Goal: Task Accomplishment & Management: Complete application form

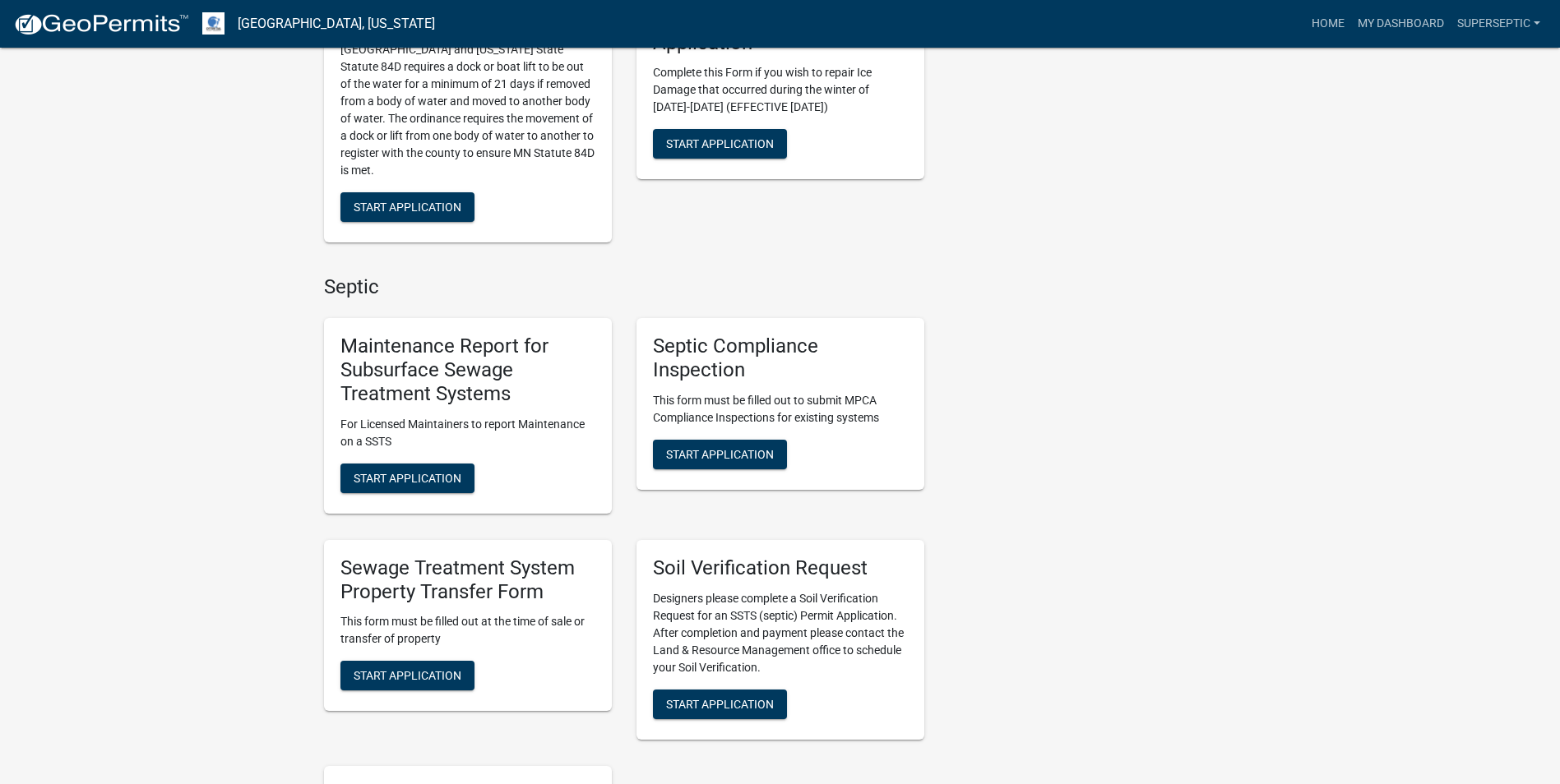
scroll to position [1233, 0]
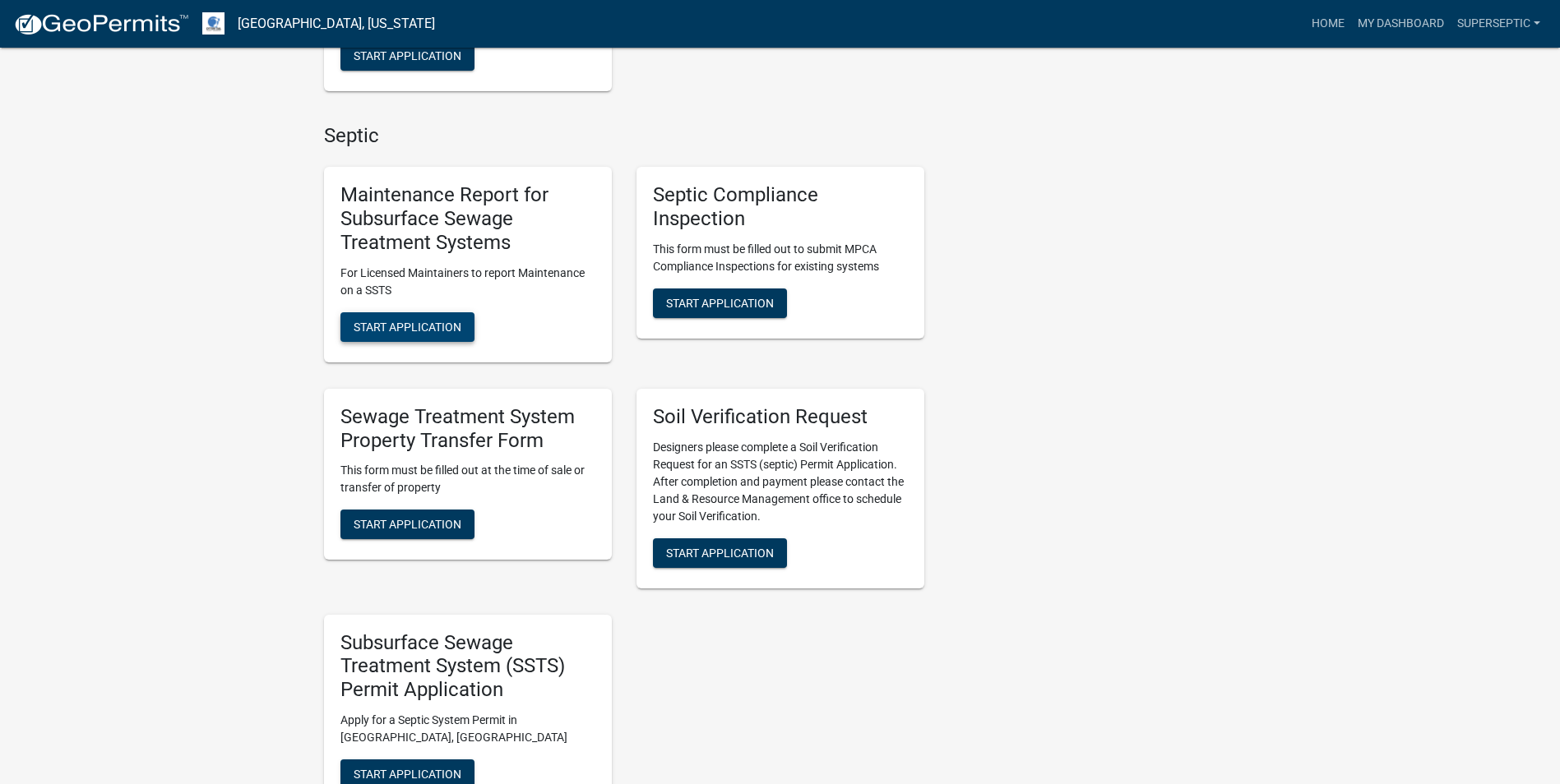
click at [431, 320] on span "Start Application" at bounding box center [407, 326] width 108 height 13
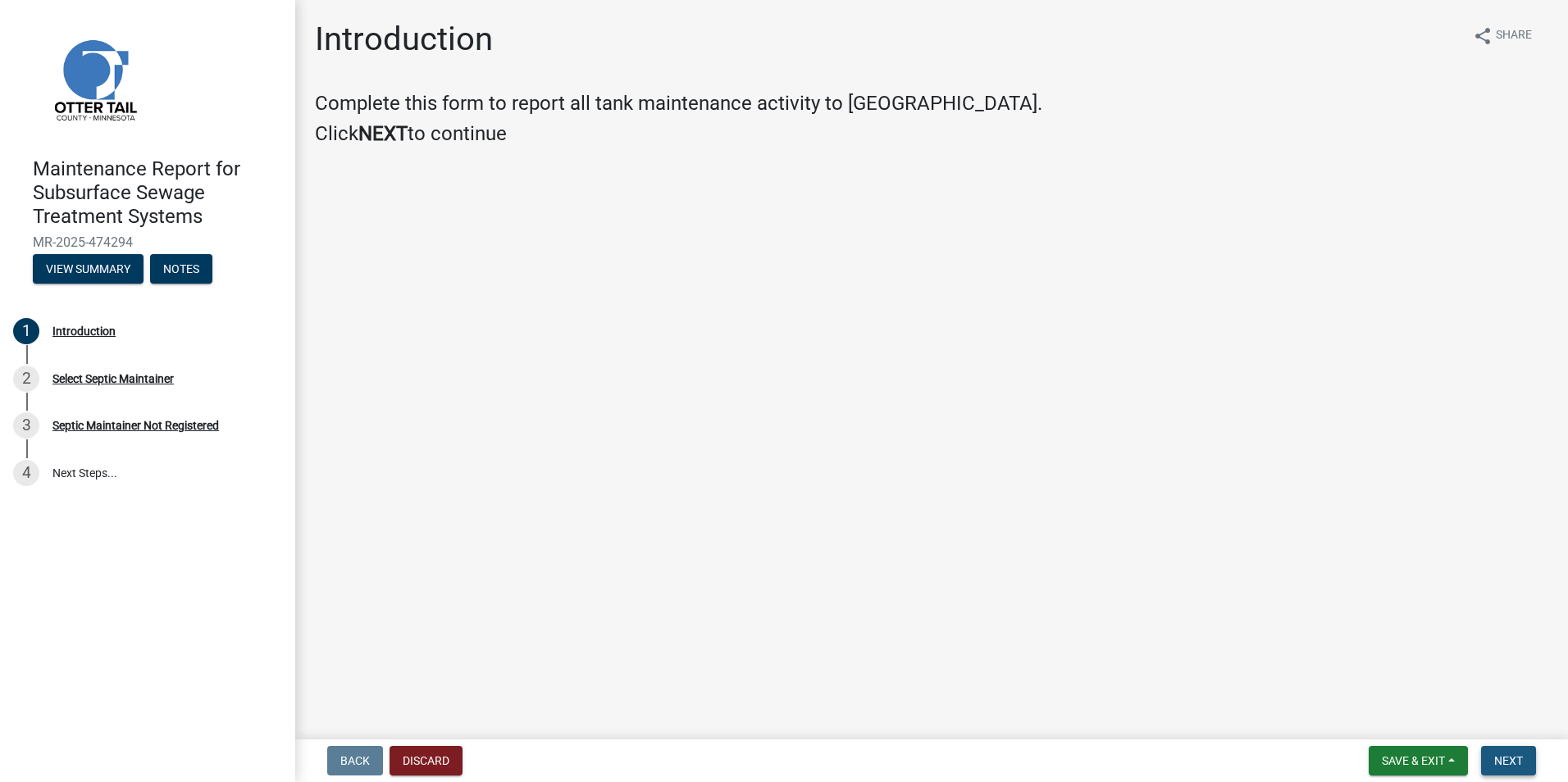
click at [1524, 763] on button "Next" at bounding box center [1508, 760] width 55 height 29
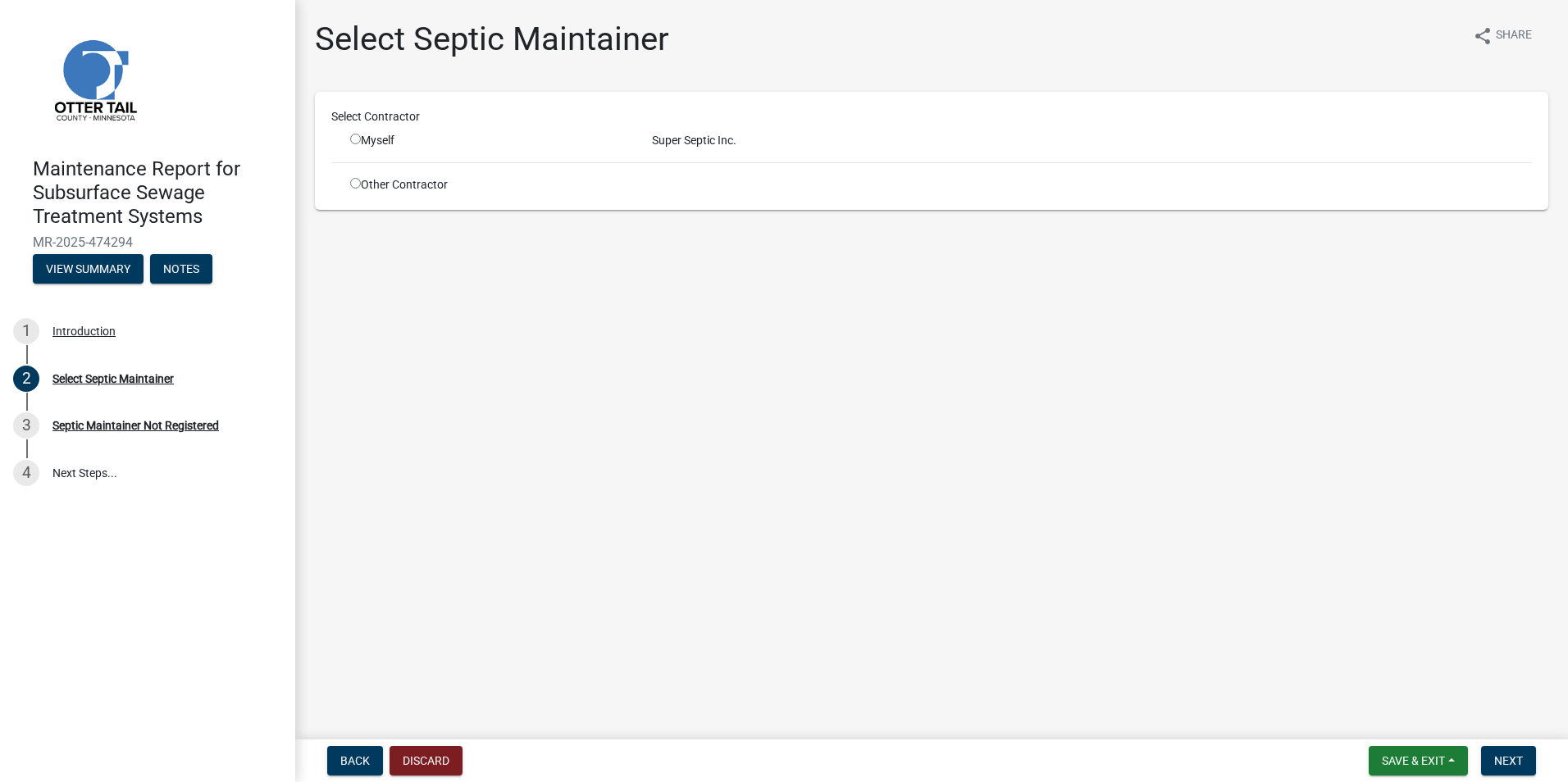
click at [374, 137] on div "Myself" at bounding box center [489, 140] width 277 height 17
click at [354, 137] on input "radio" at bounding box center [356, 139] width 11 height 11
radio input "true"
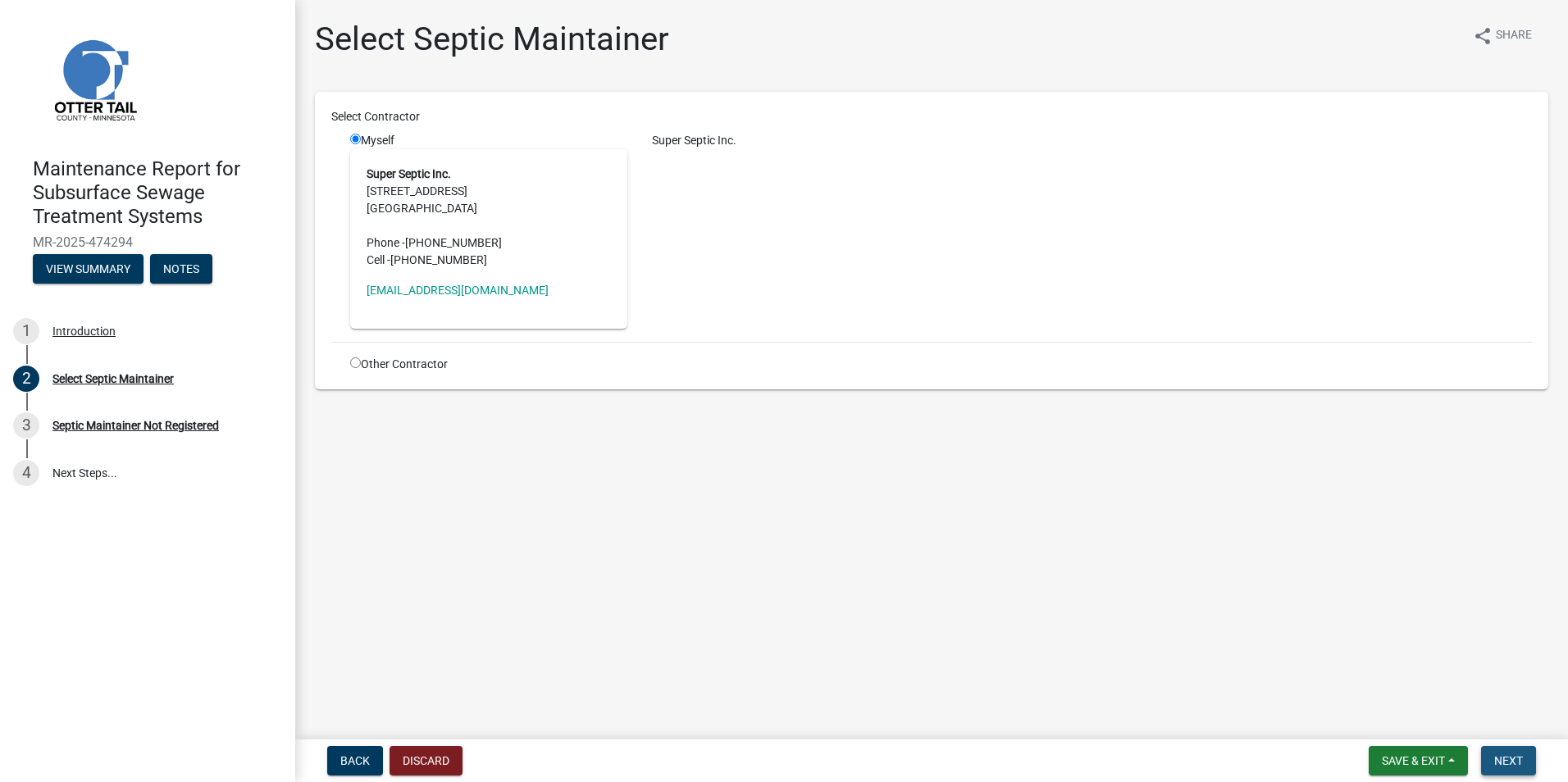
click at [1494, 755] on span "Next" at bounding box center [1508, 761] width 28 height 13
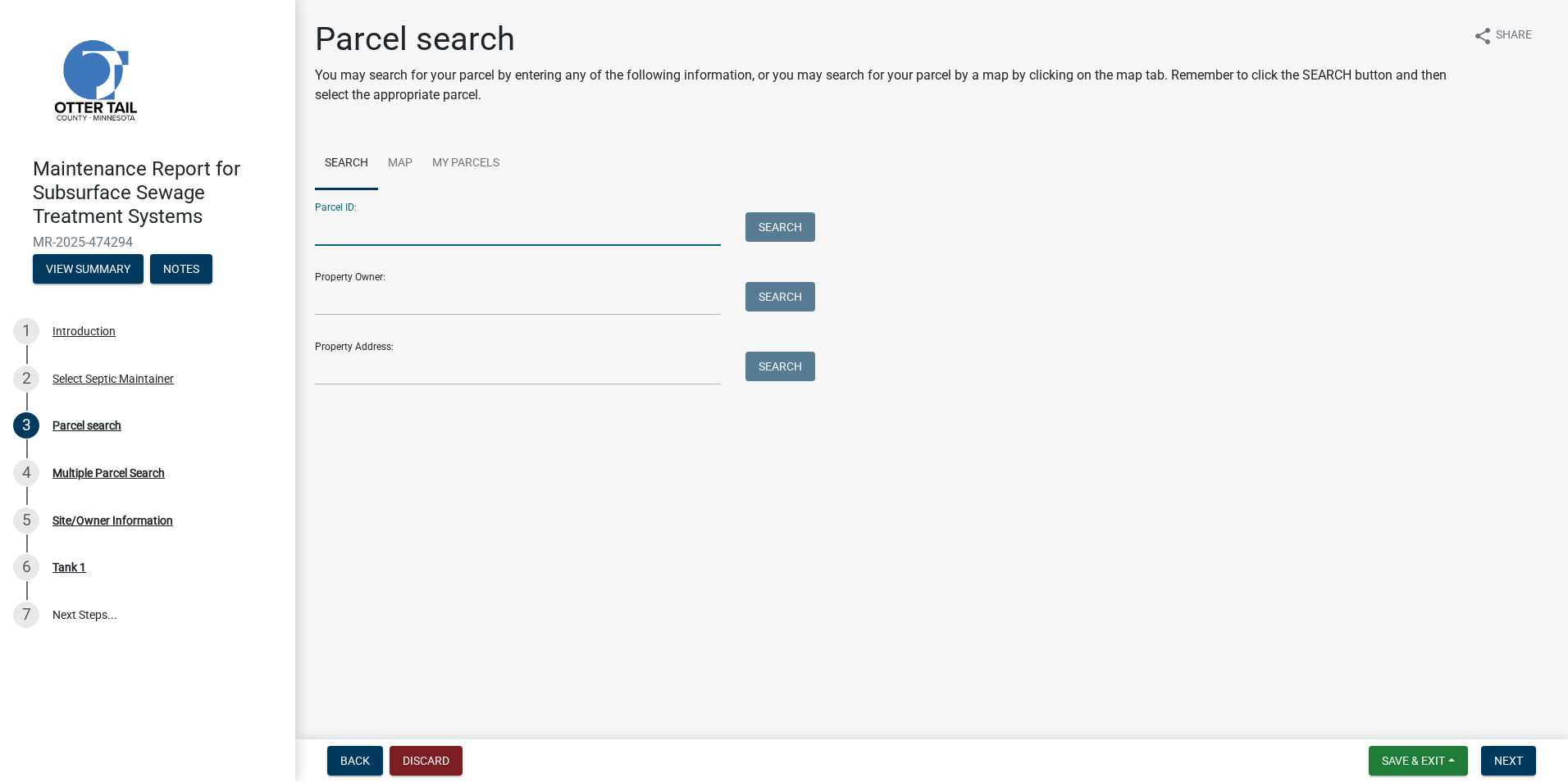
click at [475, 227] on input "Parcel ID:" at bounding box center [517, 229] width 406 height 34
paste input "37000260129015"
type input "37000260129015"
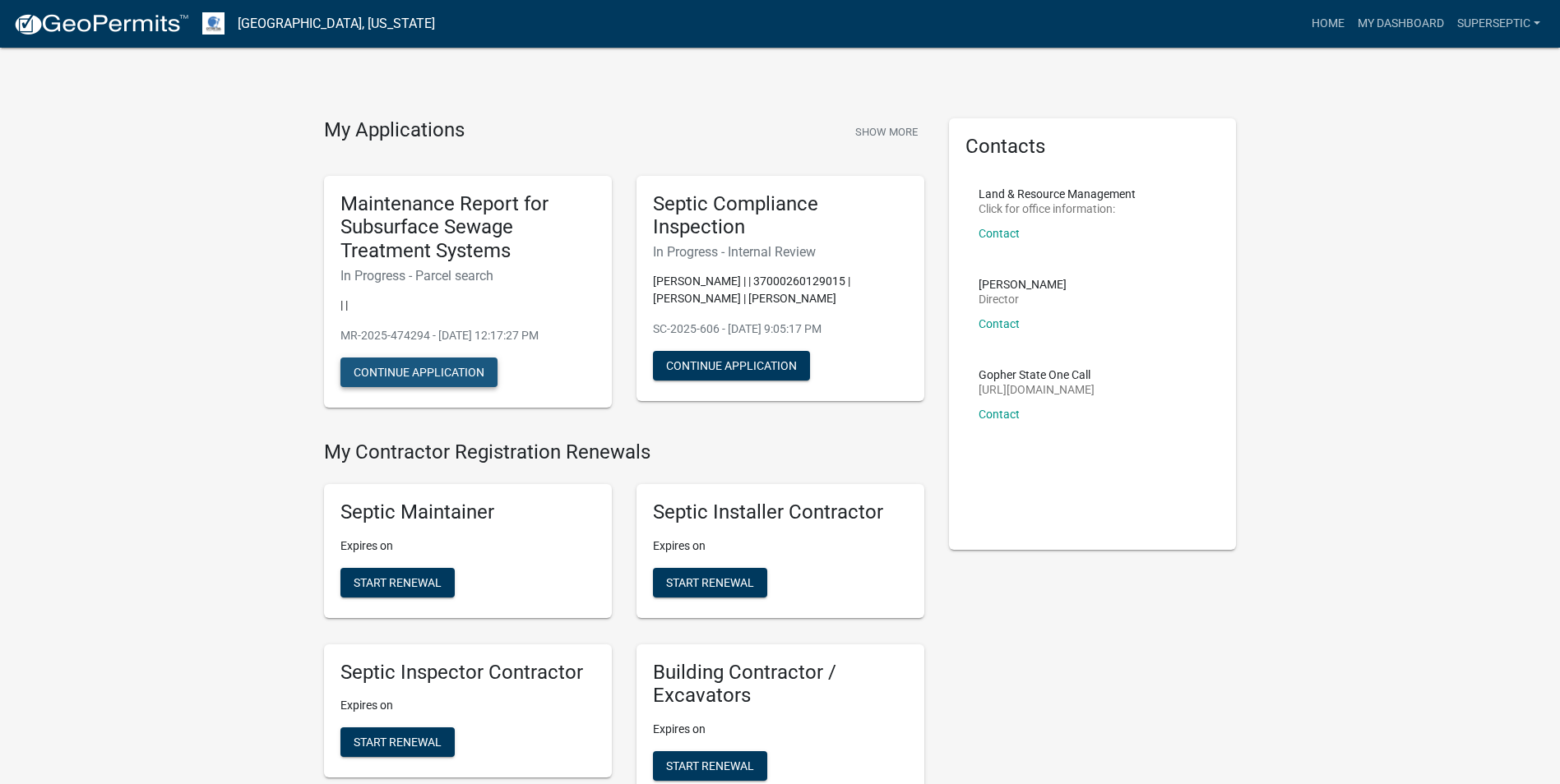
click at [472, 369] on button "Continue Application" at bounding box center [419, 372] width 157 height 29
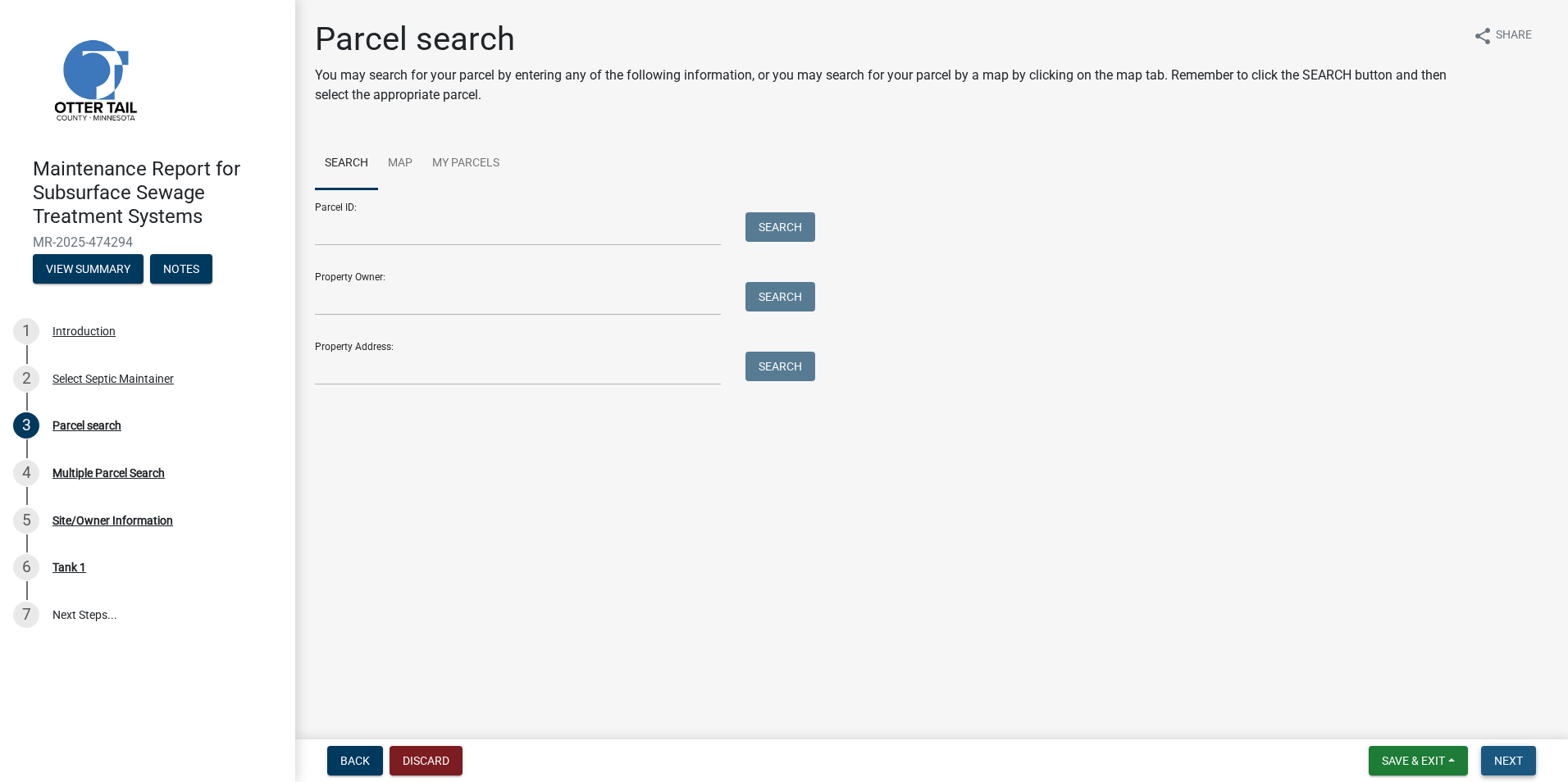
click at [1518, 769] on button "Next" at bounding box center [1508, 760] width 55 height 29
click at [368, 237] on input "Parcel ID:" at bounding box center [517, 229] width 406 height 34
paste input "37000260129015"
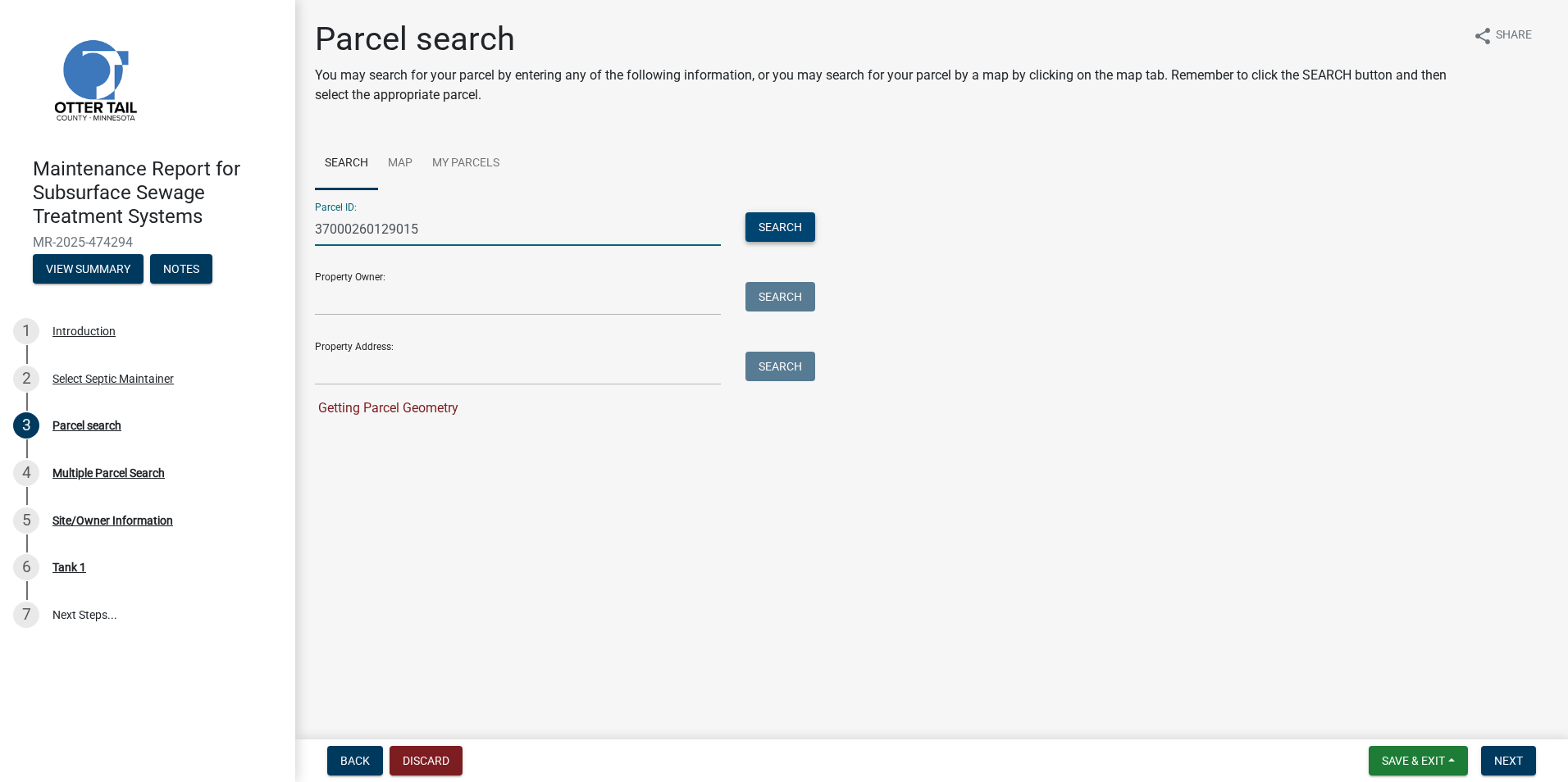
type input "37000260129015"
click at [771, 234] on button "Search" at bounding box center [780, 227] width 69 height 29
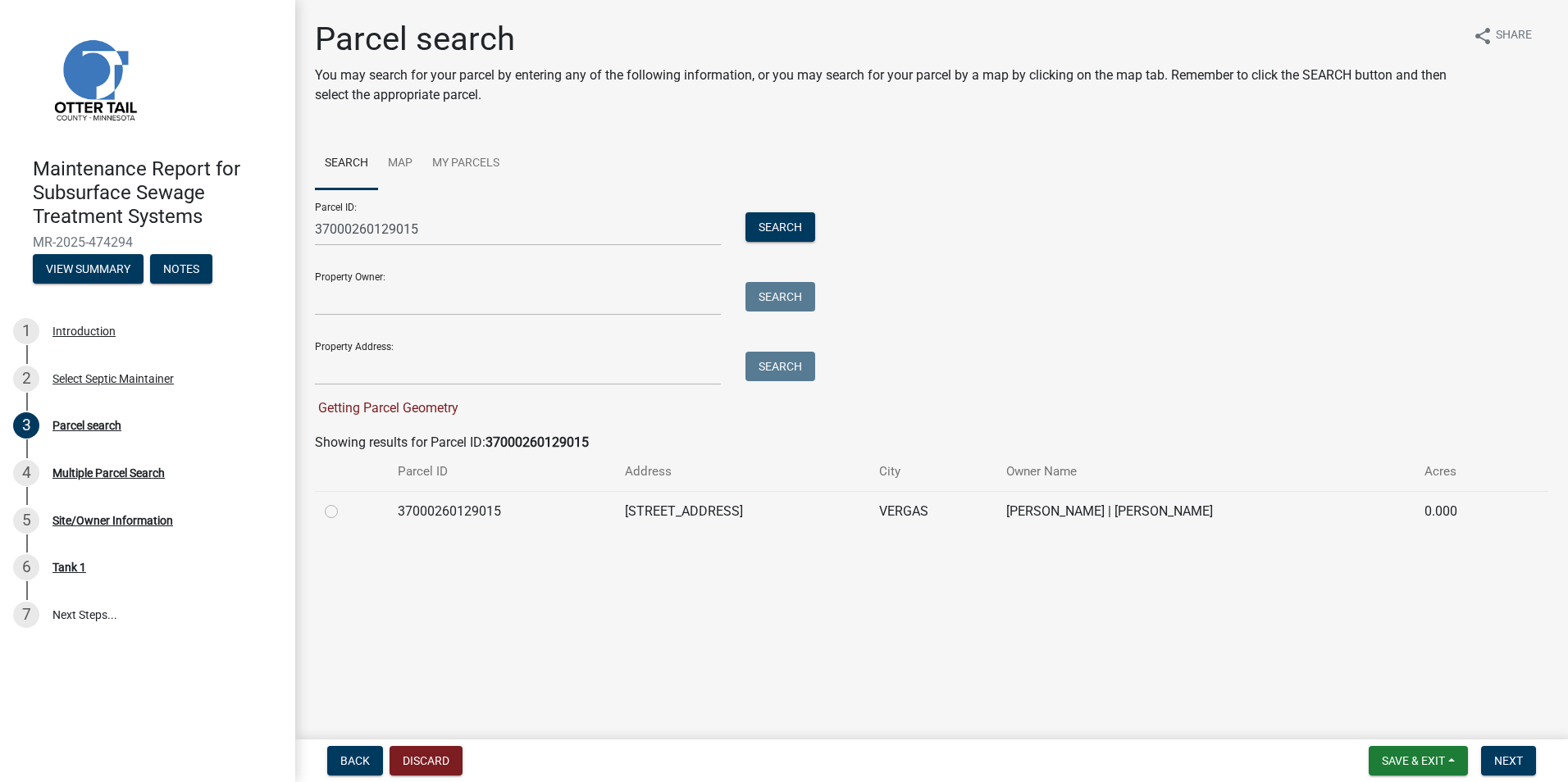
click at [344, 501] on label at bounding box center [344, 501] width 0 height 0
click at [344, 512] on input "radio" at bounding box center [349, 507] width 11 height 11
radio input "true"
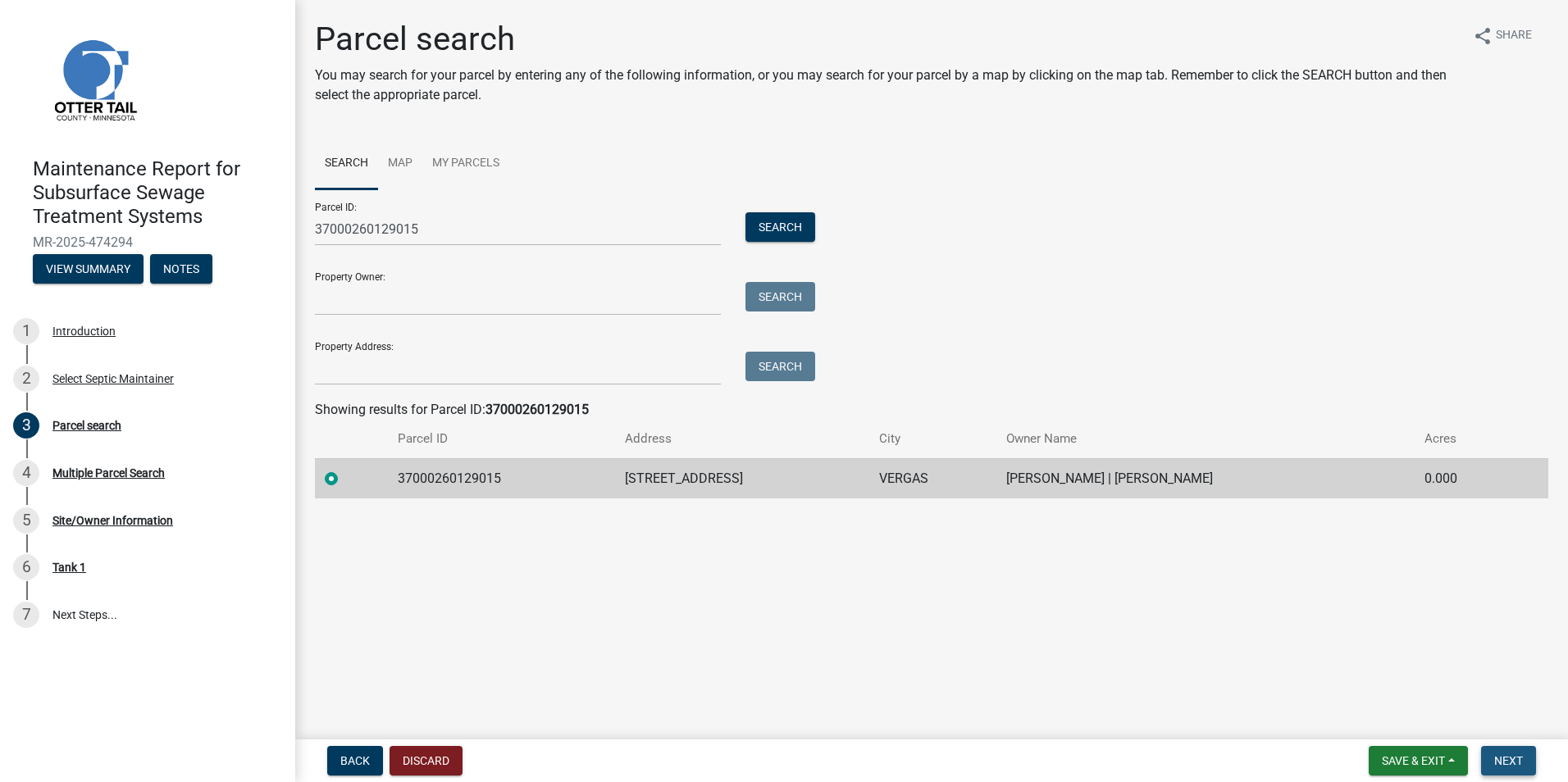
click at [1499, 754] on span "Next" at bounding box center [1508, 761] width 28 height 13
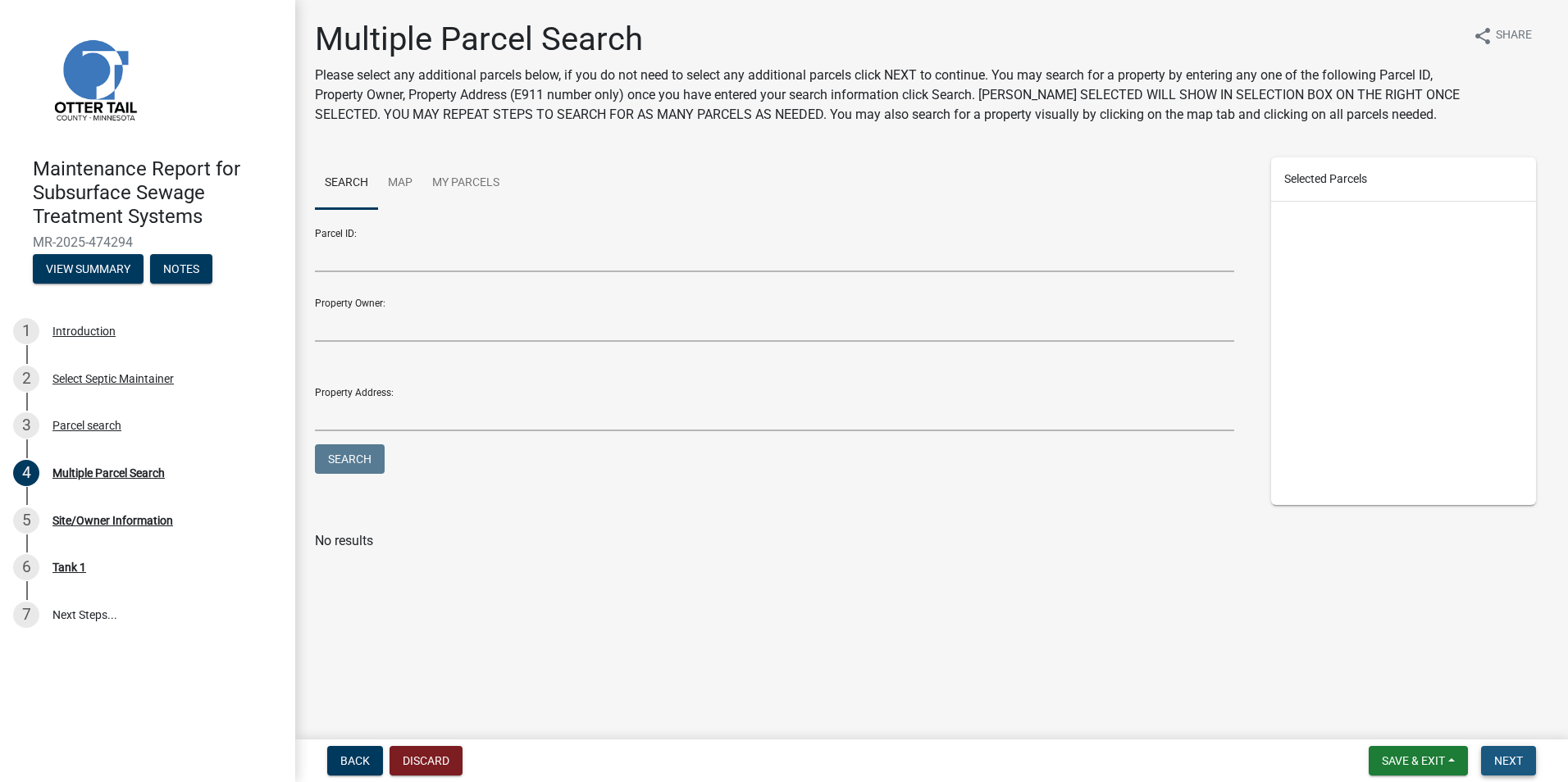
click at [1505, 762] on span "Next" at bounding box center [1508, 761] width 28 height 13
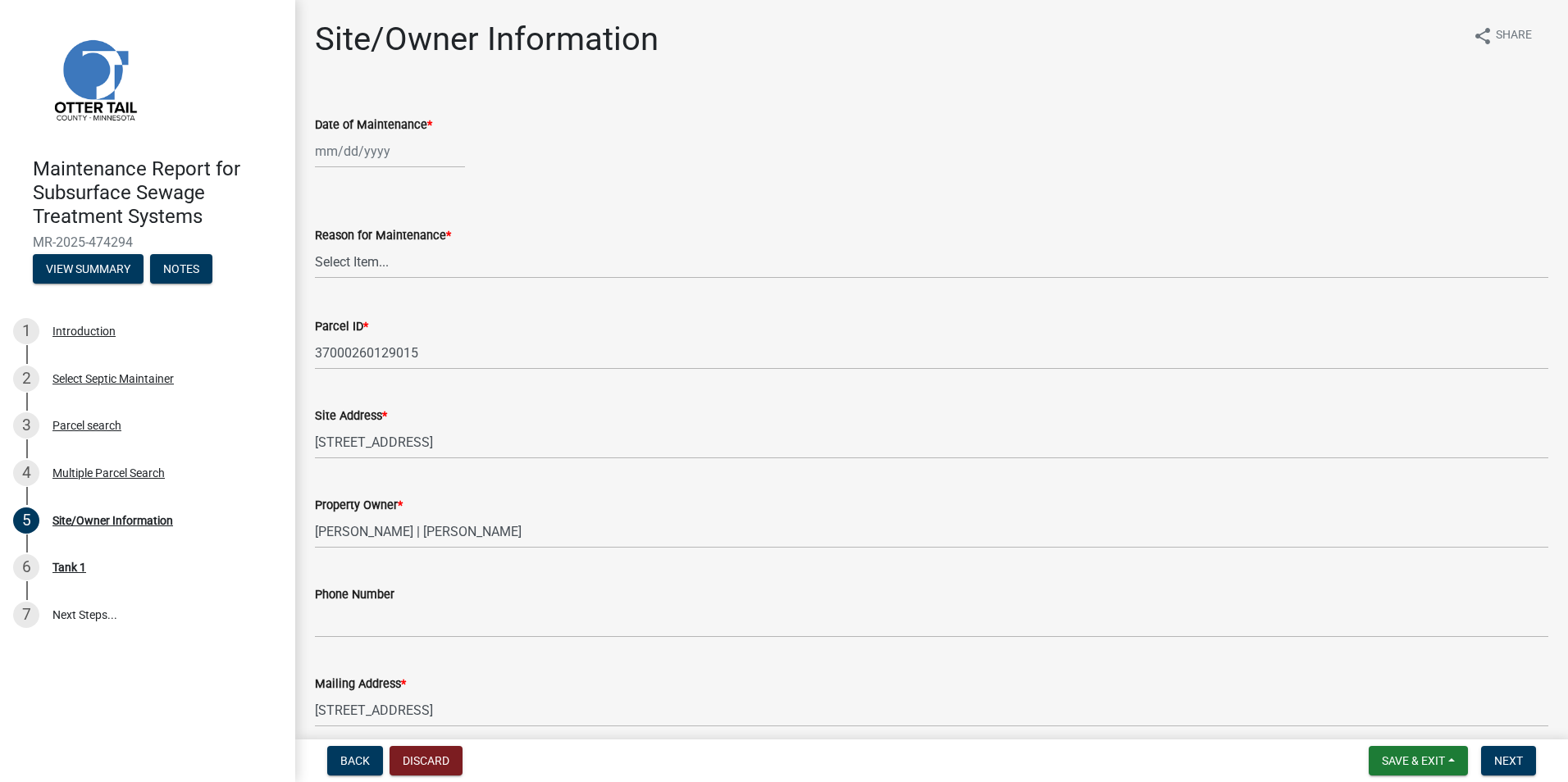
click at [406, 162] on div at bounding box center [389, 151] width 150 height 34
select select "9"
select select "2025"
click at [385, 237] on div "3" at bounding box center [384, 239] width 27 height 27
type input "09/03/2025"
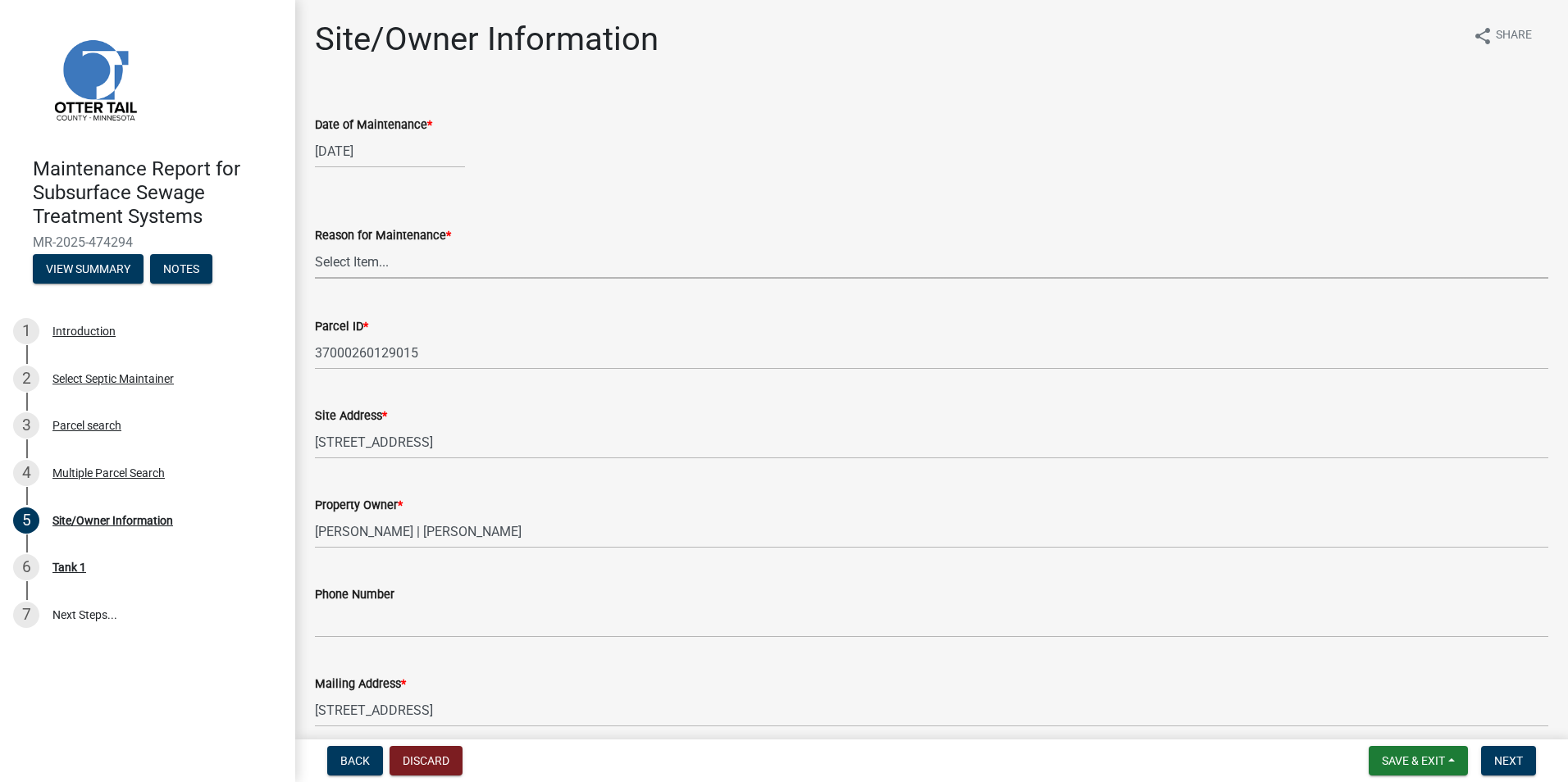
drag, startPoint x: 396, startPoint y: 262, endPoint x: 396, endPoint y: 276, distance: 14.0
click at [396, 262] on select "Select Item... Called Routine Other" at bounding box center [931, 262] width 1233 height 34
click at [315, 245] on select "Select Item... Called Routine Other" at bounding box center [931, 262] width 1233 height 34
click at [385, 273] on select "Select Item... Called Routine Other" at bounding box center [931, 262] width 1233 height 34
click at [315, 245] on select "Select Item... Called Routine Other" at bounding box center [931, 262] width 1233 height 34
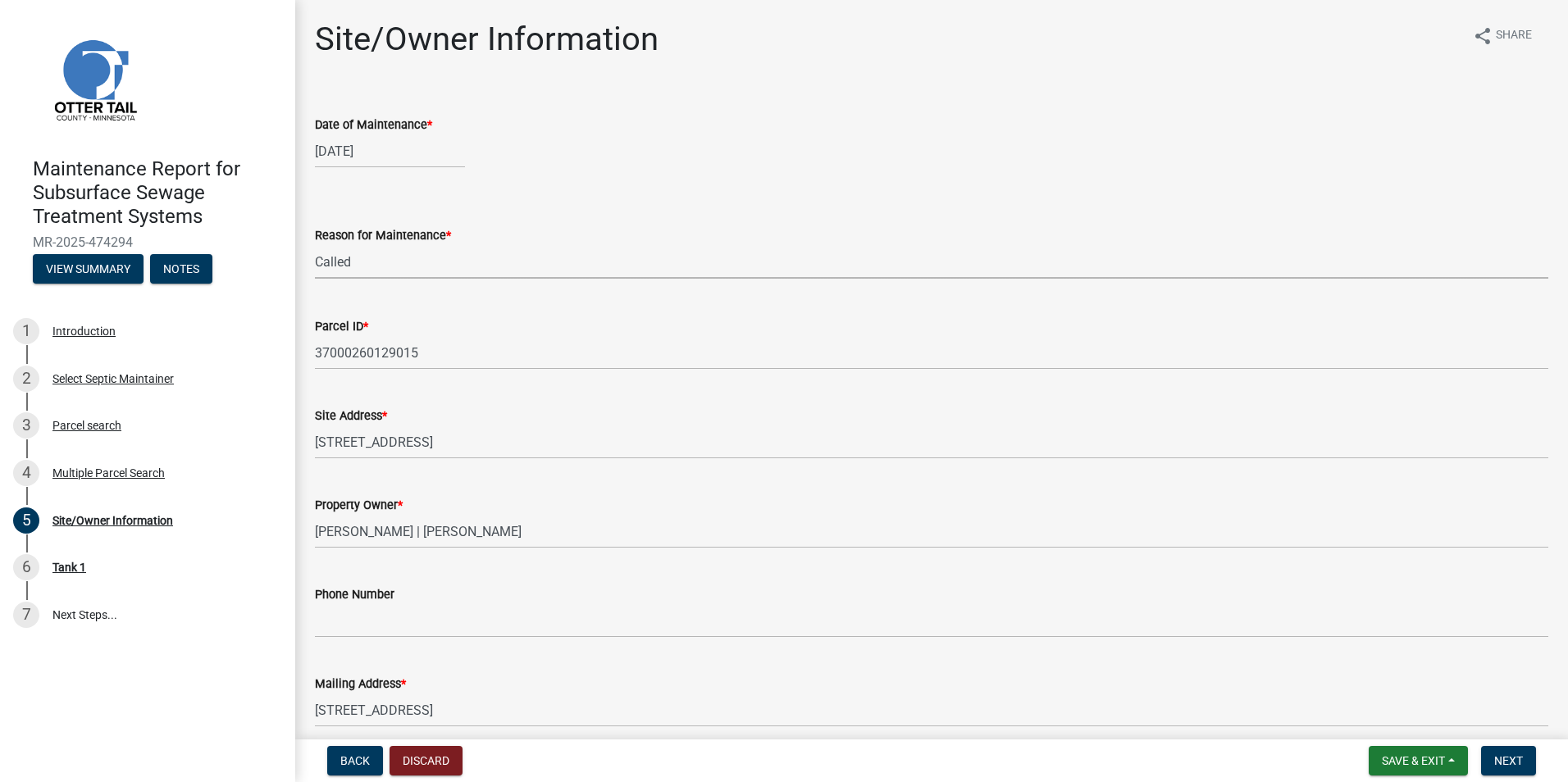
select select "3ac72b63-7b21-42e4-8192-806faae7a4f1"
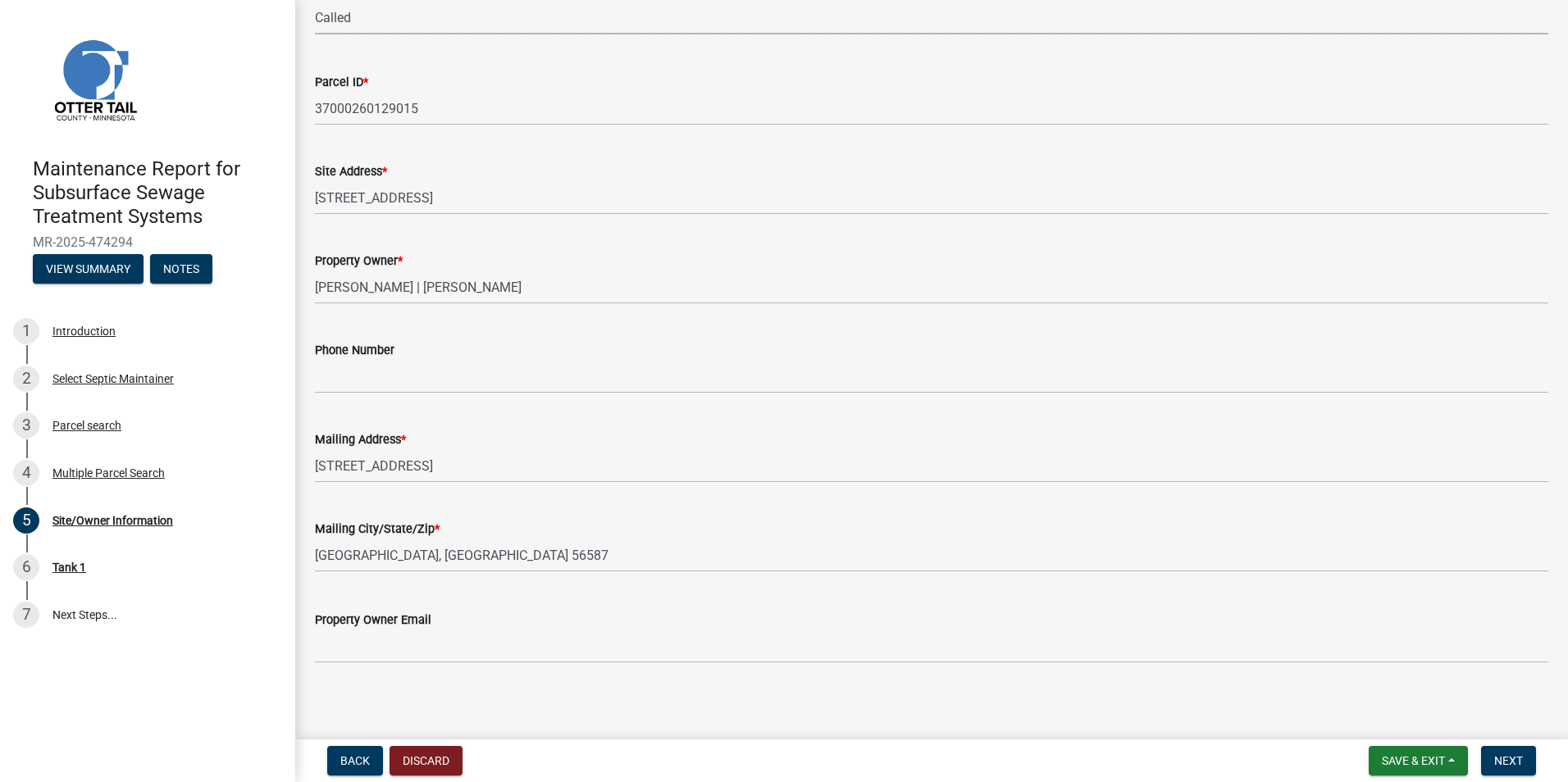
scroll to position [246, 0]
click at [1516, 758] on span "Next" at bounding box center [1508, 761] width 28 height 13
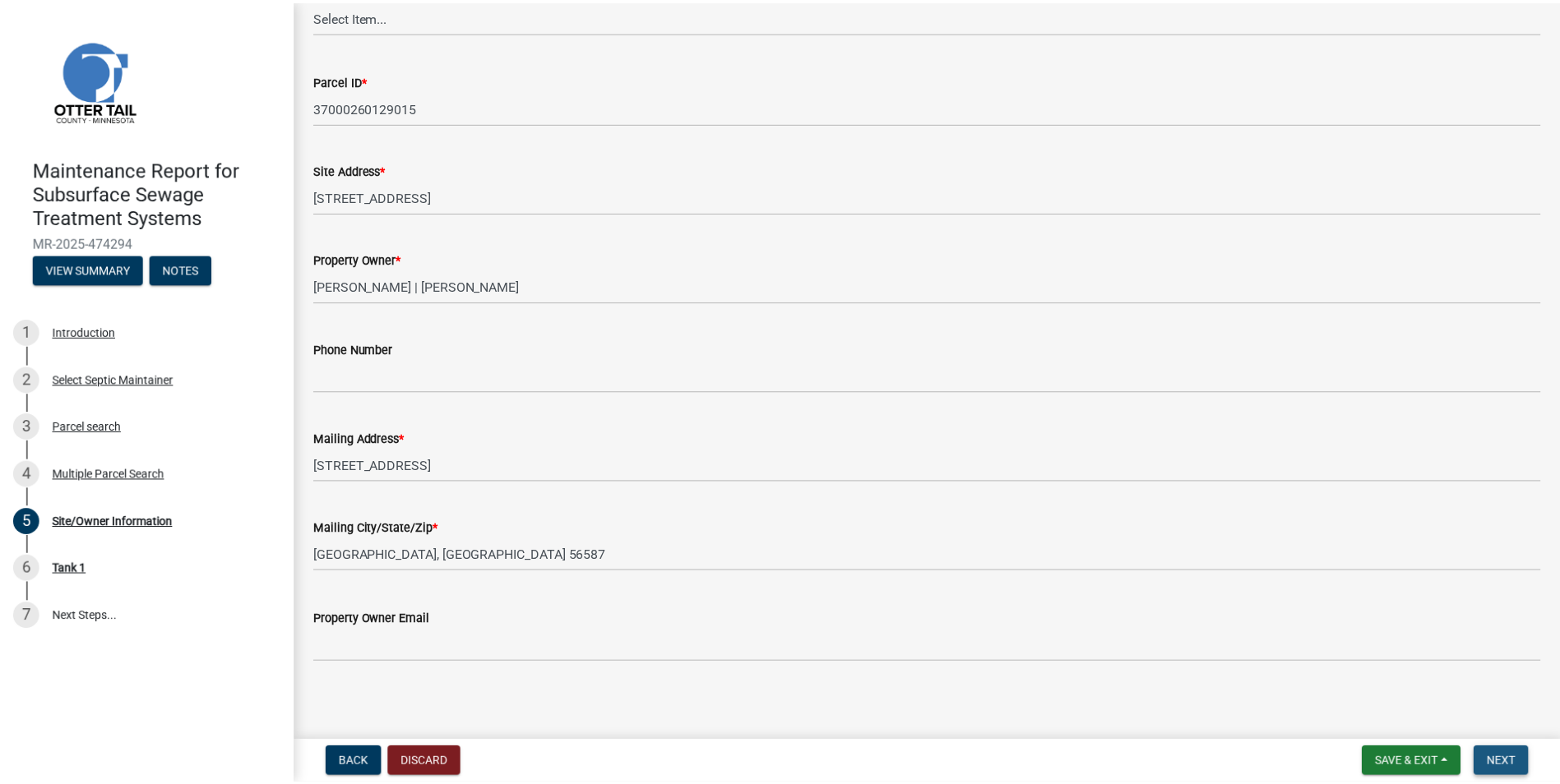
scroll to position [0, 0]
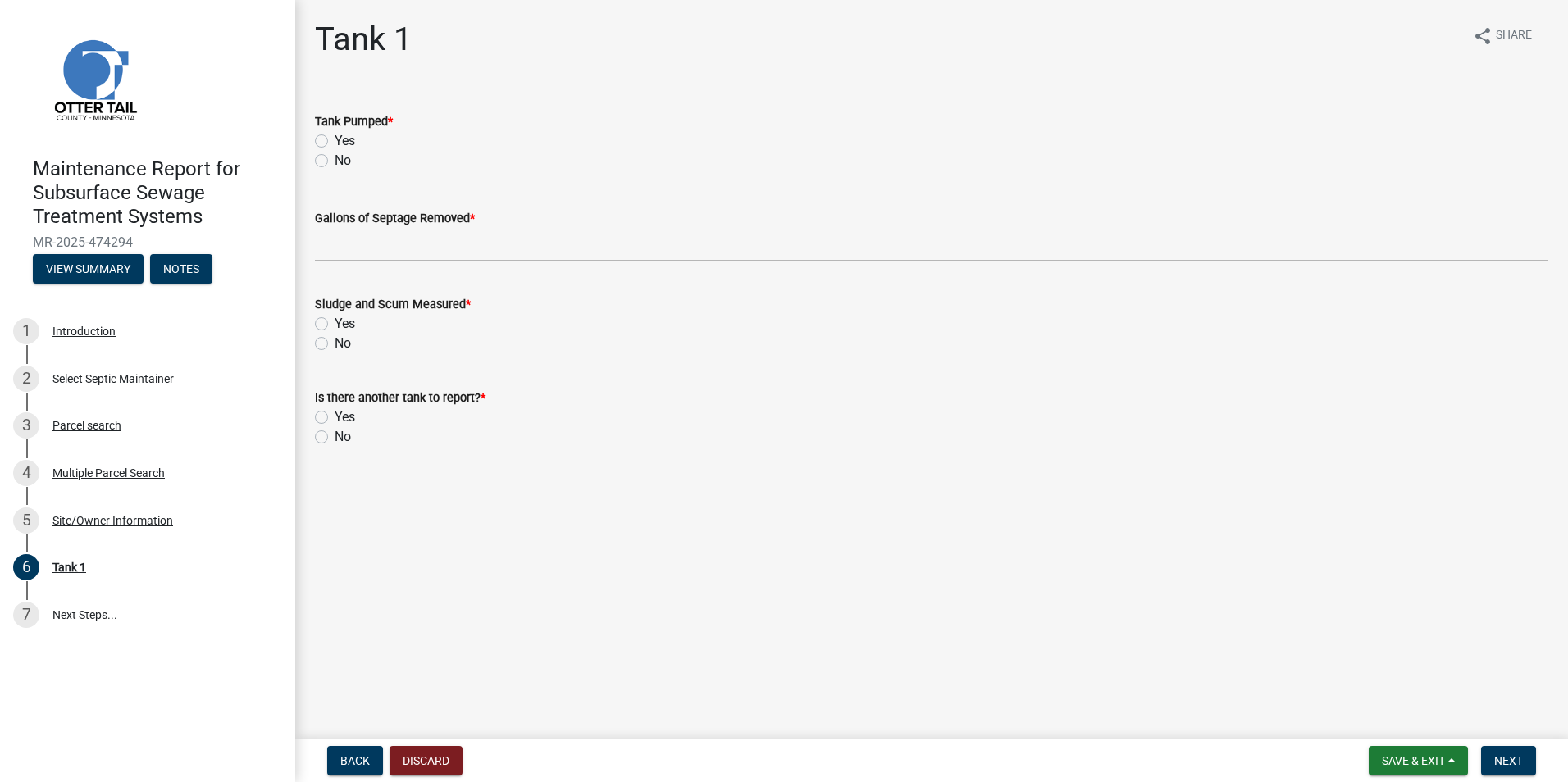
click at [334, 140] on label "Yes" at bounding box center [344, 141] width 20 height 20
click at [334, 140] on input "Yes" at bounding box center [340, 137] width 11 height 11
radio input "true"
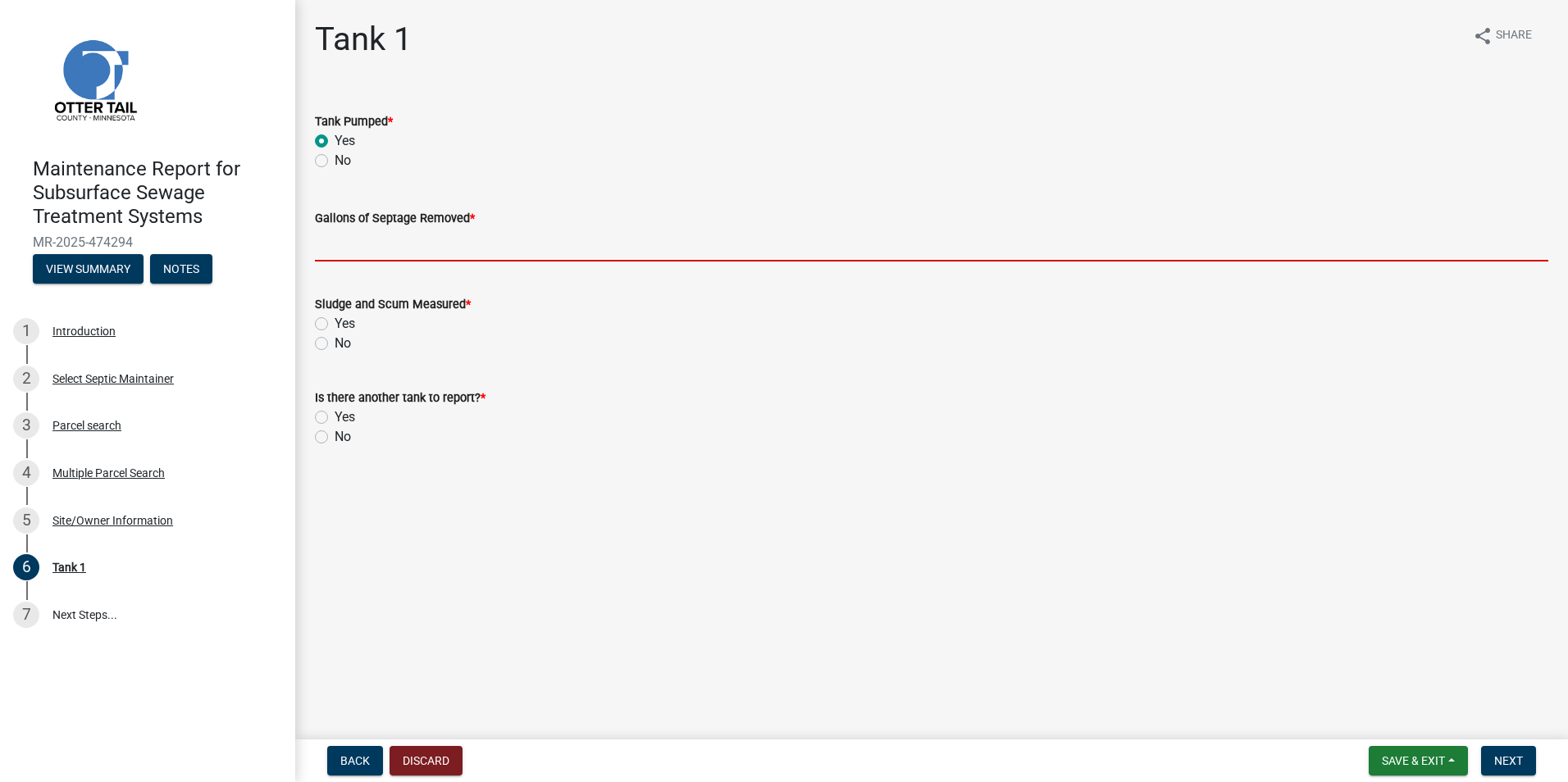
click at [375, 250] on input "Gallons of Septage Removed *" at bounding box center [931, 244] width 1233 height 34
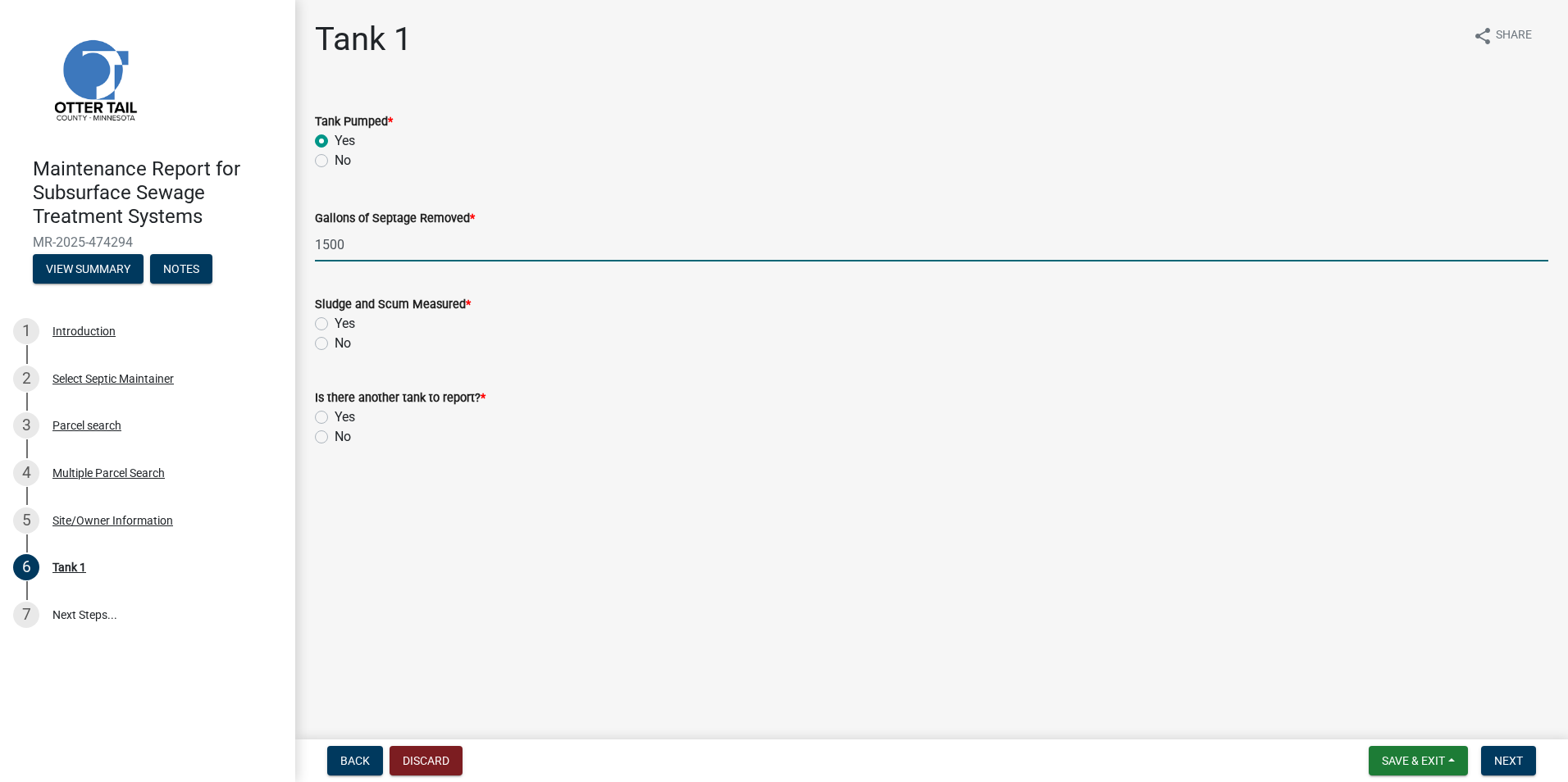
type input "1500"
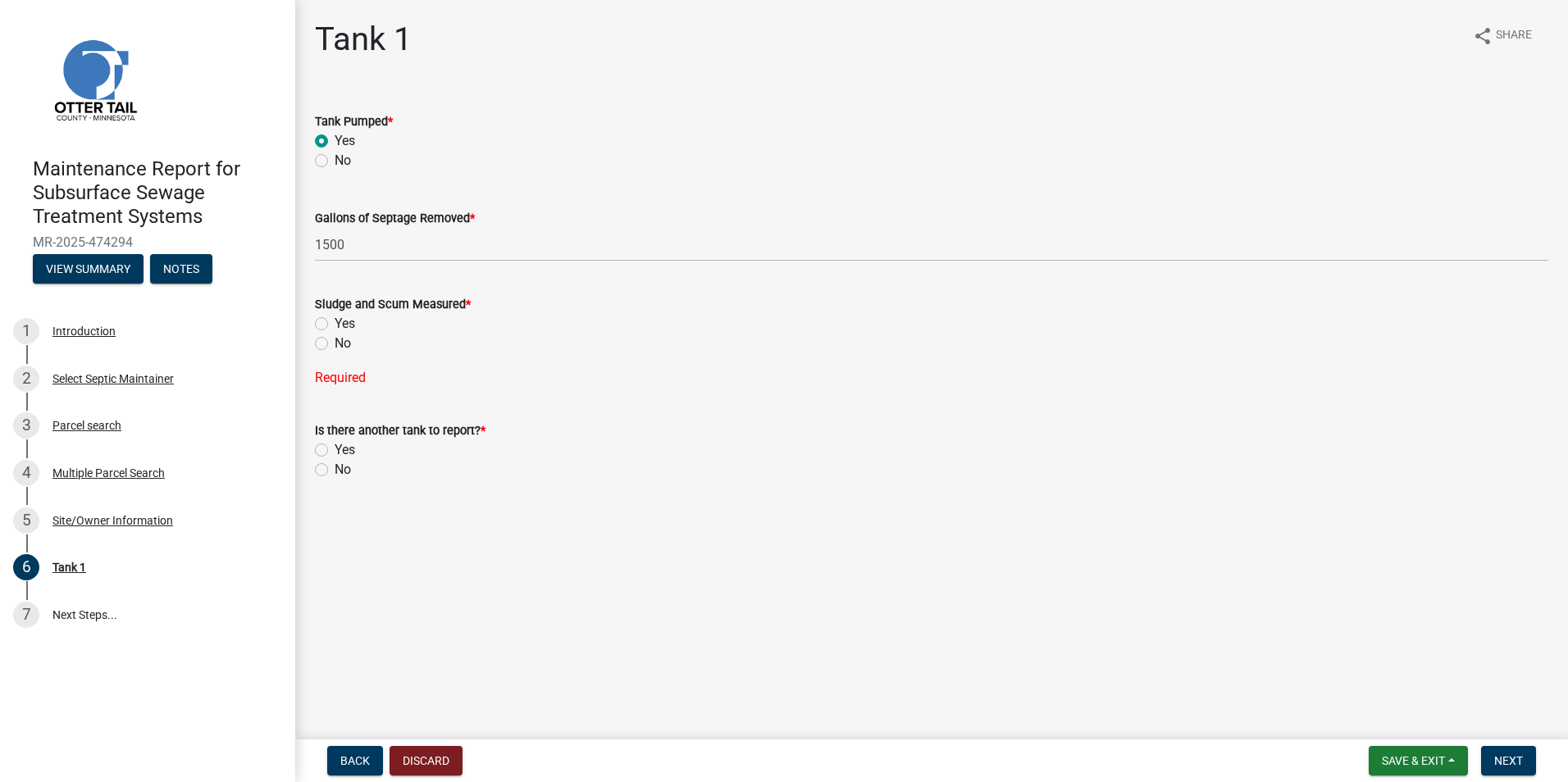
click at [334, 323] on label "Yes" at bounding box center [344, 323] width 20 height 20
click at [334, 323] on input "Yes" at bounding box center [340, 319] width 11 height 11
radio input "true"
click at [334, 436] on label "No" at bounding box center [342, 437] width 16 height 20
click at [334, 436] on input "No" at bounding box center [340, 433] width 11 height 11
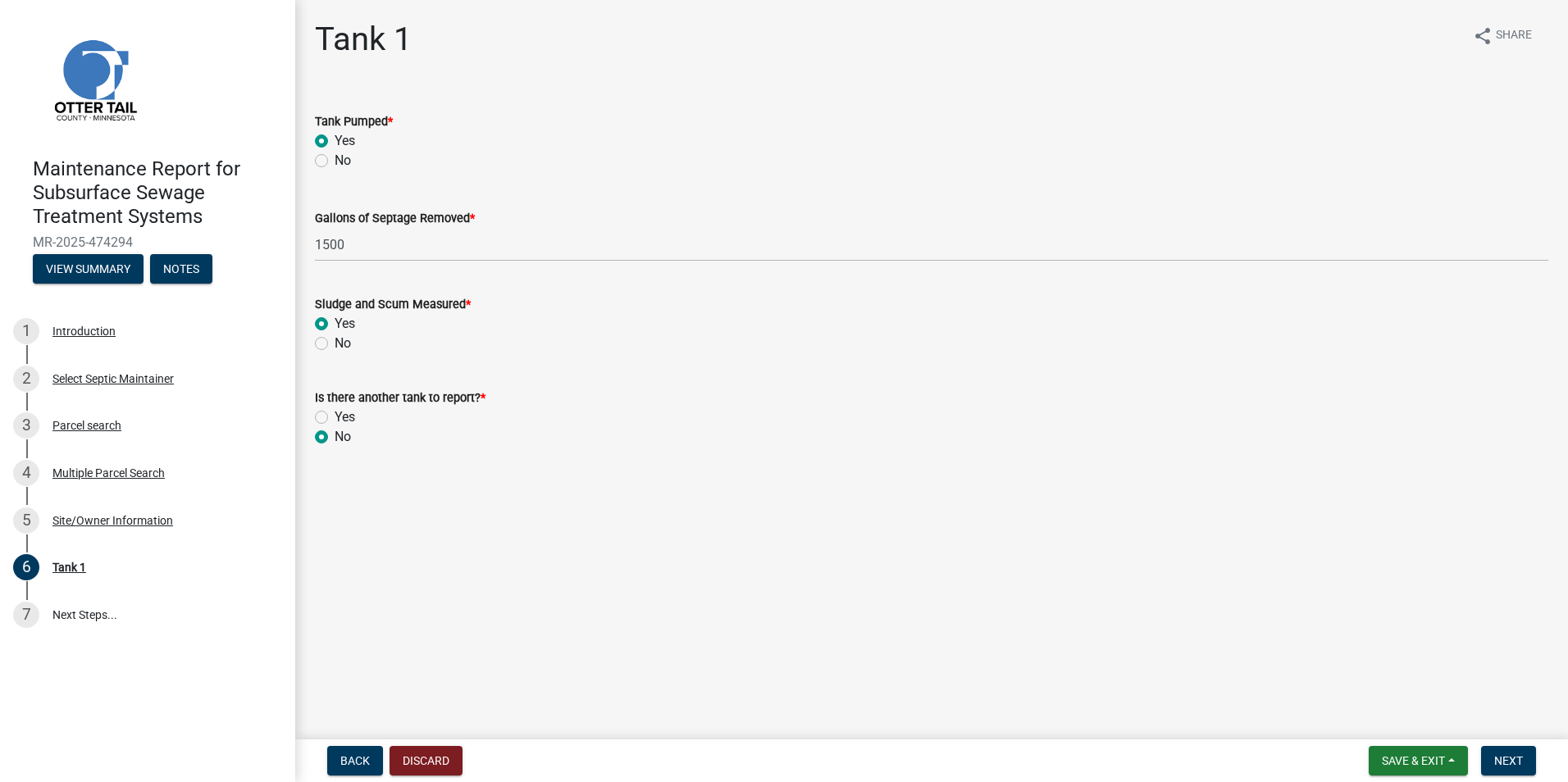
radio input "true"
click at [1526, 762] on button "Next" at bounding box center [1508, 760] width 55 height 29
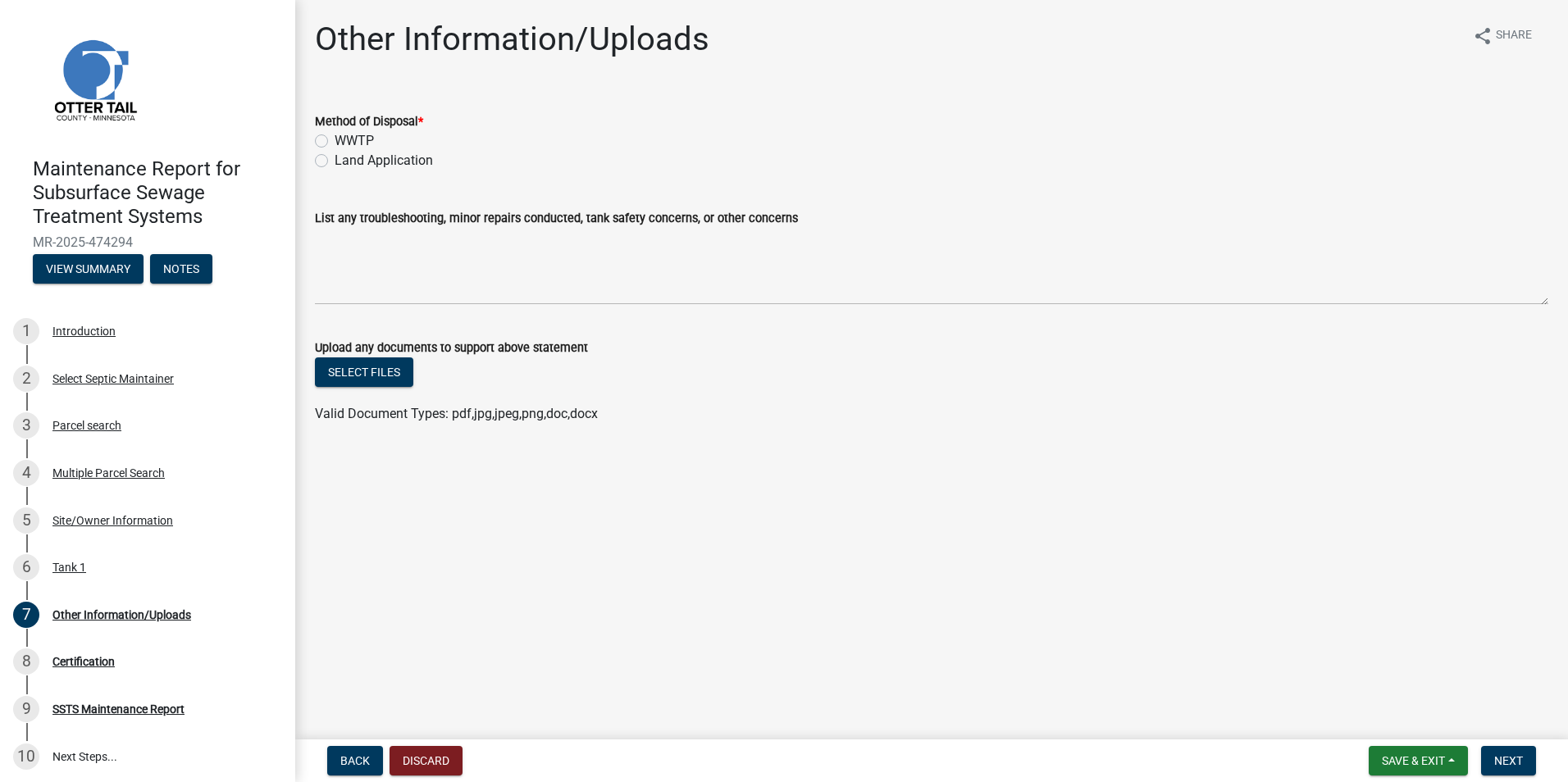
click at [377, 156] on label "Land Application" at bounding box center [383, 161] width 99 height 20
click at [345, 156] on input "Land Application" at bounding box center [340, 156] width 11 height 11
radio input "true"
click at [1497, 761] on span "Next" at bounding box center [1508, 761] width 28 height 13
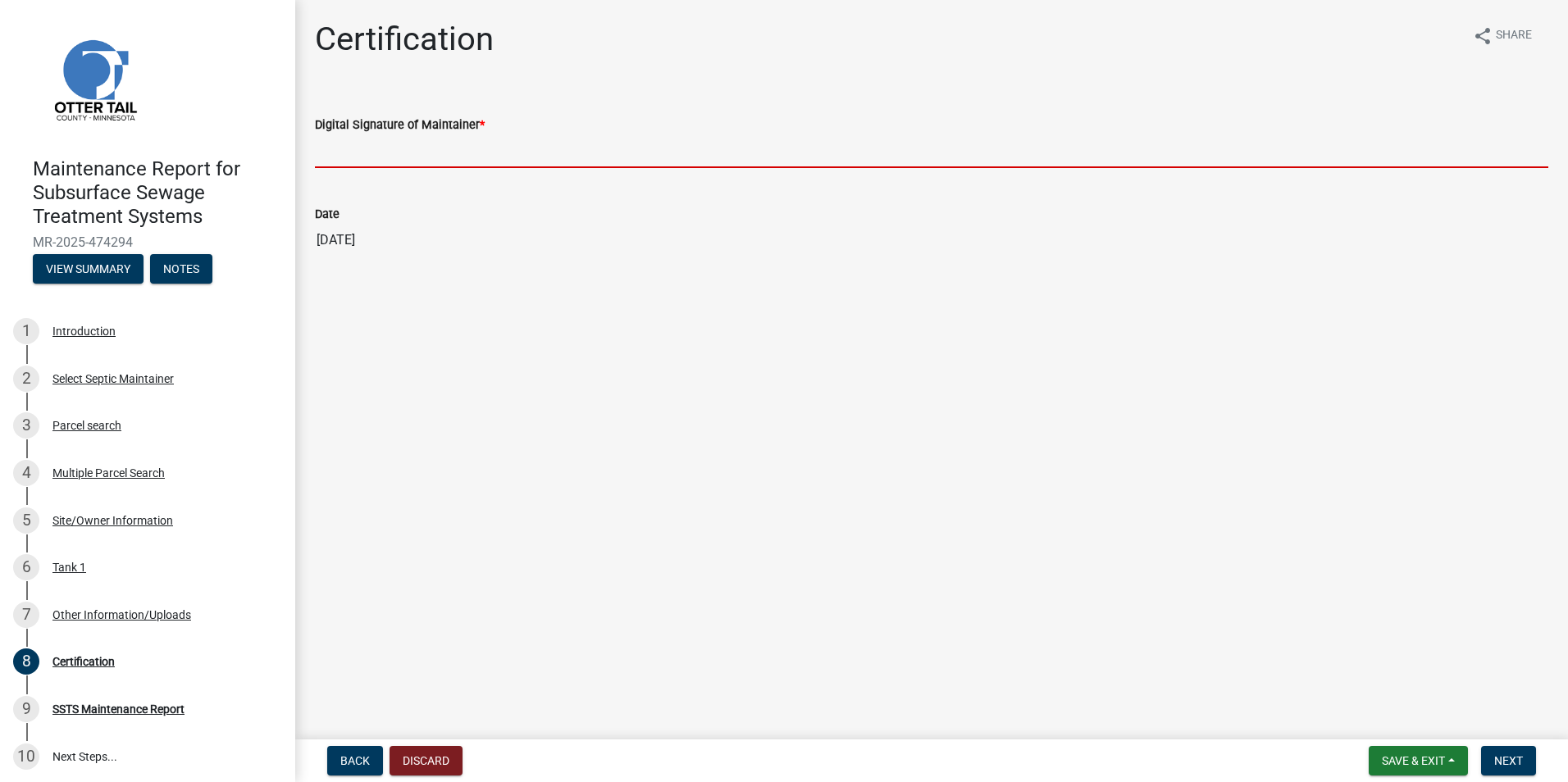
click at [409, 156] on input "Digital Signature of Maintainer *" at bounding box center [931, 151] width 1233 height 34
type input "Wayne Johnson"
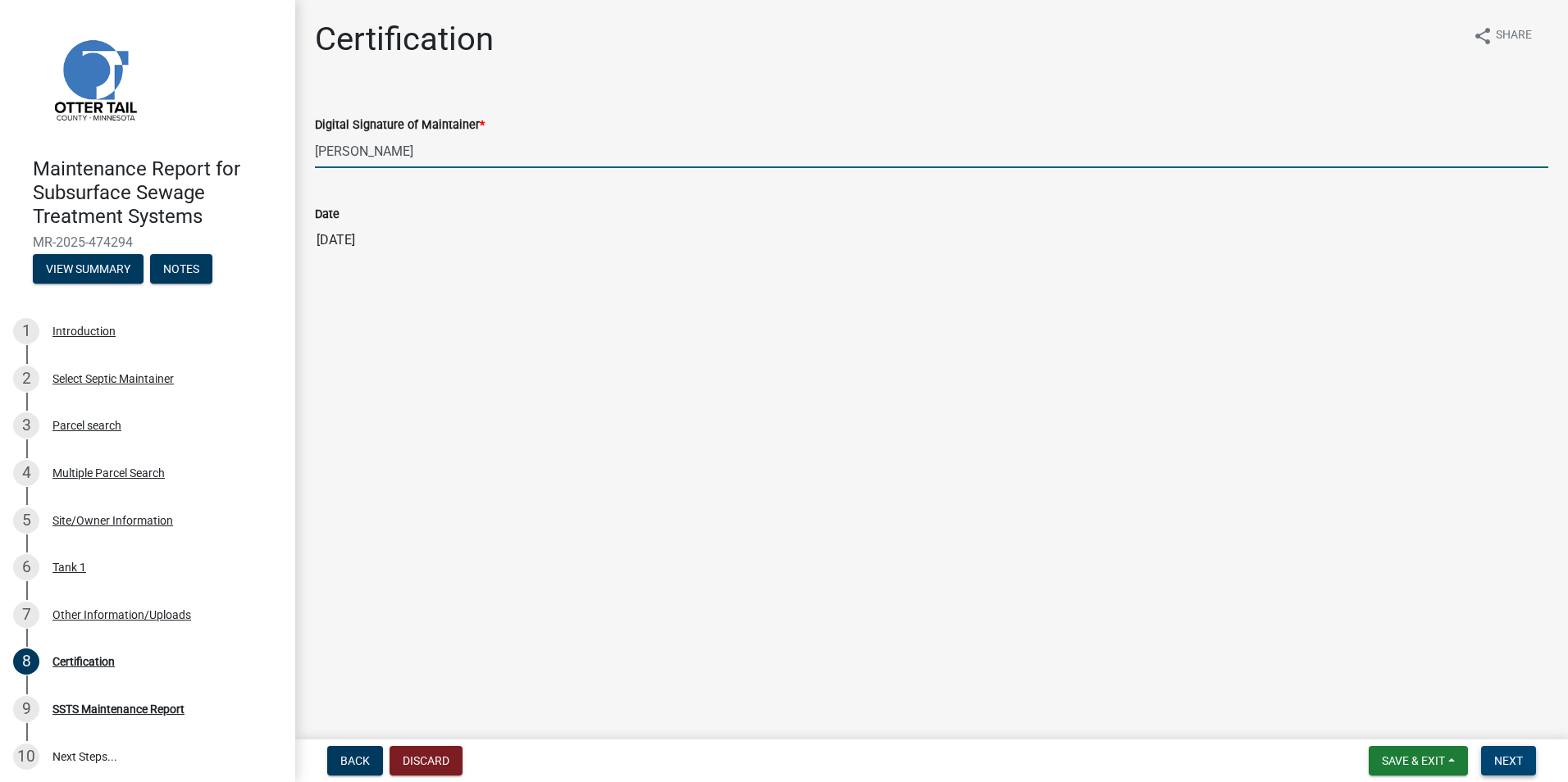
click at [1524, 758] on button "Next" at bounding box center [1508, 760] width 55 height 29
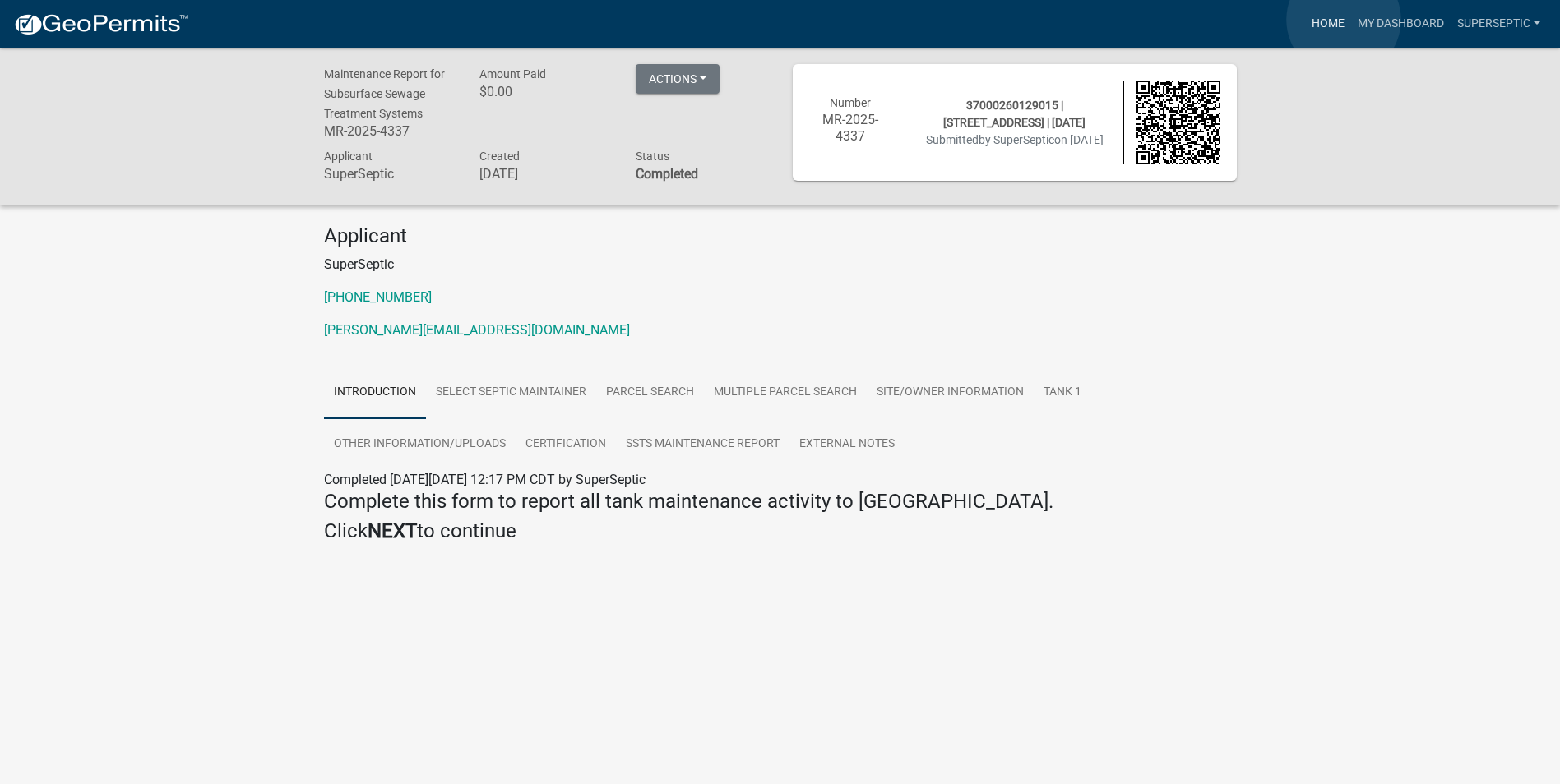
click at [1343, 20] on link "Home" at bounding box center [1328, 23] width 46 height 31
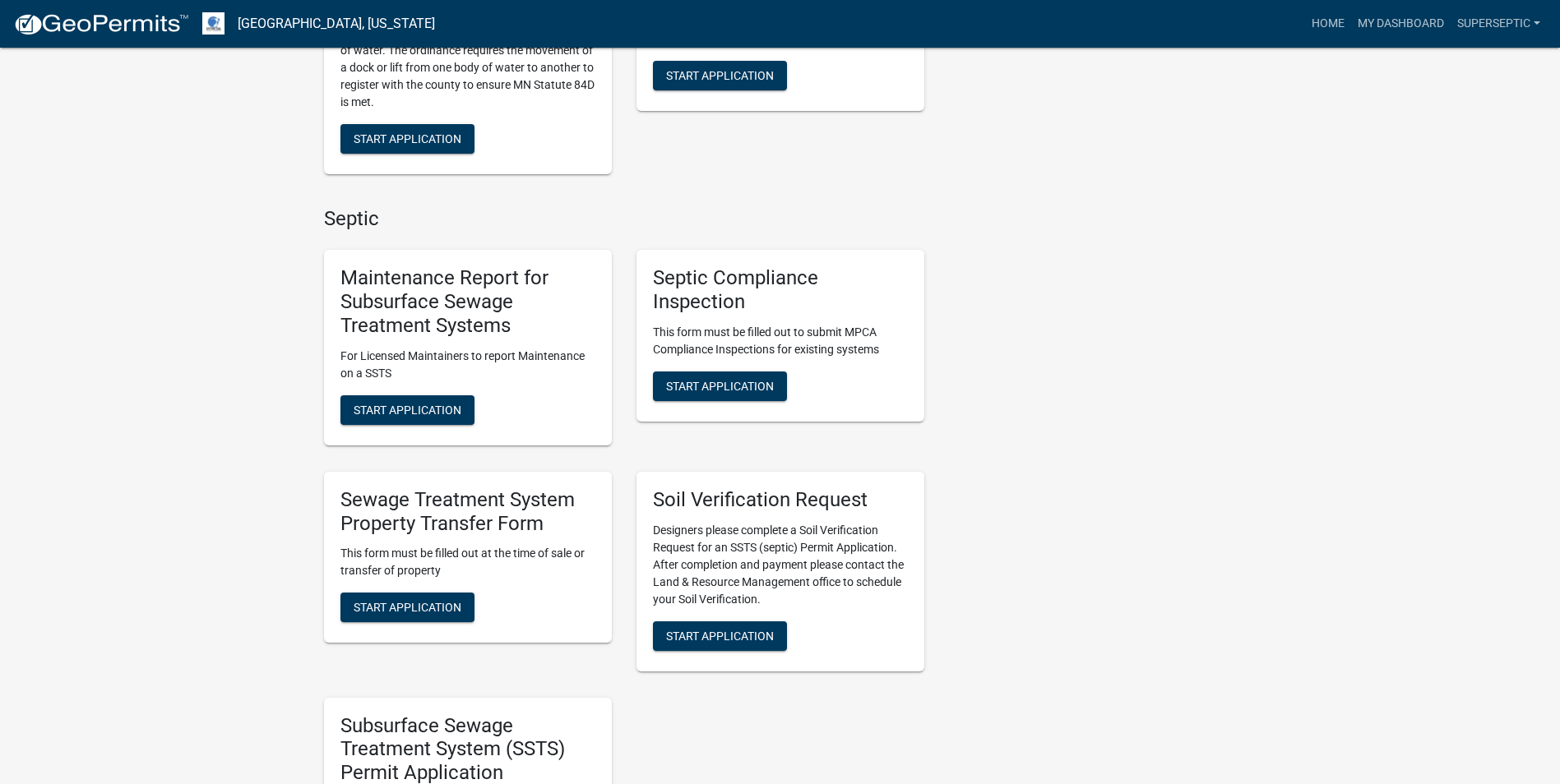
scroll to position [1150, 0]
click at [413, 402] on span "Start Application" at bounding box center [407, 408] width 108 height 13
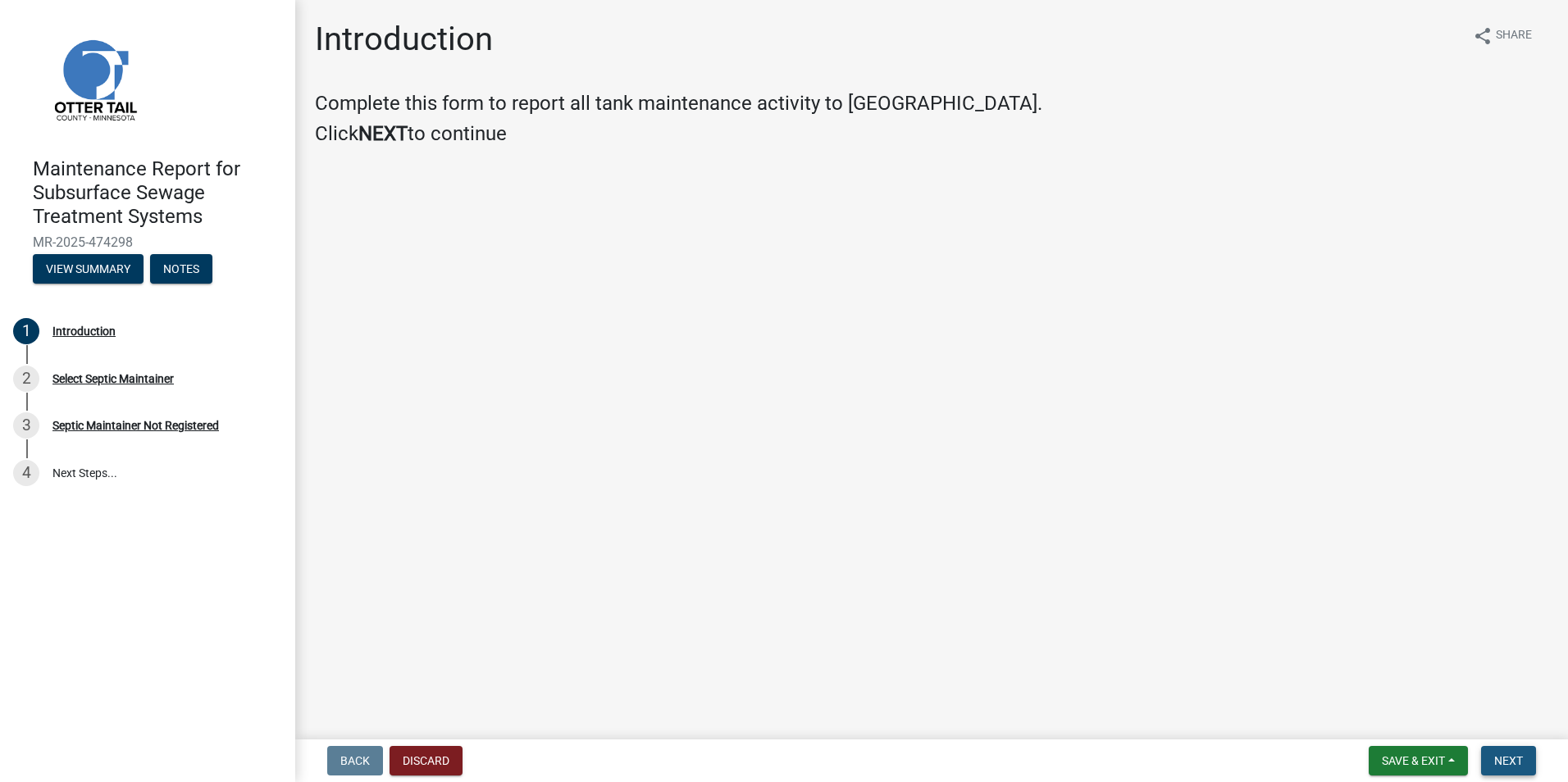
click at [1503, 766] on span "Next" at bounding box center [1508, 761] width 28 height 13
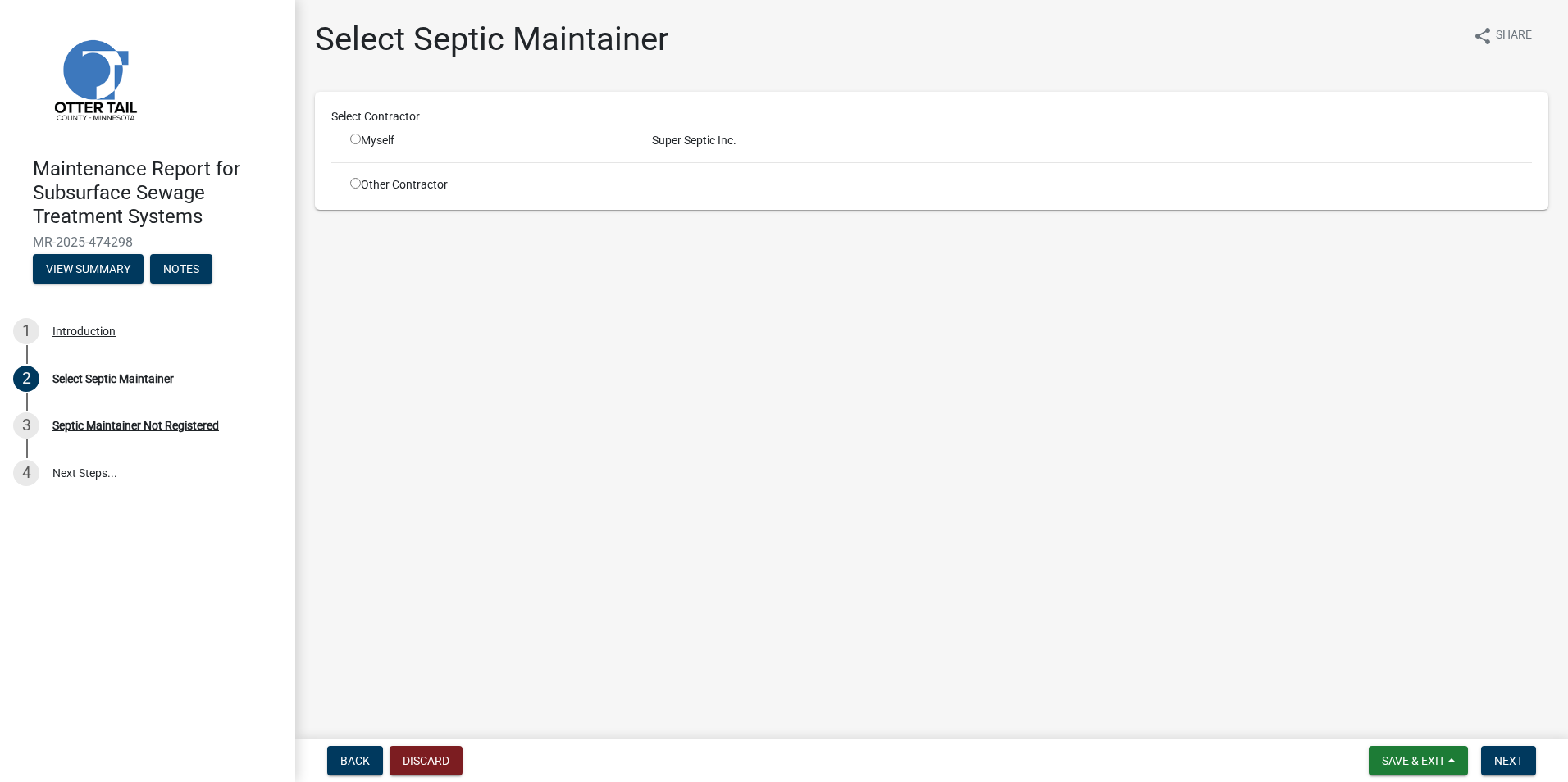
click at [372, 141] on div "Myself" at bounding box center [489, 140] width 277 height 17
click at [356, 135] on input "radio" at bounding box center [356, 139] width 11 height 11
radio input "true"
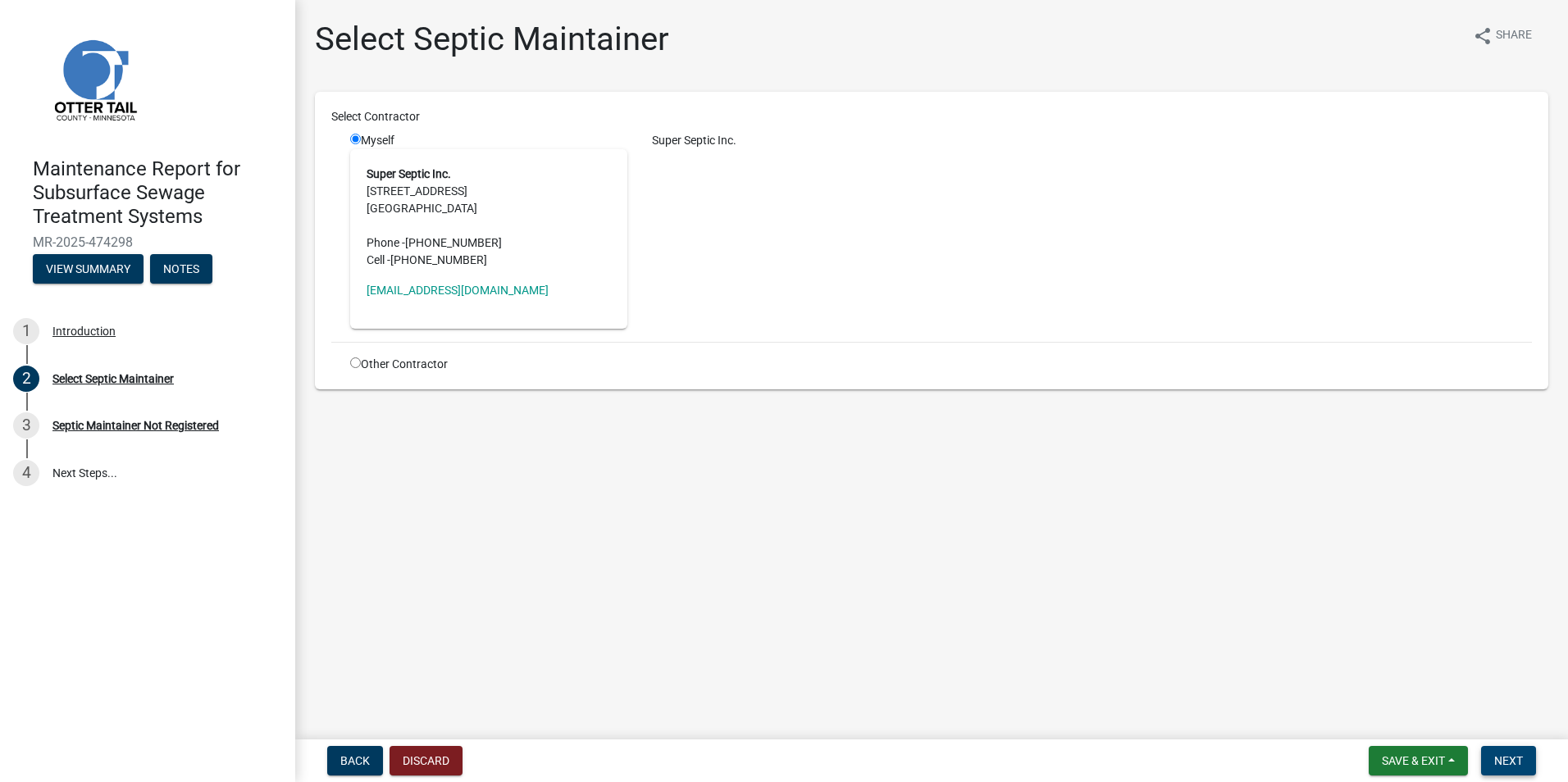
click at [1514, 760] on span "Next" at bounding box center [1508, 761] width 28 height 13
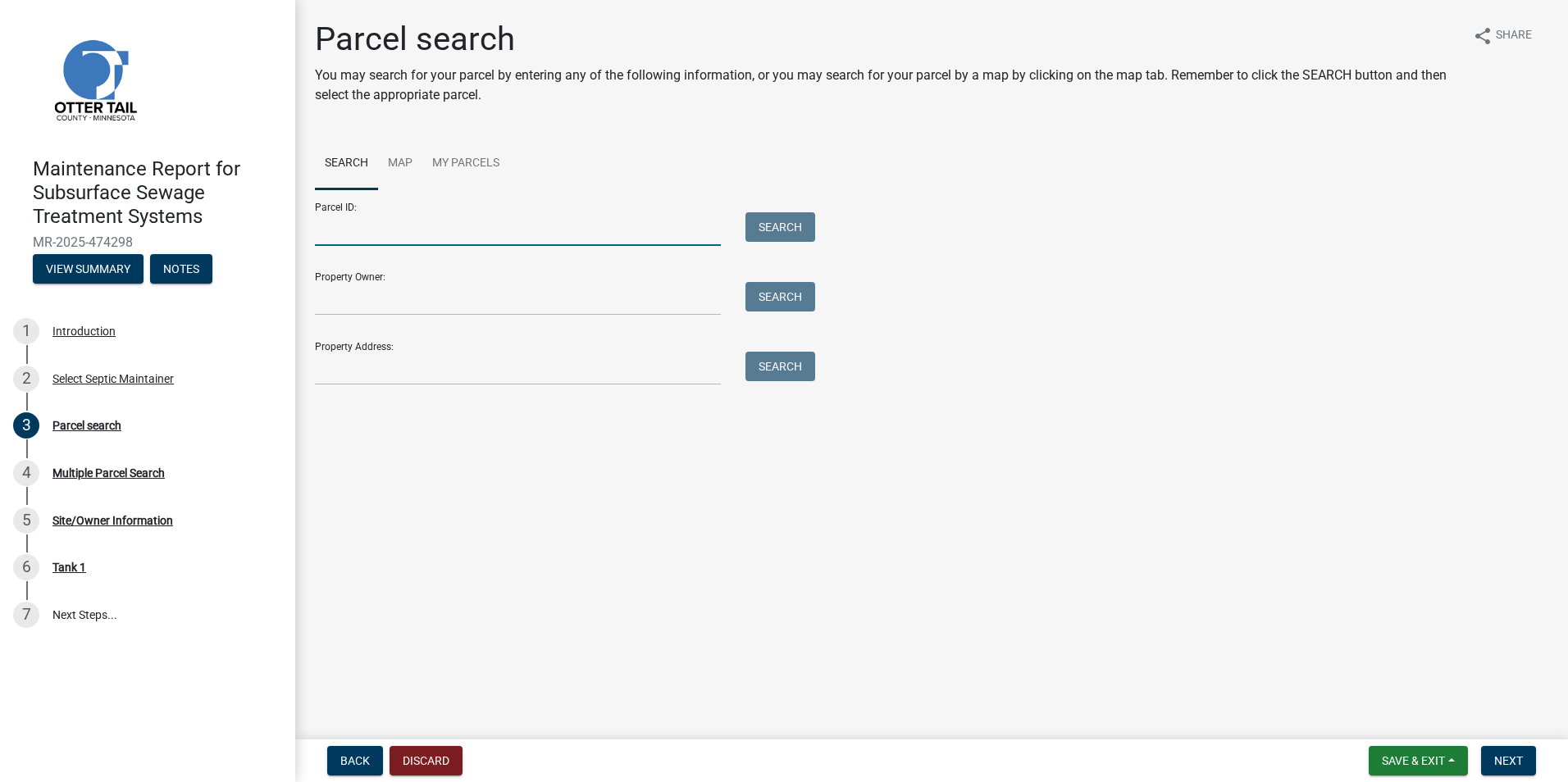
click at [420, 228] on input "Parcel ID:" at bounding box center [517, 229] width 406 height 34
paste input "37000030014900"
type input "37000030014900"
click at [784, 223] on button "Search" at bounding box center [780, 227] width 69 height 29
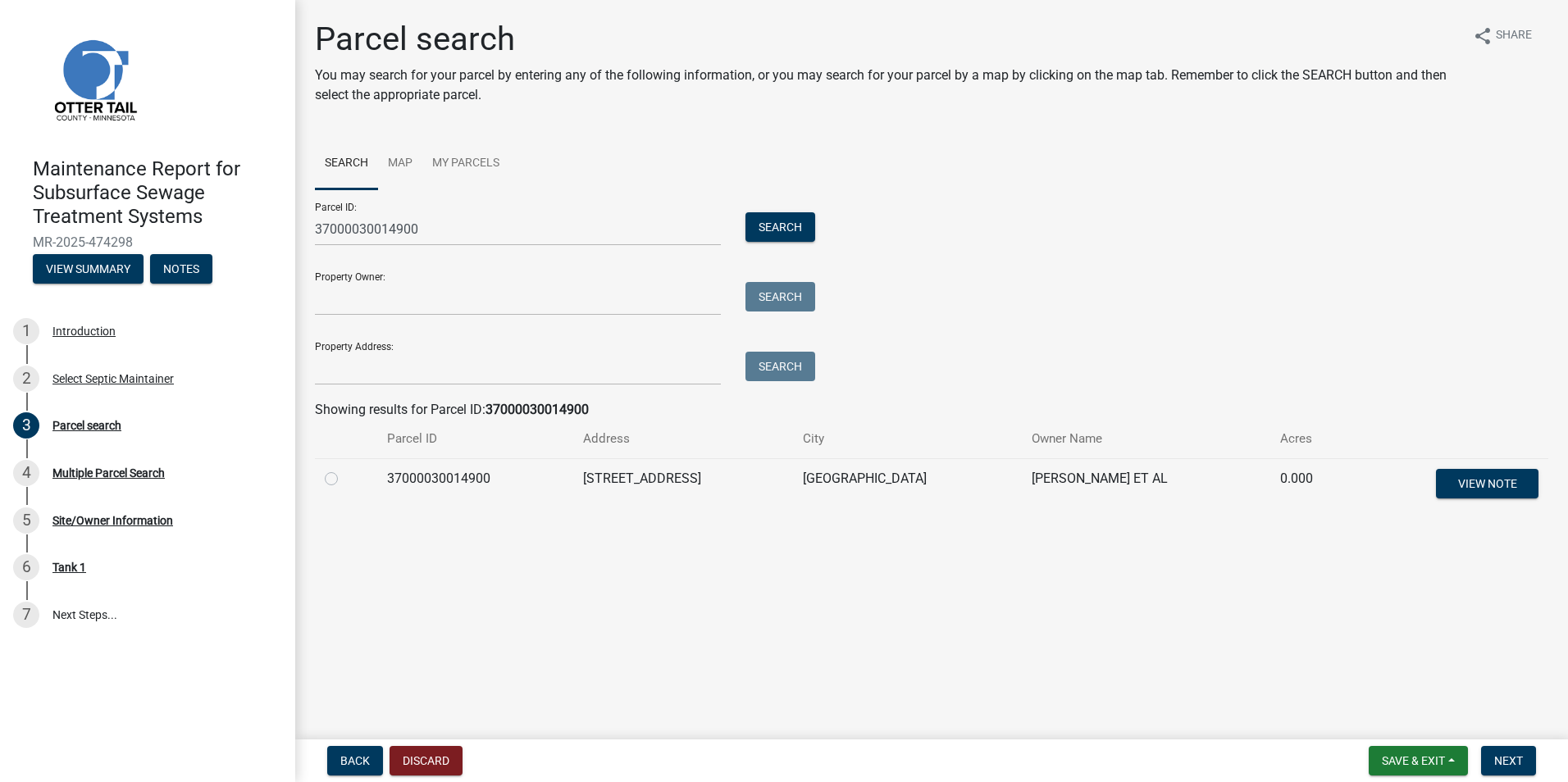
click at [344, 469] on label at bounding box center [344, 469] width 0 height 0
click at [344, 477] on input "radio" at bounding box center [349, 475] width 11 height 11
radio input "true"
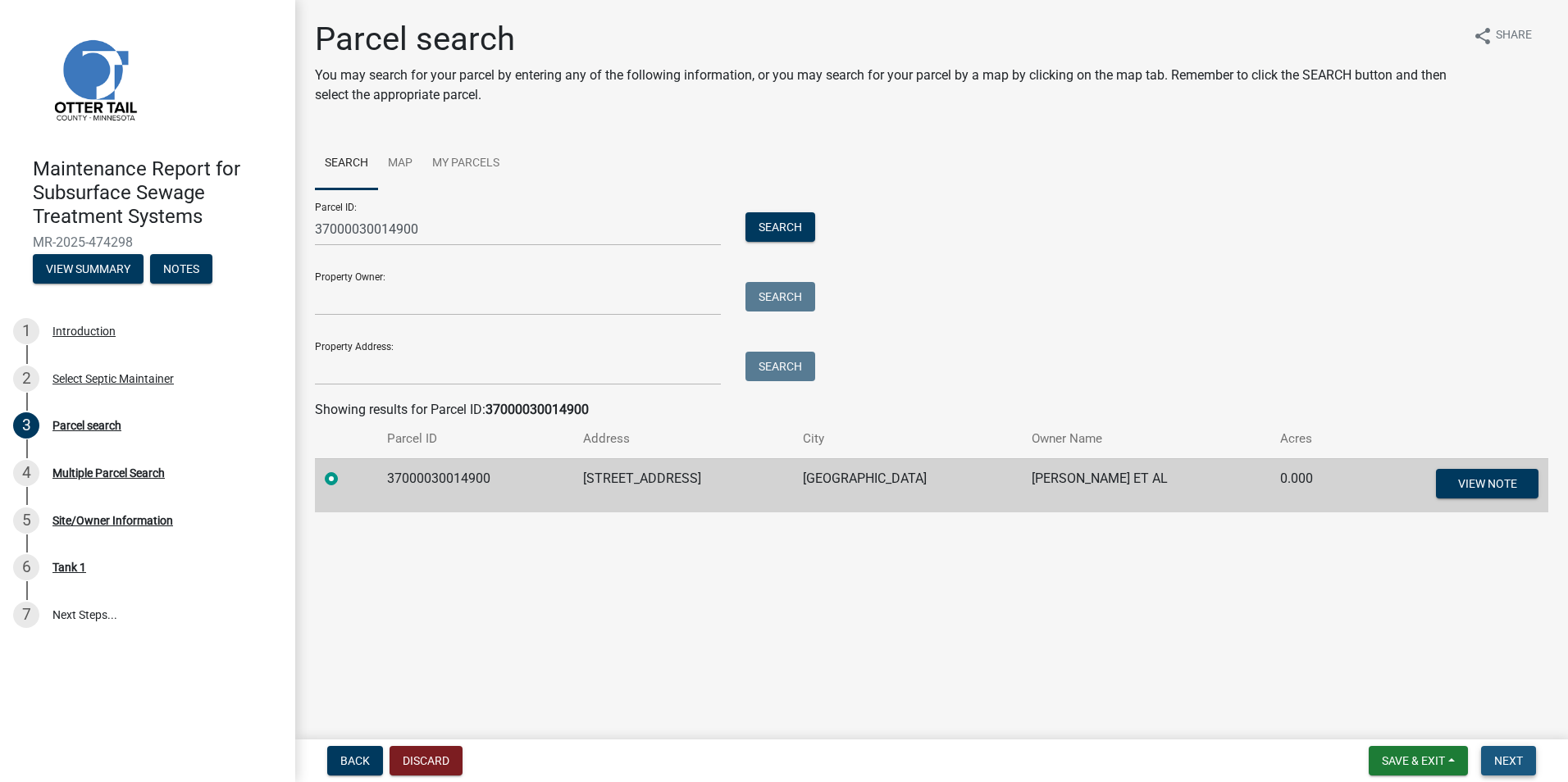
click at [1522, 760] on span "Next" at bounding box center [1508, 761] width 28 height 13
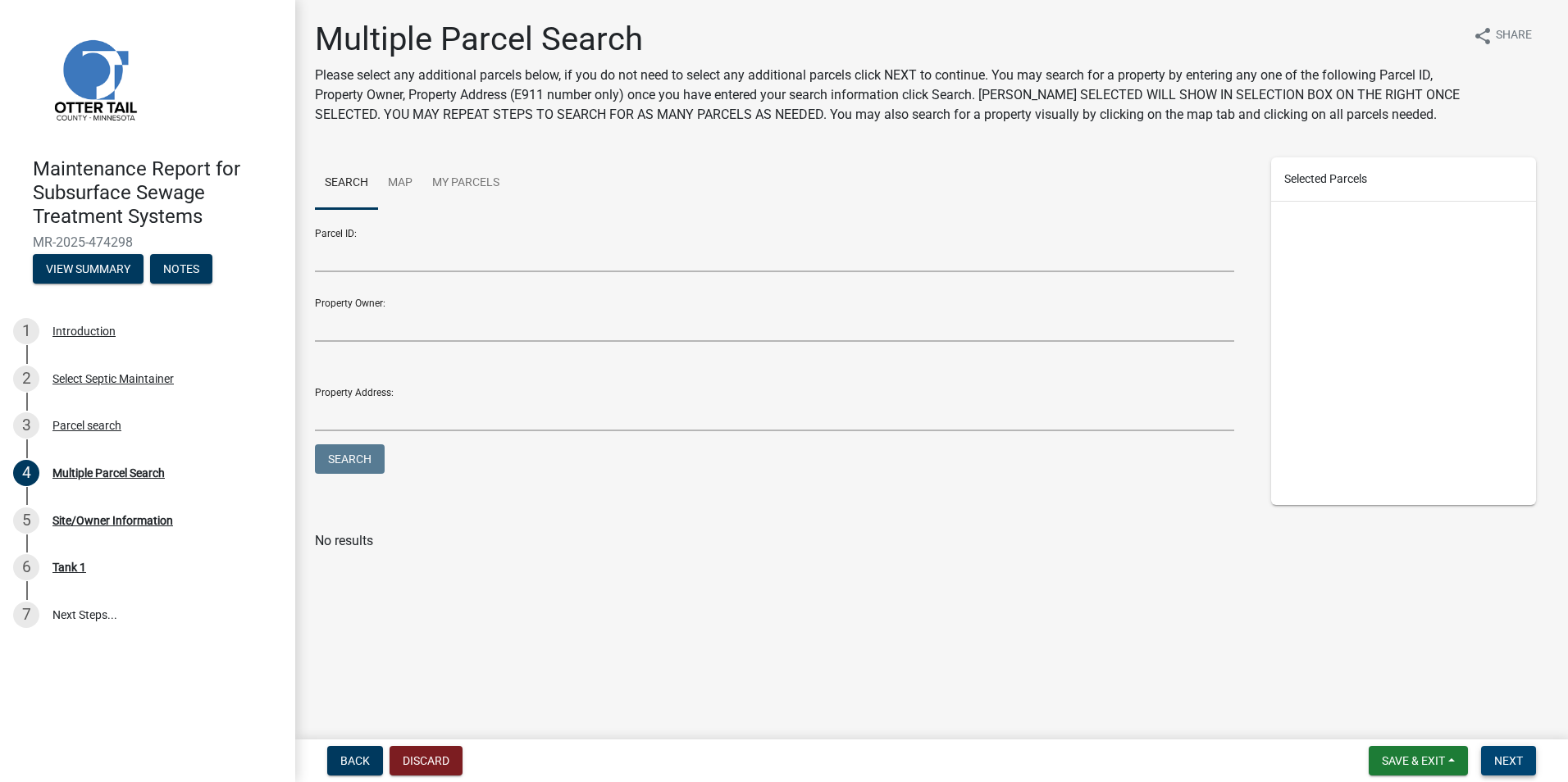
click at [1516, 760] on span "Next" at bounding box center [1508, 761] width 28 height 13
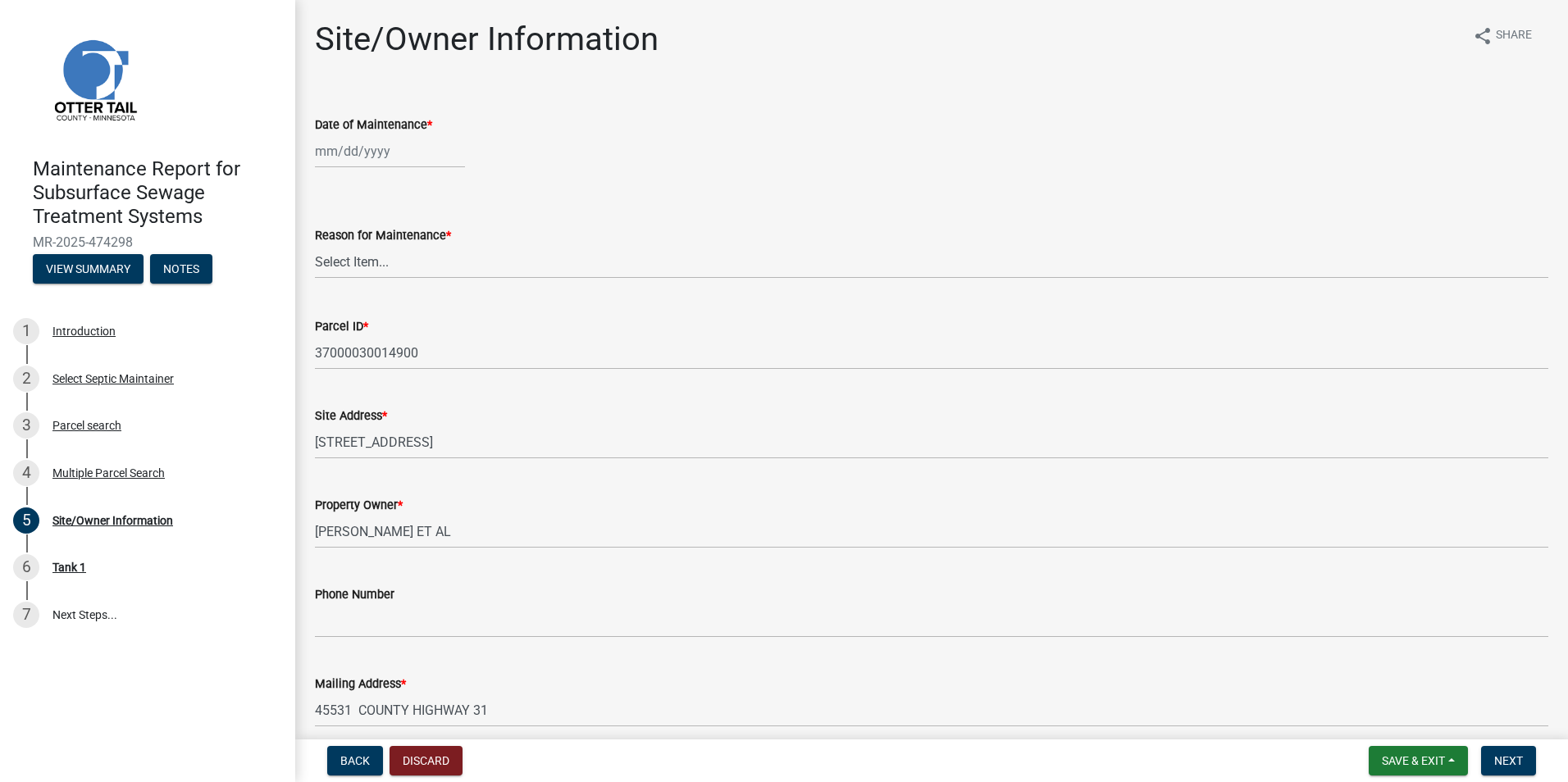
select select "9"
select select "2025"
click at [351, 156] on div "Jan Feb Mar Apr May Jun Jul Aug Sep Oct Nov Dec 1525 1526 1527 1528 1529 1530 1…" at bounding box center [389, 151] width 150 height 34
click at [436, 235] on div "5" at bounding box center [436, 239] width 27 height 27
type input "09/05/2025"
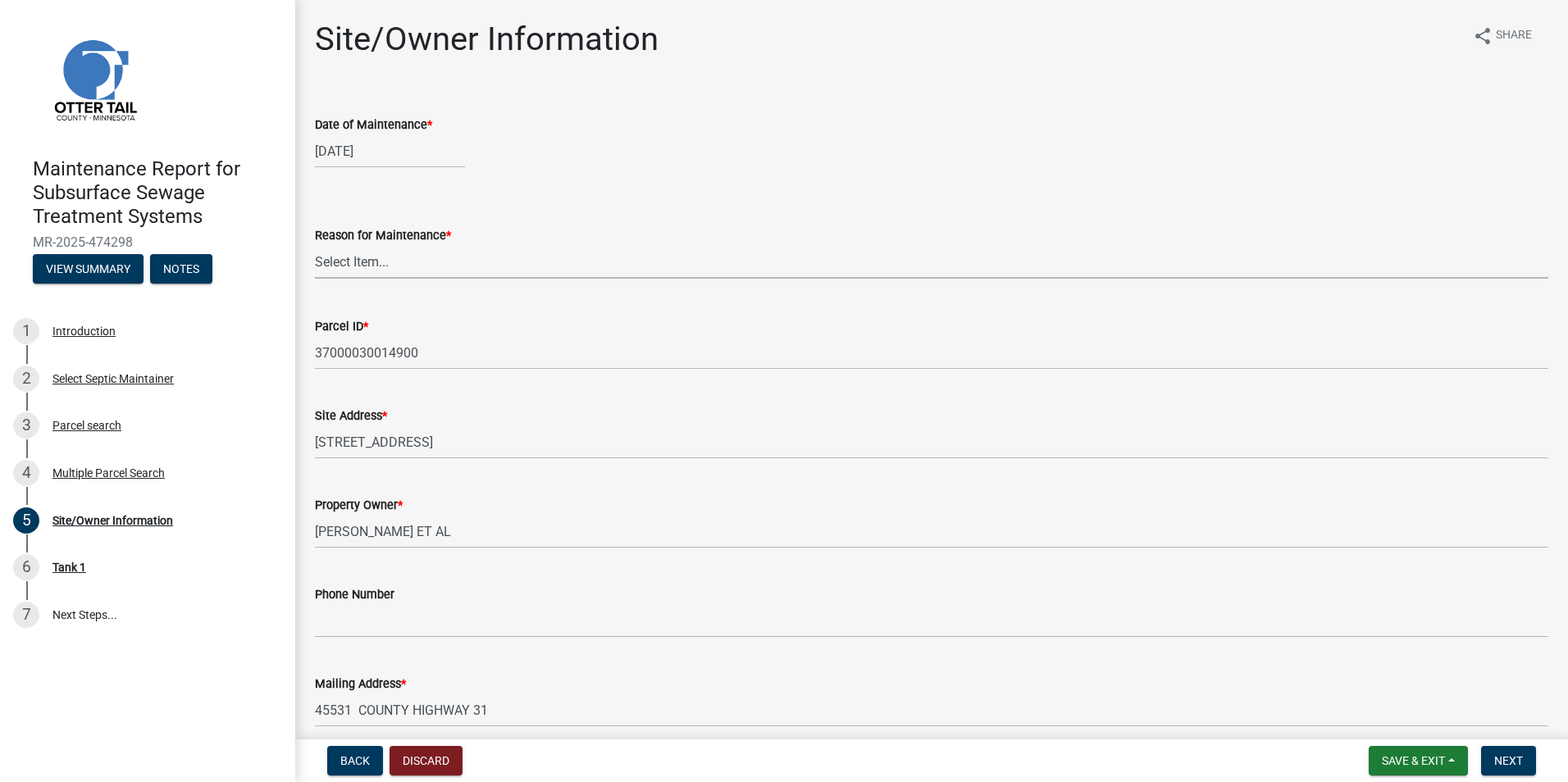
click at [390, 259] on select "Select Item... Called Routine Other" at bounding box center [931, 262] width 1233 height 34
click at [315, 245] on select "Select Item... Called Routine Other" at bounding box center [931, 262] width 1233 height 34
select select "3ac72b63-7b21-42e4-8192-806faae7a4f1"
click at [1499, 778] on nav "Back Discard Save & Exit Save Save & Exit Next" at bounding box center [931, 761] width 1272 height 43
click at [1506, 763] on span "Next" at bounding box center [1508, 761] width 28 height 13
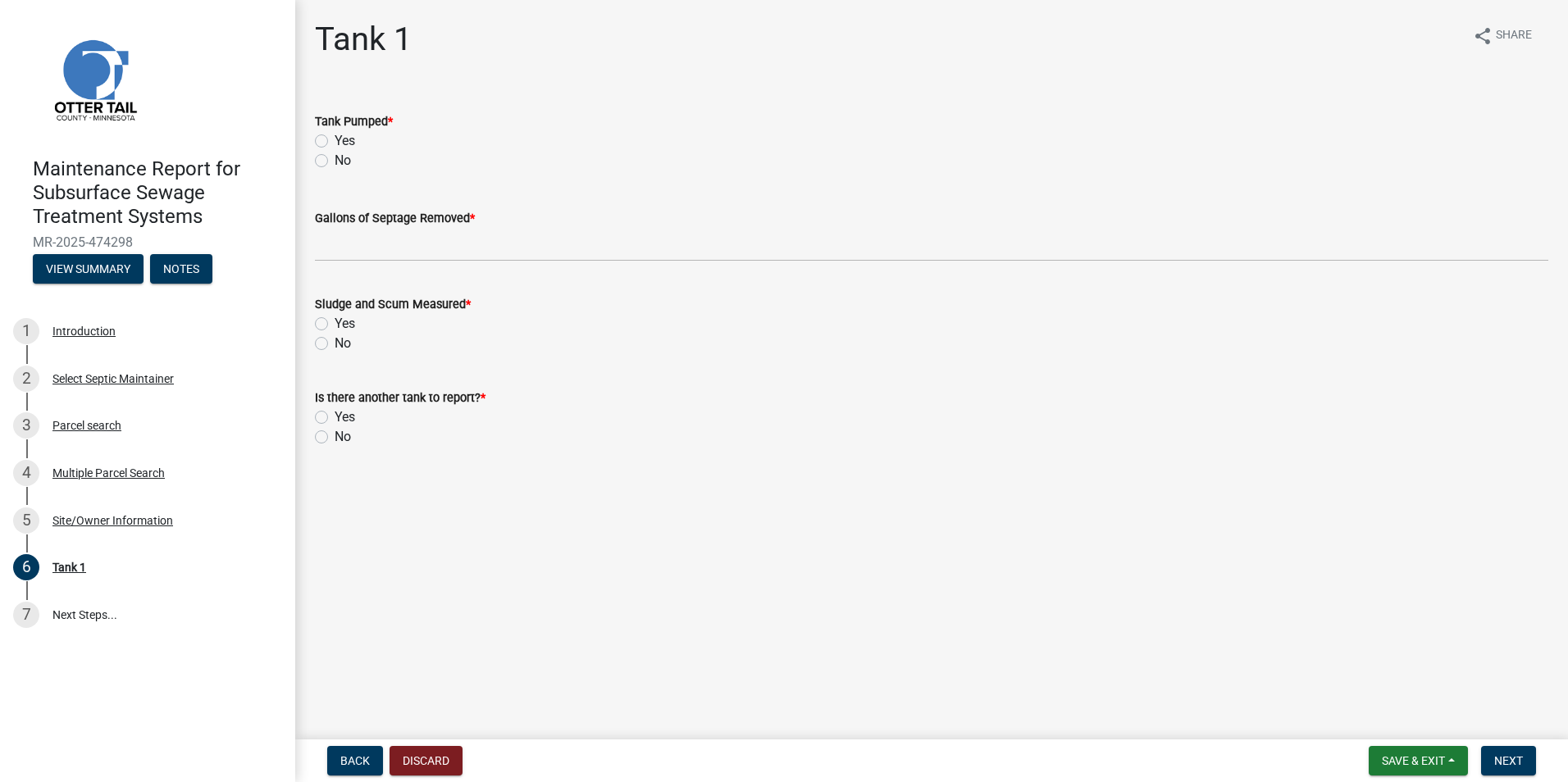
click at [334, 140] on label "Yes" at bounding box center [344, 141] width 20 height 20
click at [334, 140] on input "Yes" at bounding box center [340, 137] width 11 height 11
radio input "true"
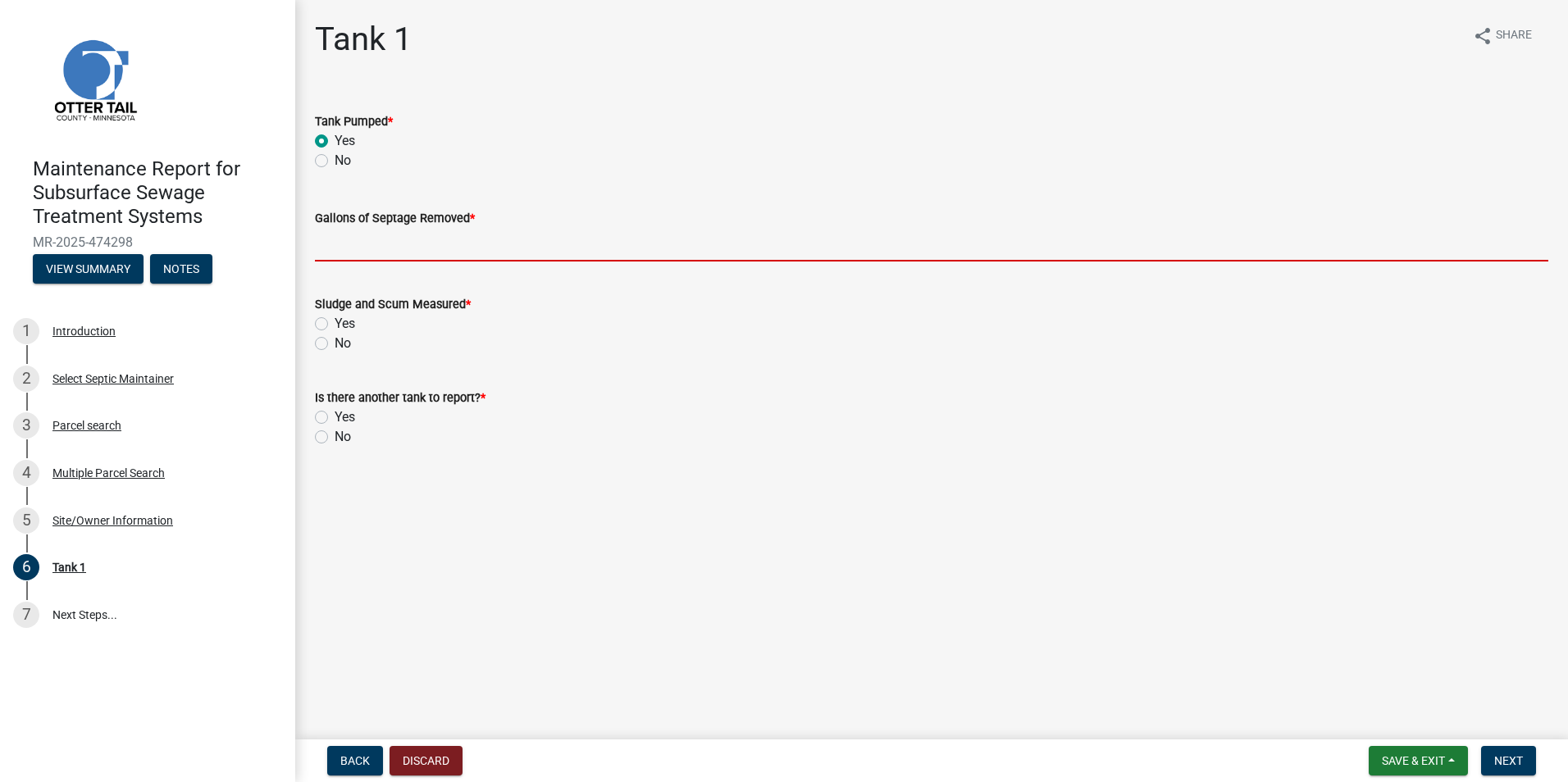
click at [371, 245] on input "Gallons of Septage Removed *" at bounding box center [931, 244] width 1233 height 34
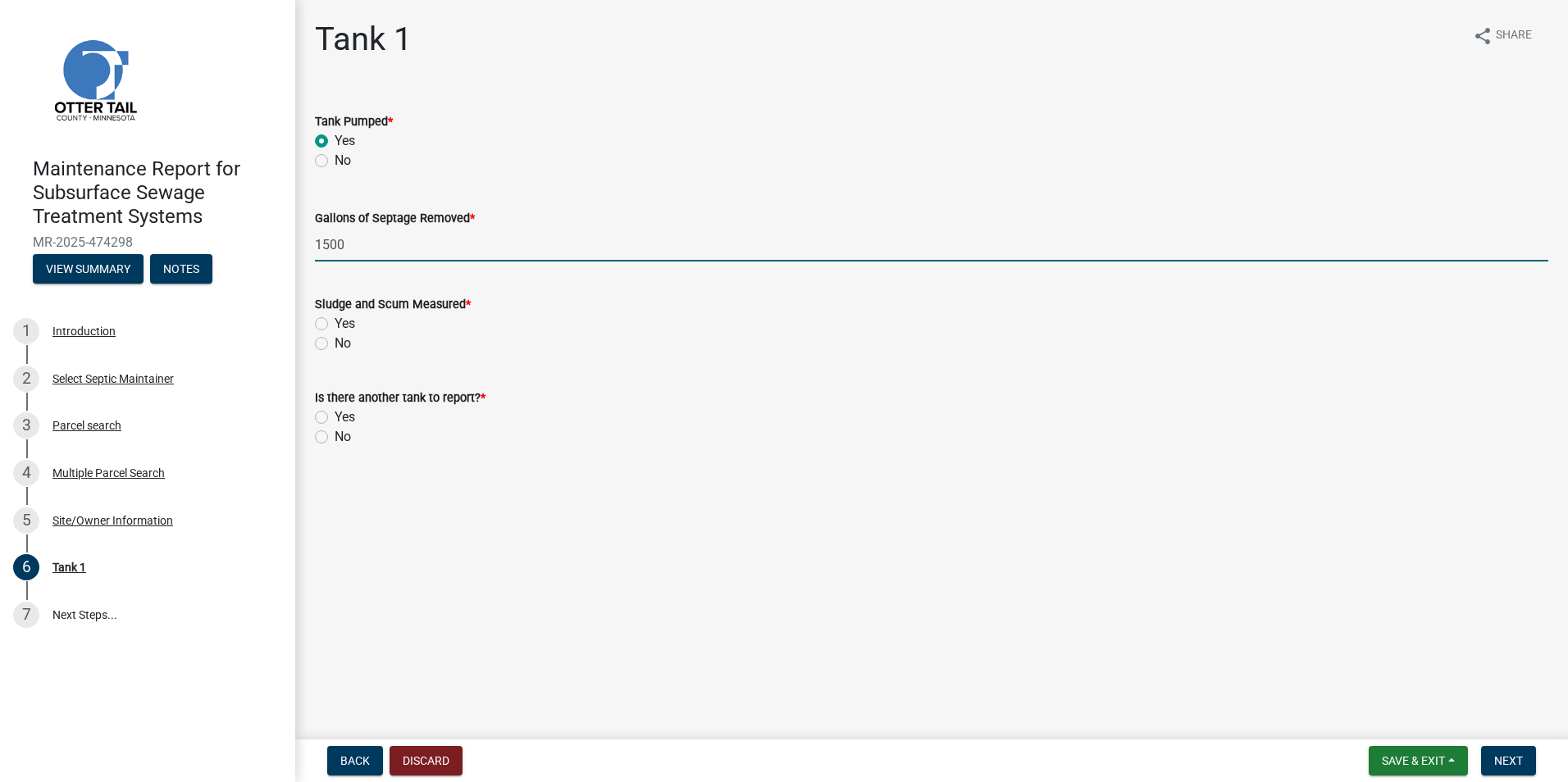
type input "1500"
click at [496, 375] on form "Is there another tank to report? * Yes No" at bounding box center [931, 407] width 1233 height 79
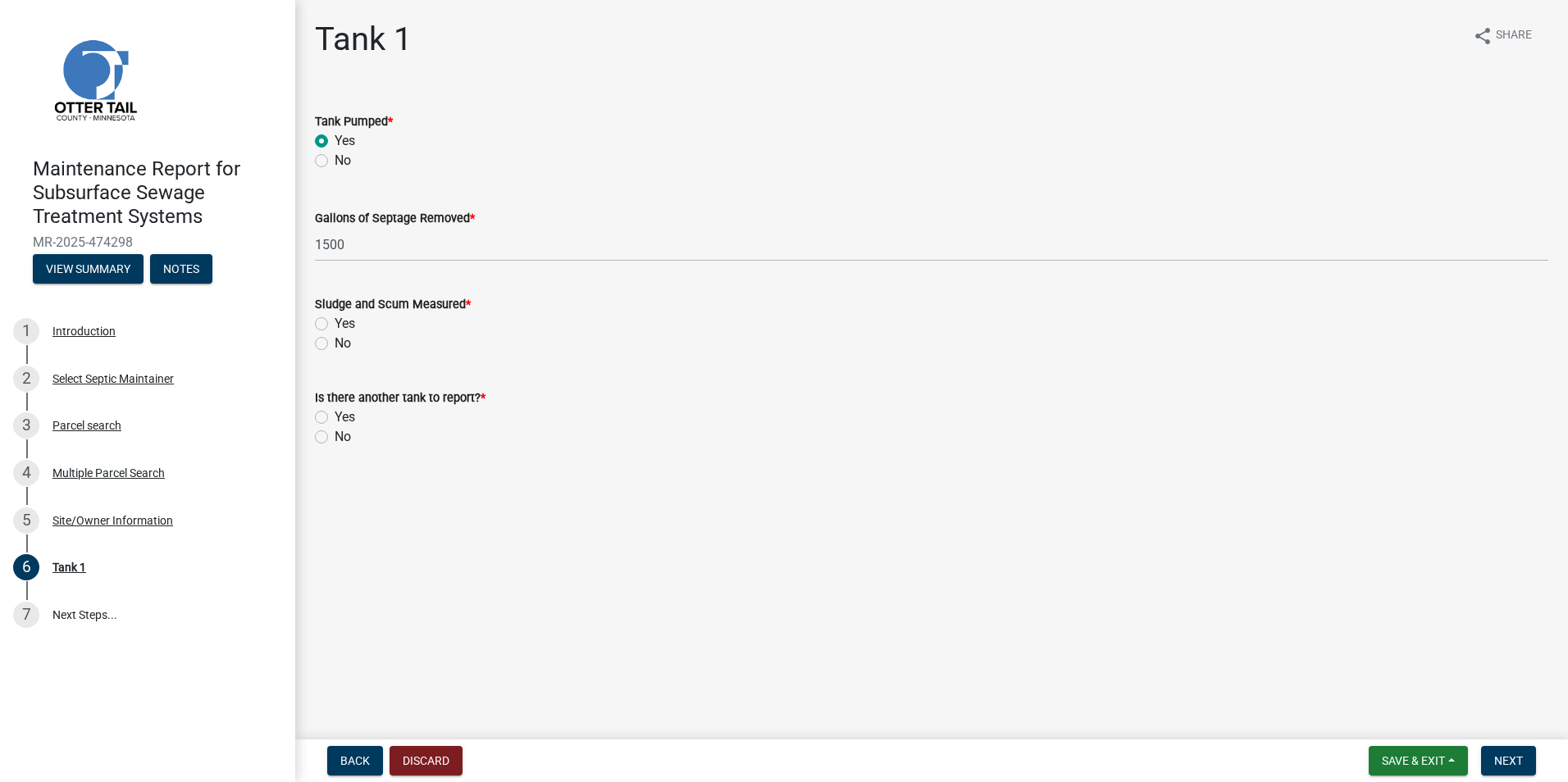
click at [334, 319] on label "Yes" at bounding box center [344, 323] width 20 height 20
click at [334, 319] on input "Yes" at bounding box center [340, 319] width 11 height 11
radio input "true"
click at [334, 436] on label "No" at bounding box center [342, 437] width 16 height 20
click at [334, 436] on input "No" at bounding box center [340, 433] width 11 height 11
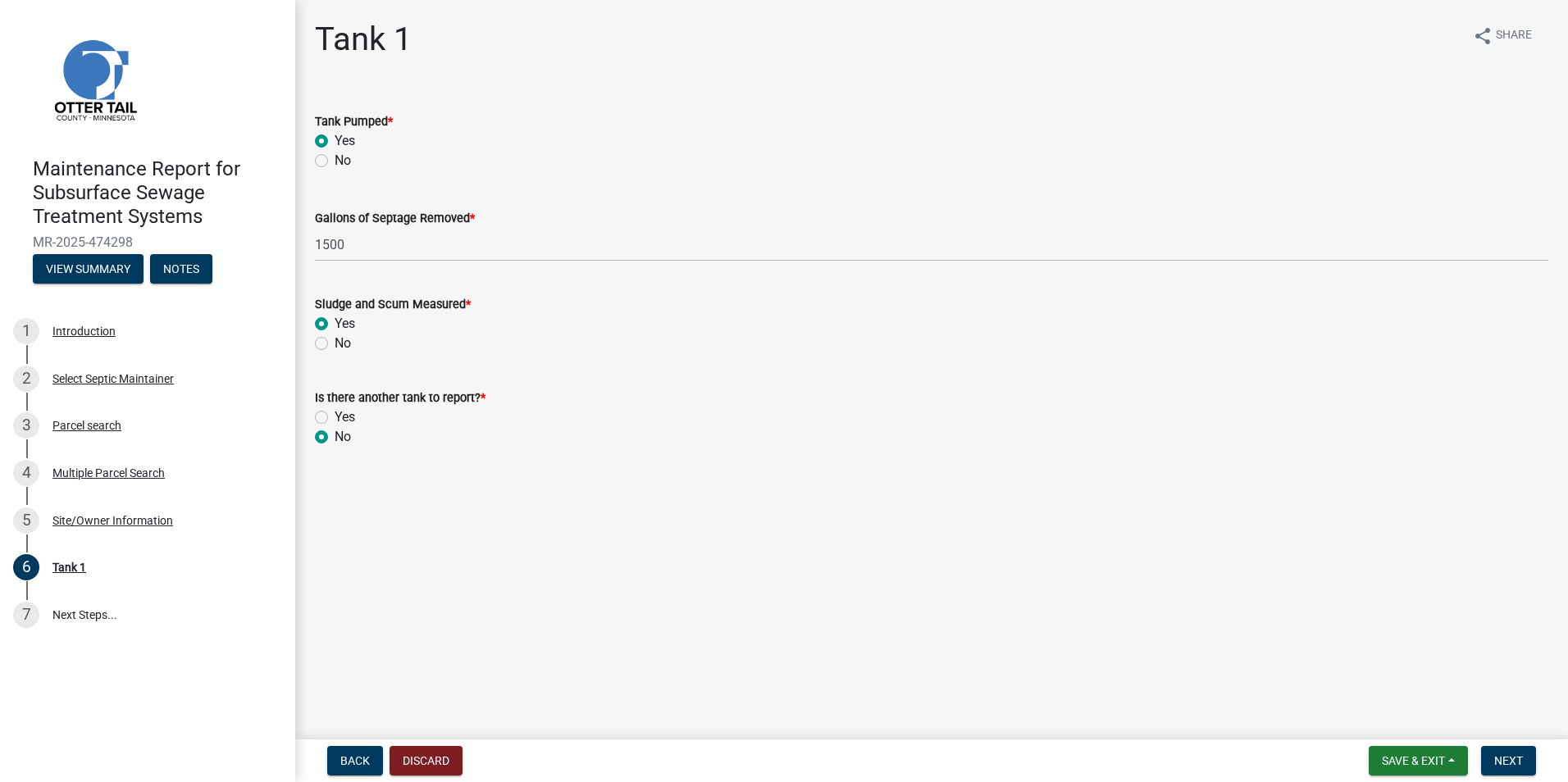
radio input "true"
click at [1518, 763] on span "Next" at bounding box center [1508, 761] width 28 height 13
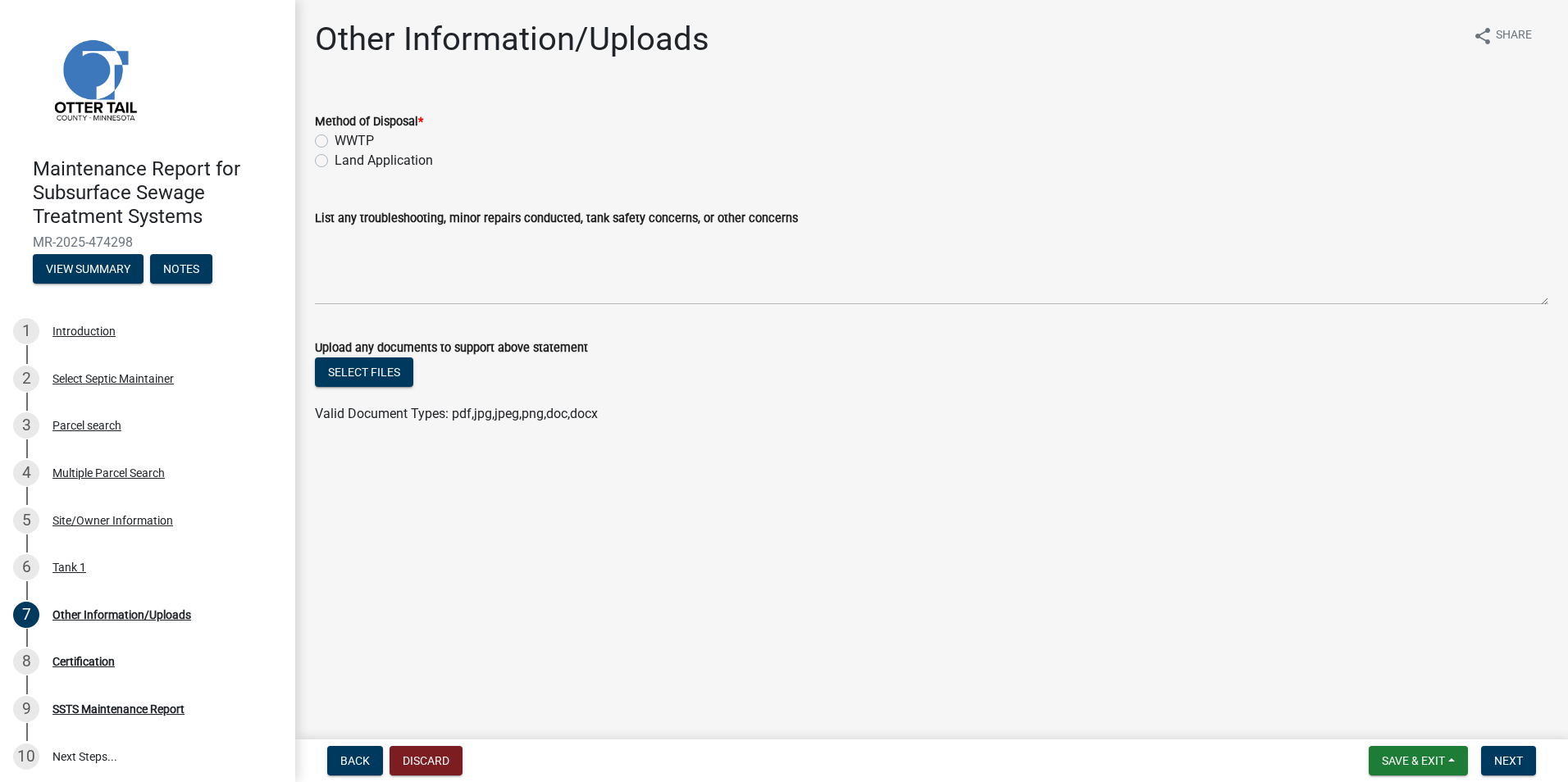
click at [387, 160] on label "Land Application" at bounding box center [383, 161] width 99 height 20
click at [345, 160] on input "Land Application" at bounding box center [340, 156] width 11 height 11
radio input "true"
click at [1523, 754] on span "Next" at bounding box center [1508, 761] width 28 height 13
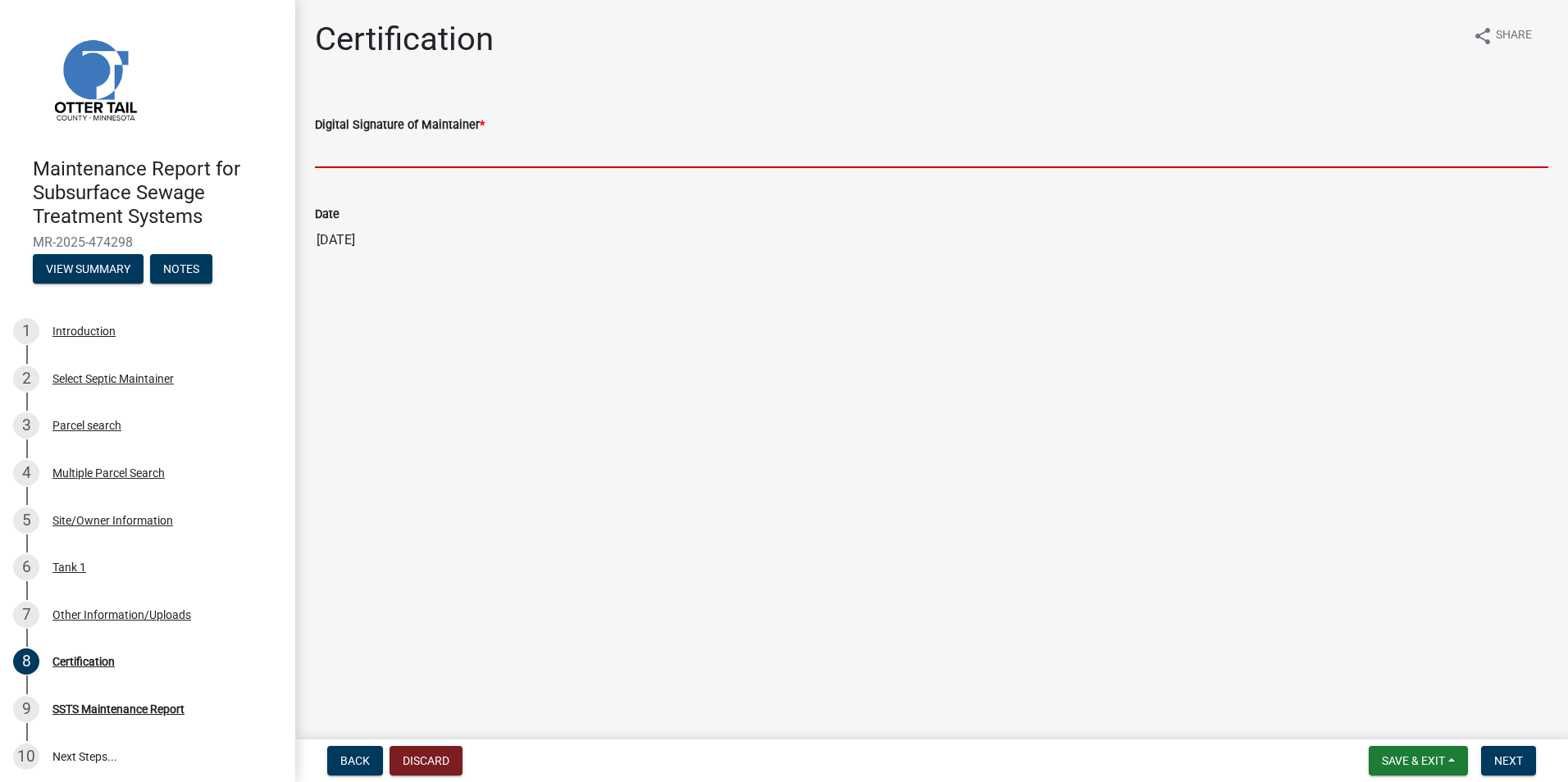
click at [380, 164] on input "Digital Signature of Maintainer *" at bounding box center [931, 151] width 1233 height 34
type input "Wayne Johnson"
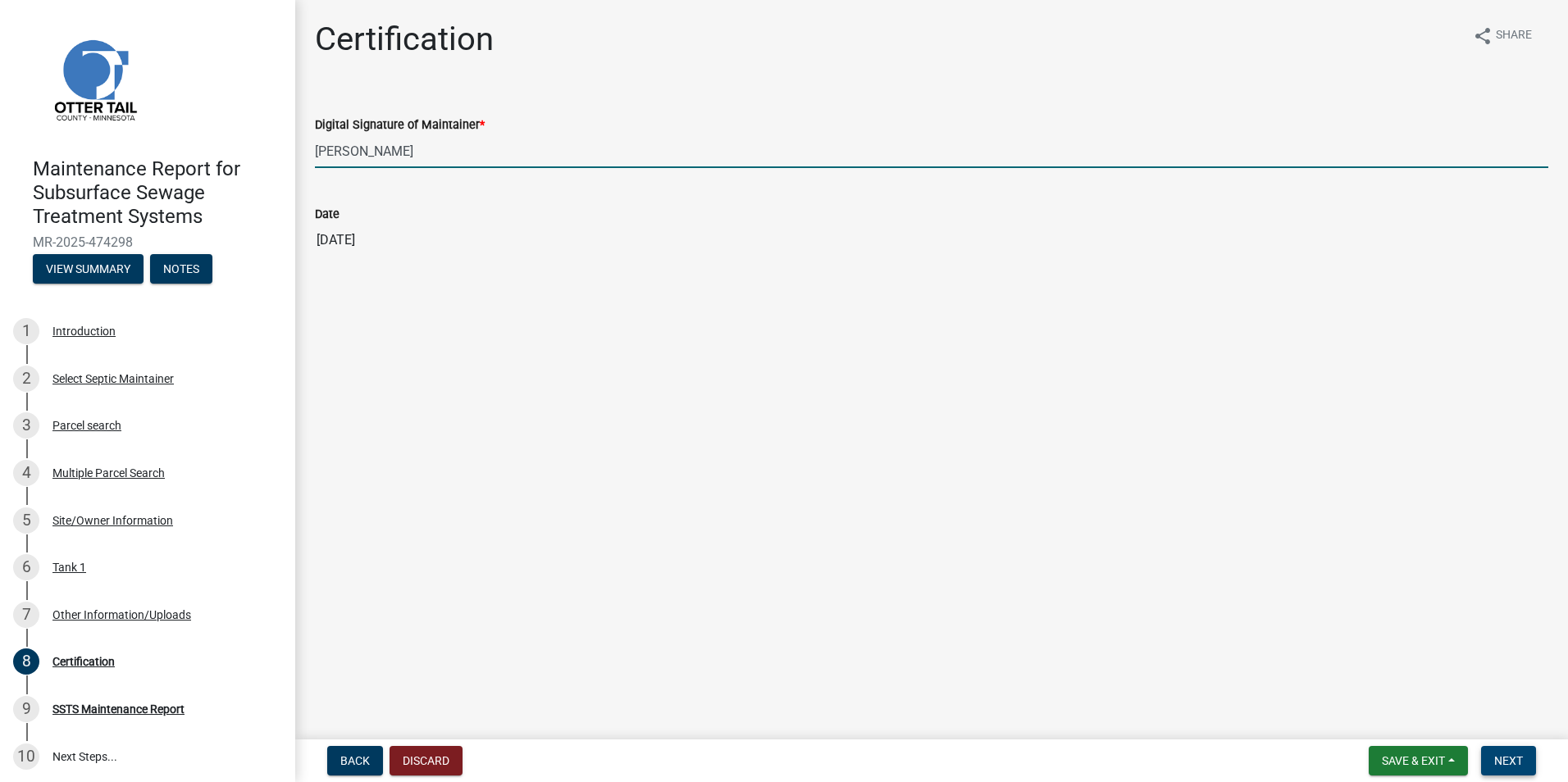
click at [1515, 758] on span "Next" at bounding box center [1508, 761] width 28 height 13
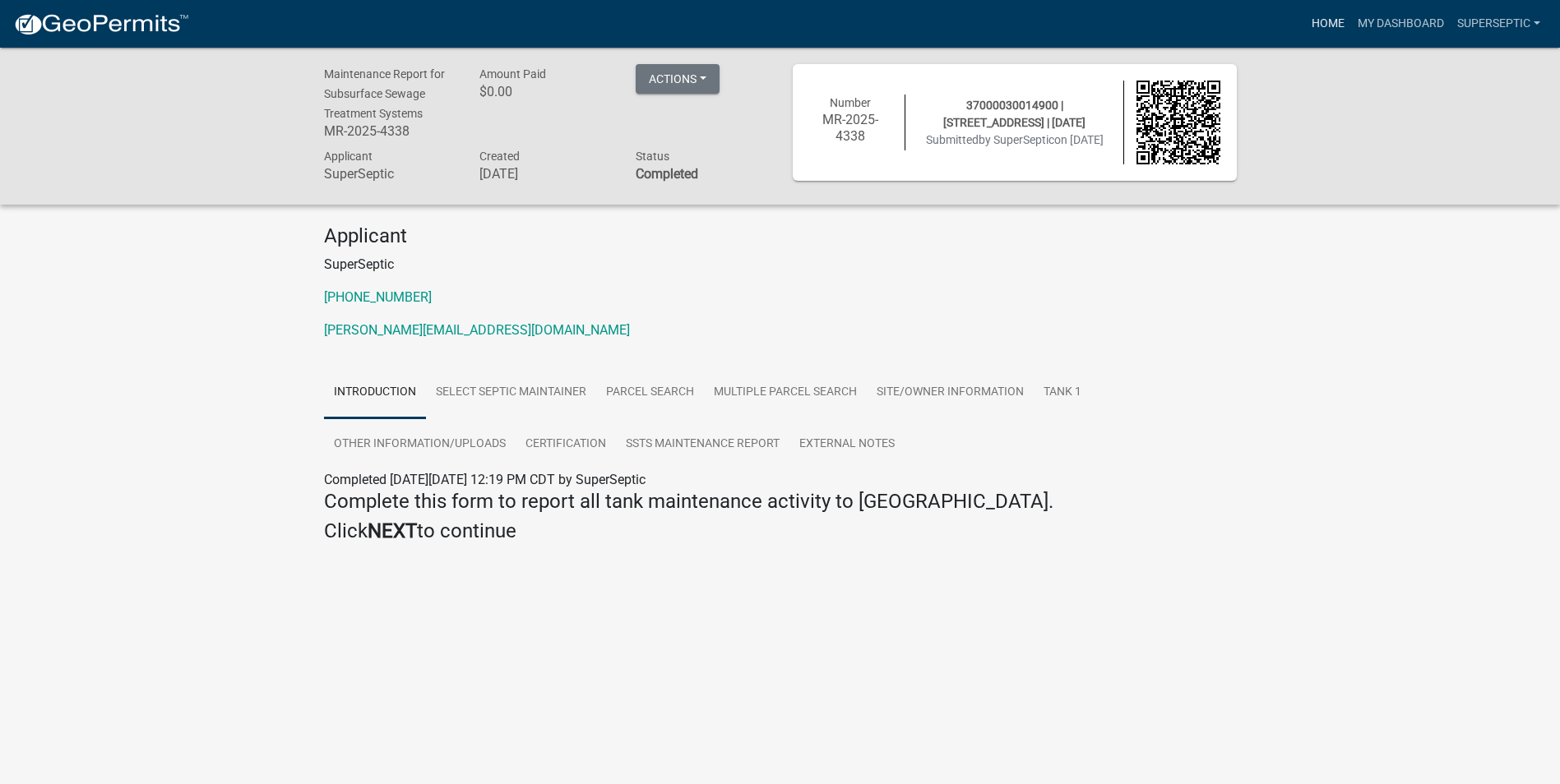
click at [1320, 27] on link "Home" at bounding box center [1328, 23] width 46 height 31
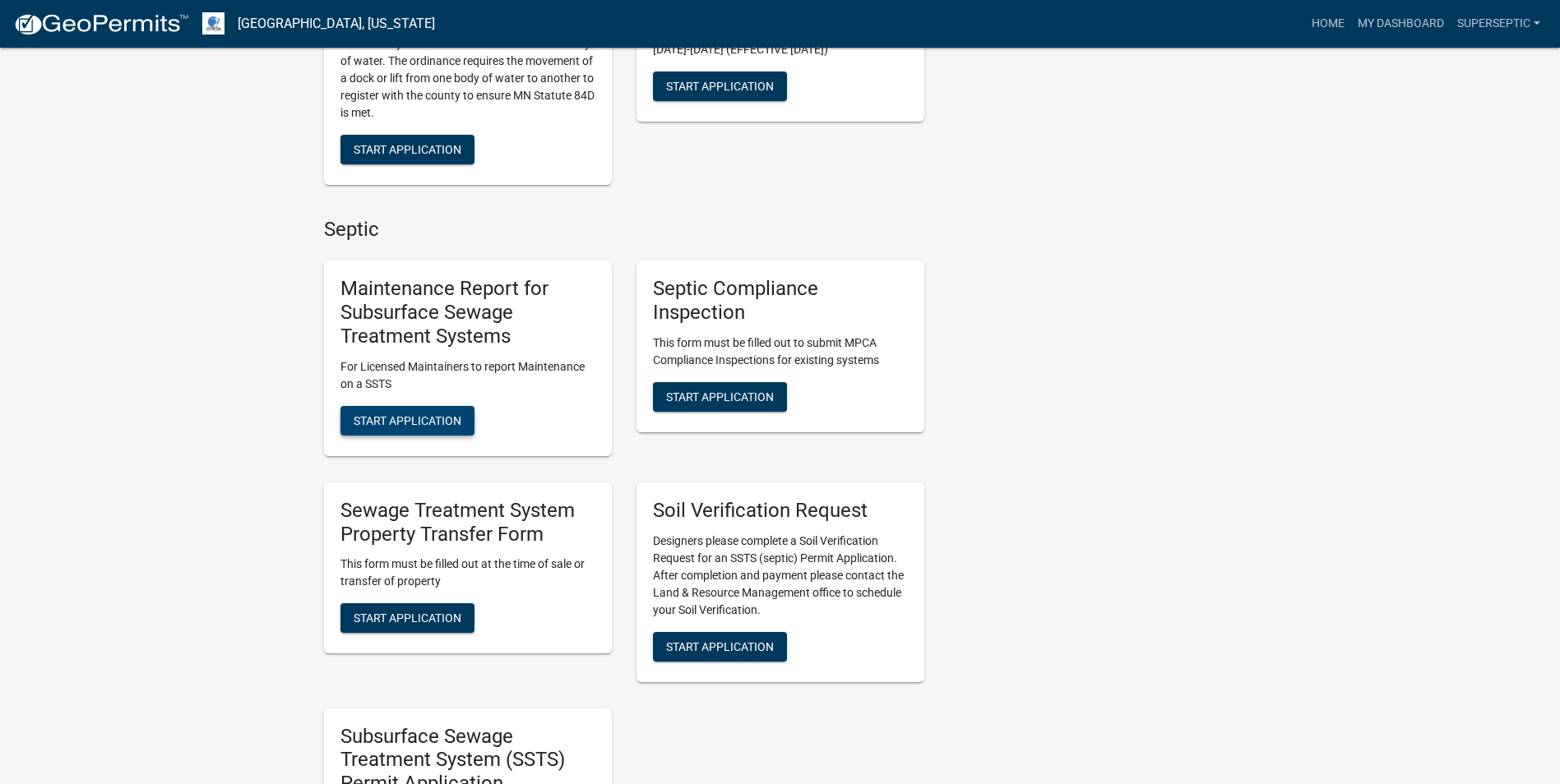
scroll to position [1233, 0]
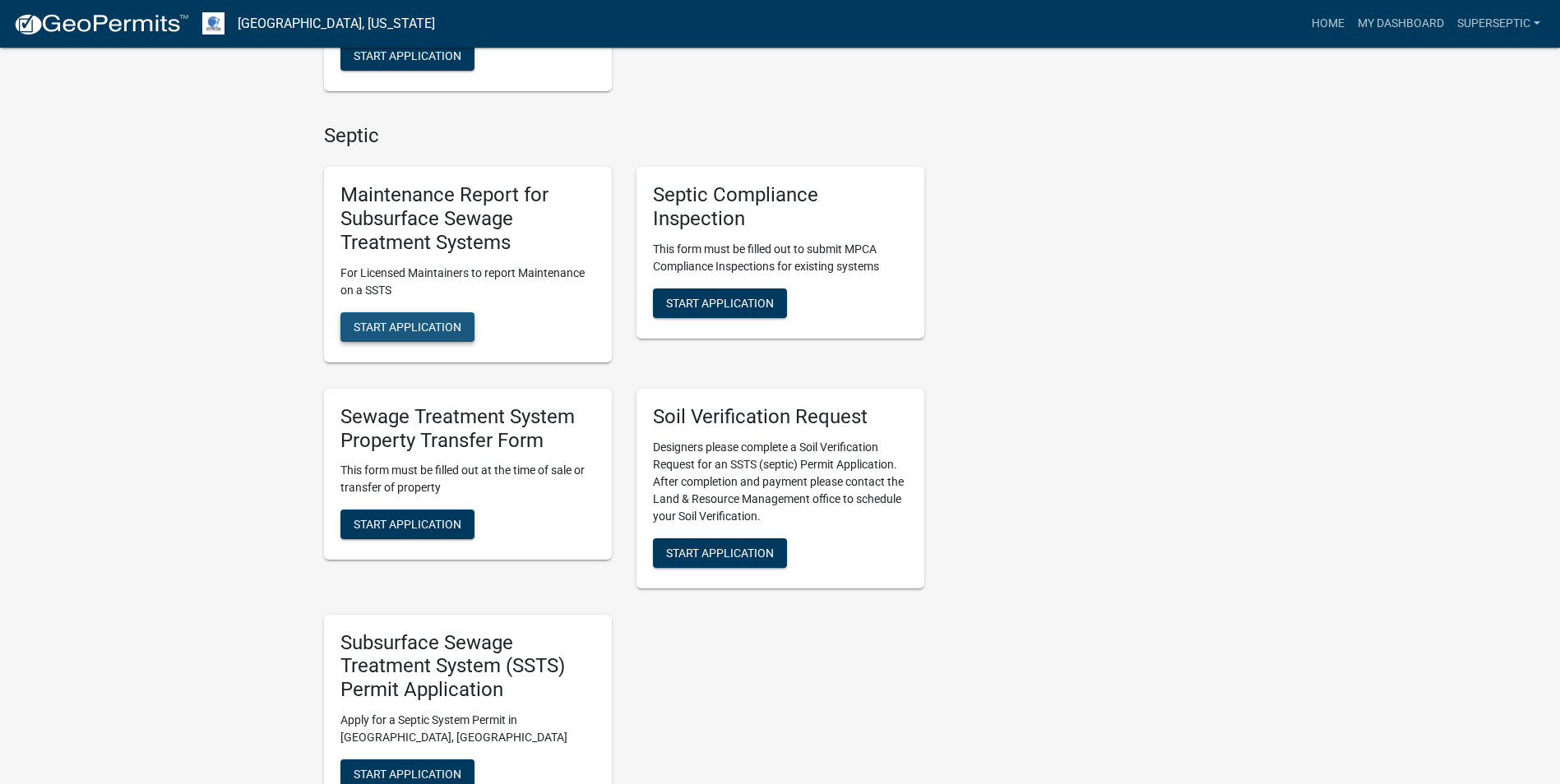
click at [424, 321] on button "Start Application" at bounding box center [407, 326] width 134 height 29
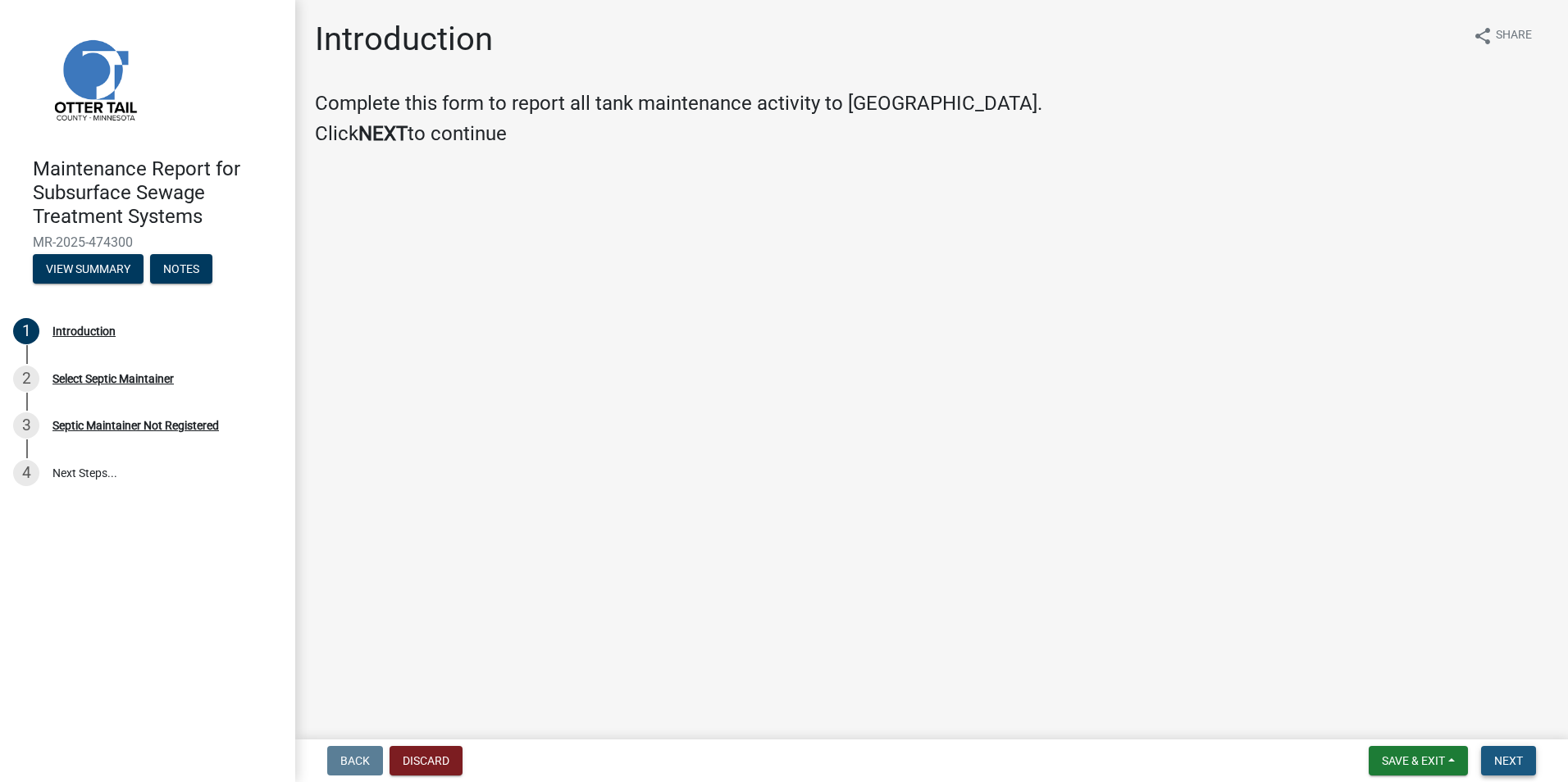
click at [1509, 754] on button "Next" at bounding box center [1508, 760] width 55 height 29
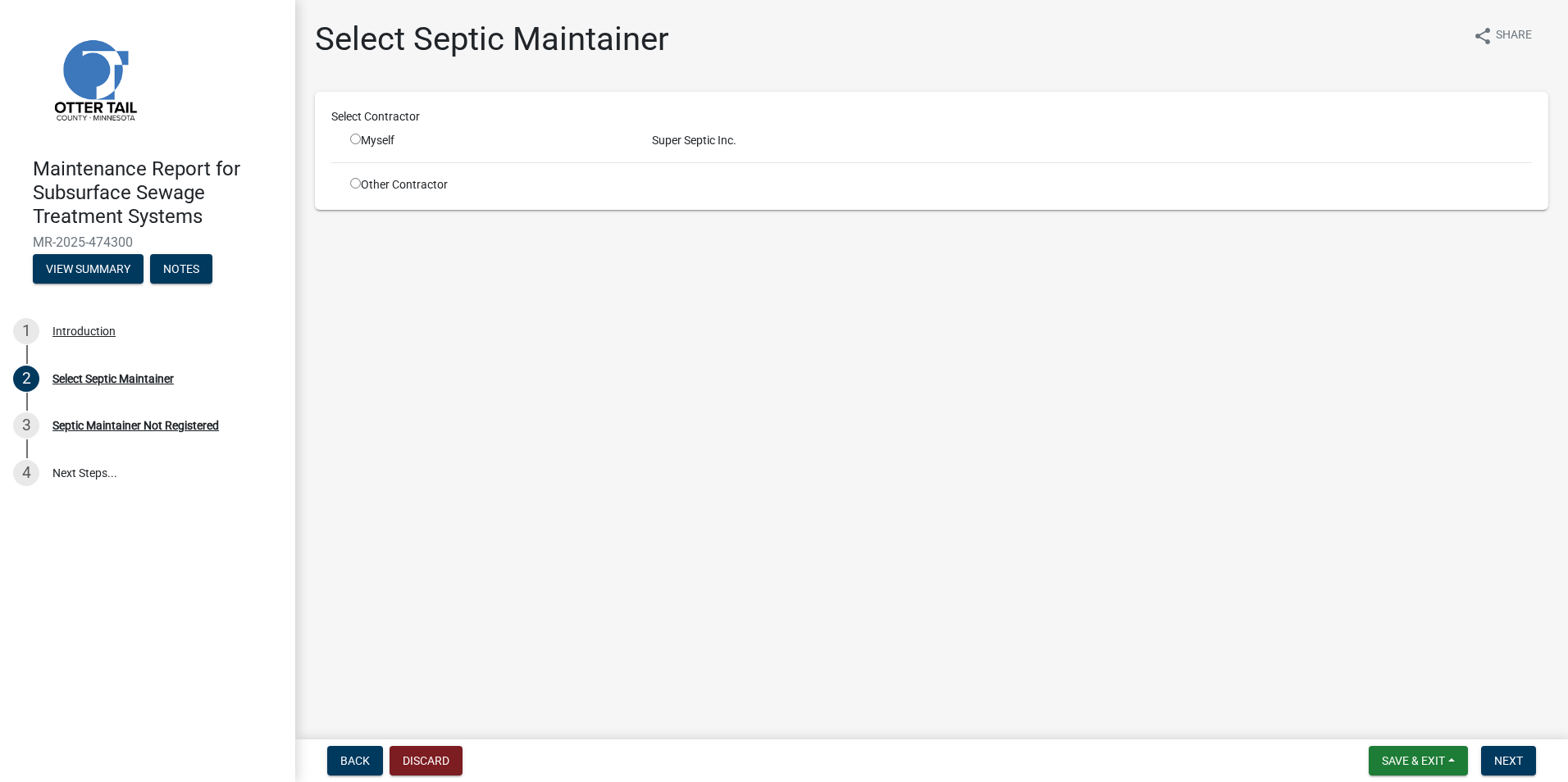
click at [357, 142] on input "radio" at bounding box center [356, 139] width 11 height 11
radio input "true"
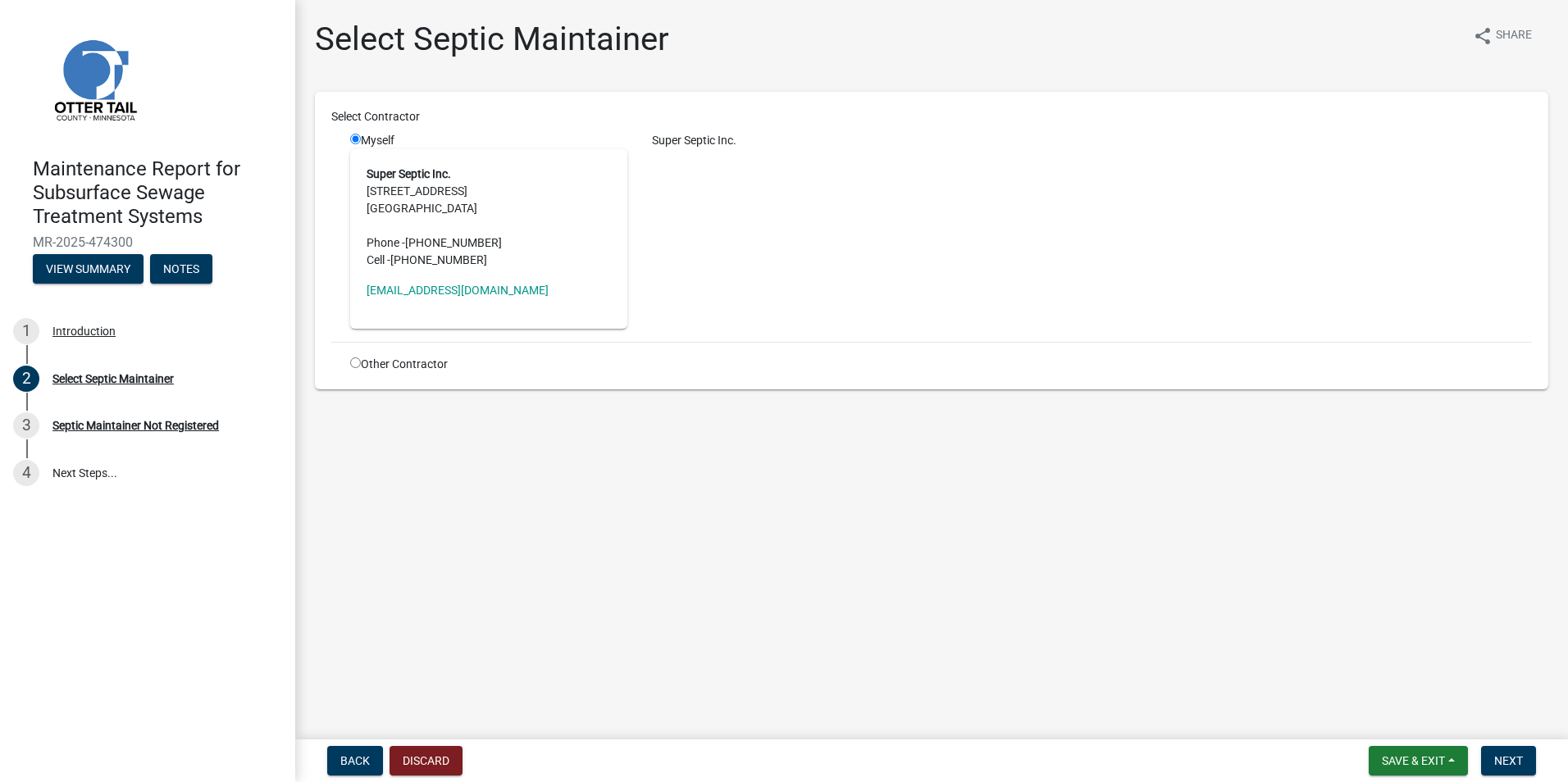
click at [1487, 744] on nav "Back Discard Save & Exit Save Save & Exit Next" at bounding box center [931, 761] width 1272 height 43
click at [1502, 758] on span "Next" at bounding box center [1508, 761] width 28 height 13
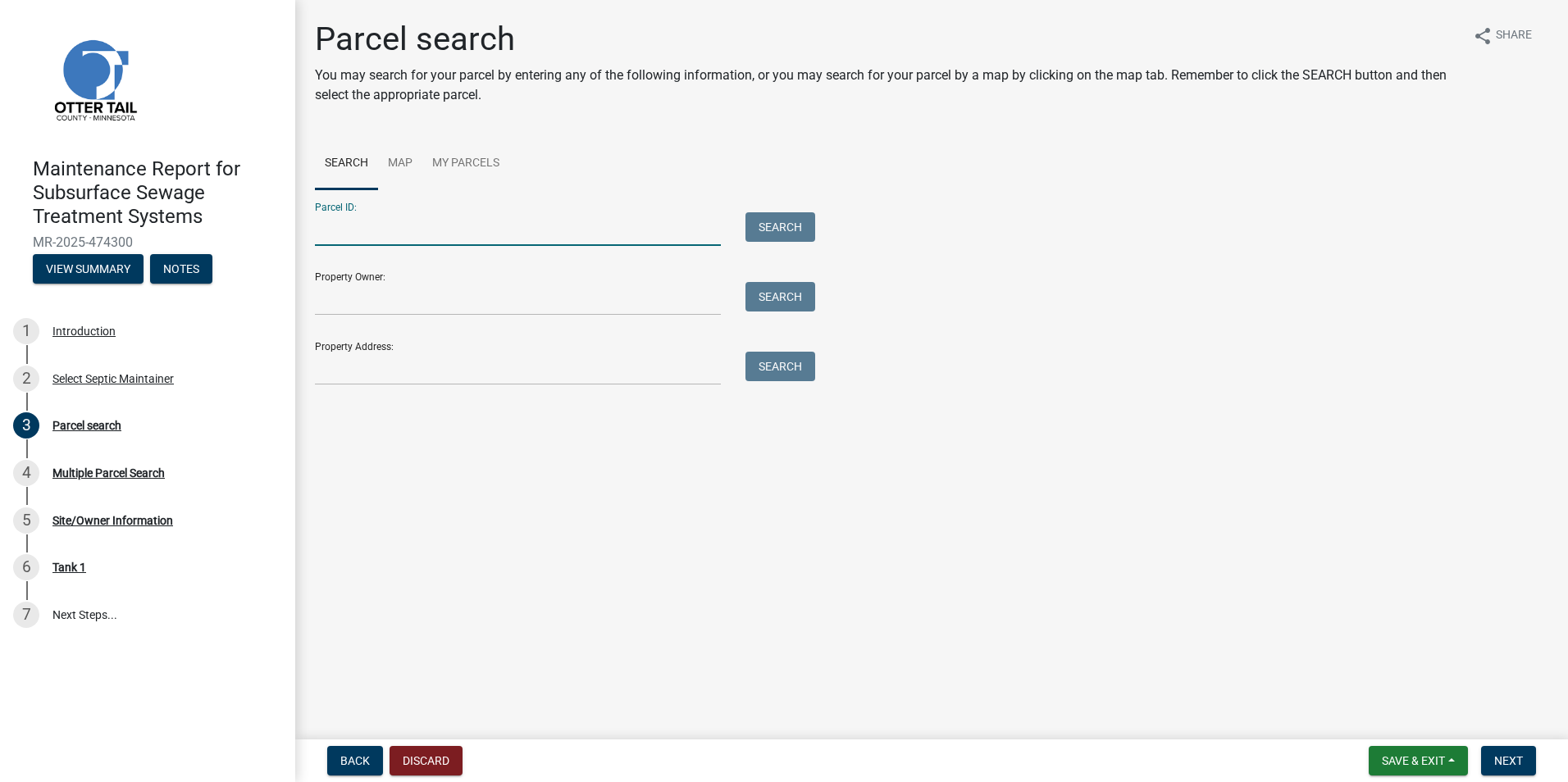
click at [398, 227] on input "Parcel ID:" at bounding box center [517, 229] width 406 height 34
paste input "37000990354000"
type input "37000990354000"
click at [786, 227] on button "Search" at bounding box center [780, 227] width 69 height 29
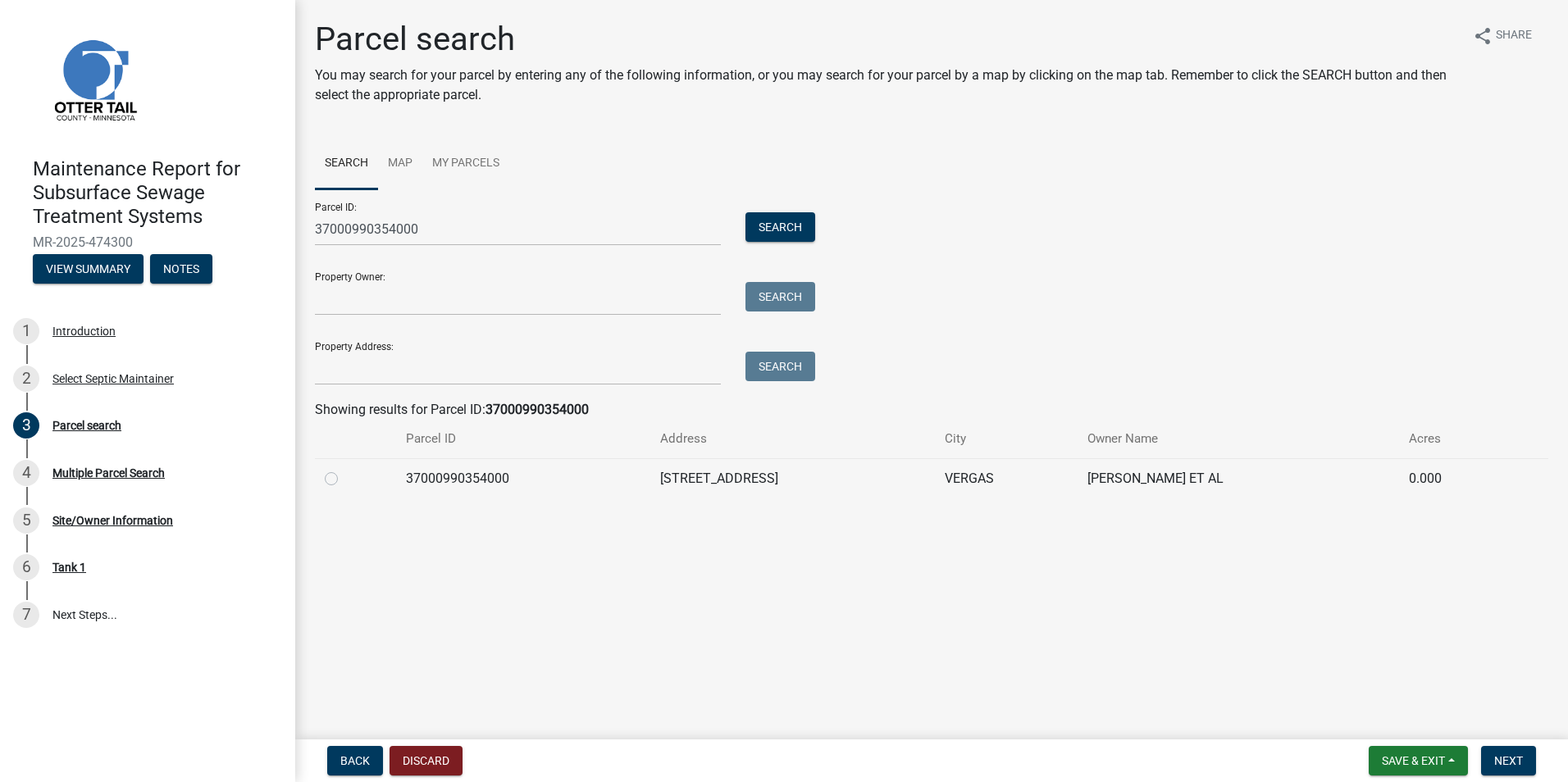
click at [344, 469] on label at bounding box center [344, 469] width 0 height 0
click at [344, 480] on input "radio" at bounding box center [349, 475] width 11 height 11
radio input "true"
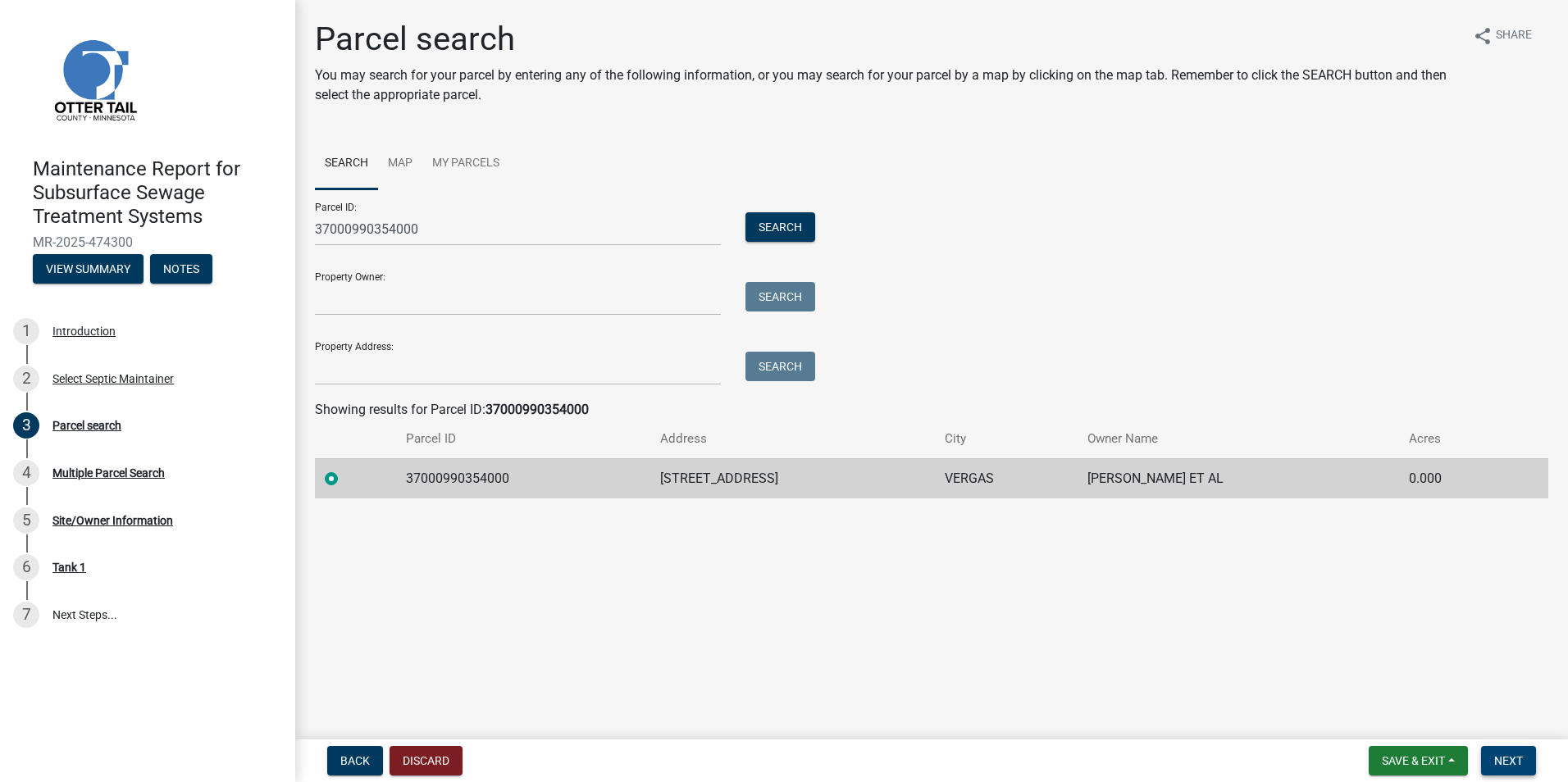
click at [1500, 757] on span "Next" at bounding box center [1508, 761] width 28 height 13
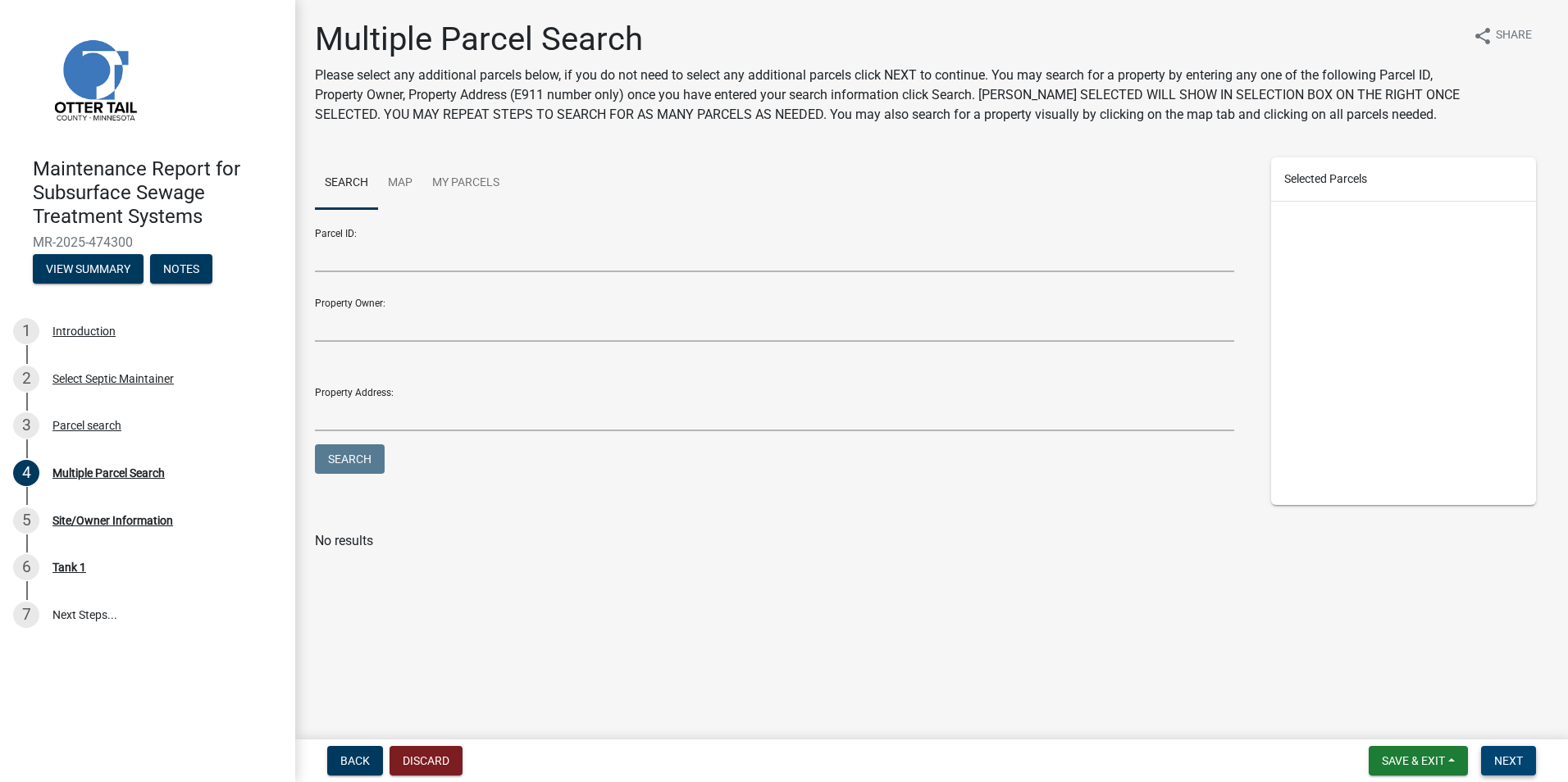
click at [1500, 757] on span "Next" at bounding box center [1508, 761] width 28 height 13
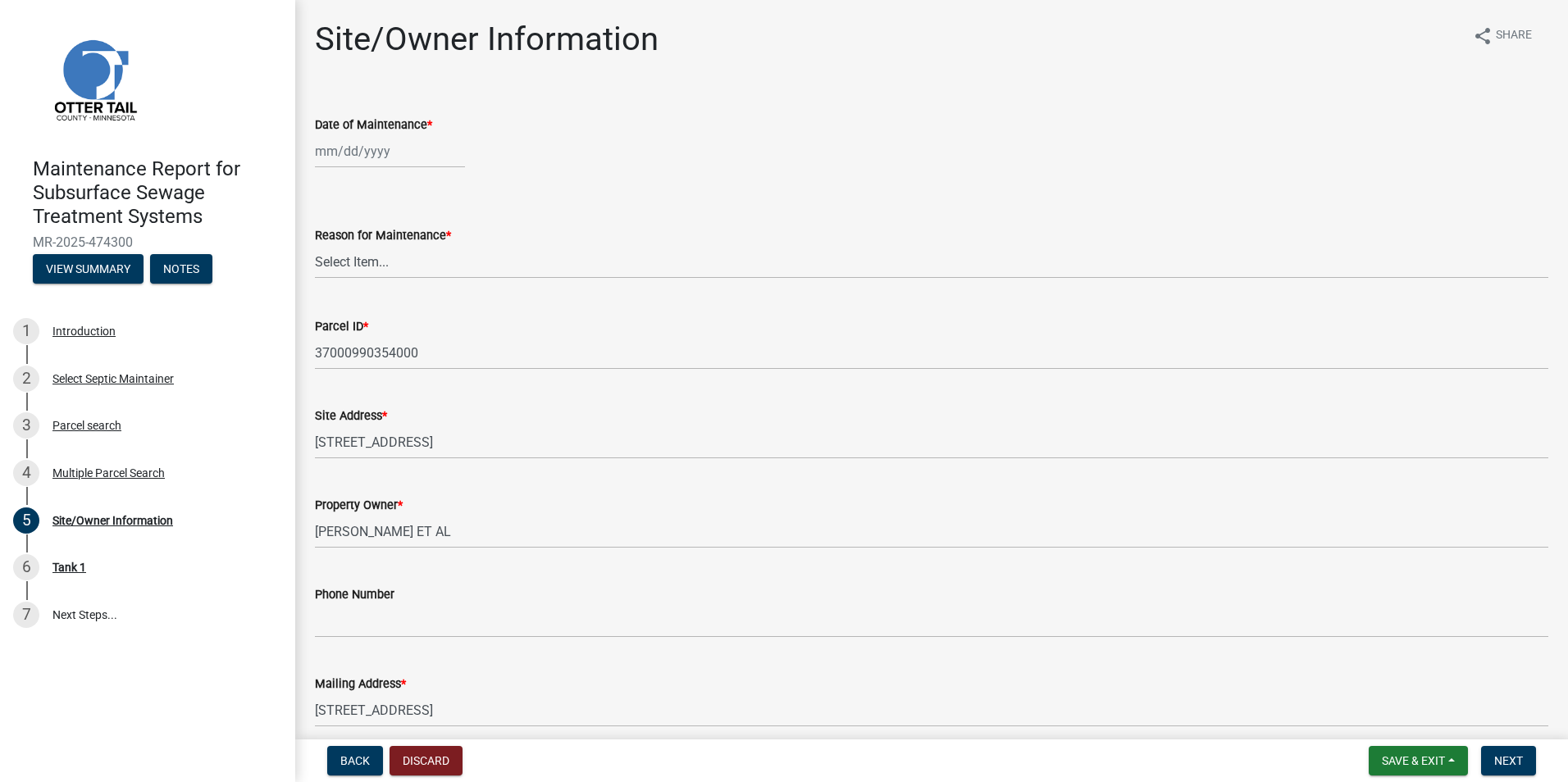
click at [362, 162] on div at bounding box center [389, 151] width 150 height 34
select select "9"
select select "2025"
click at [441, 241] on div "5" at bounding box center [436, 239] width 27 height 27
type input "09/05/2025"
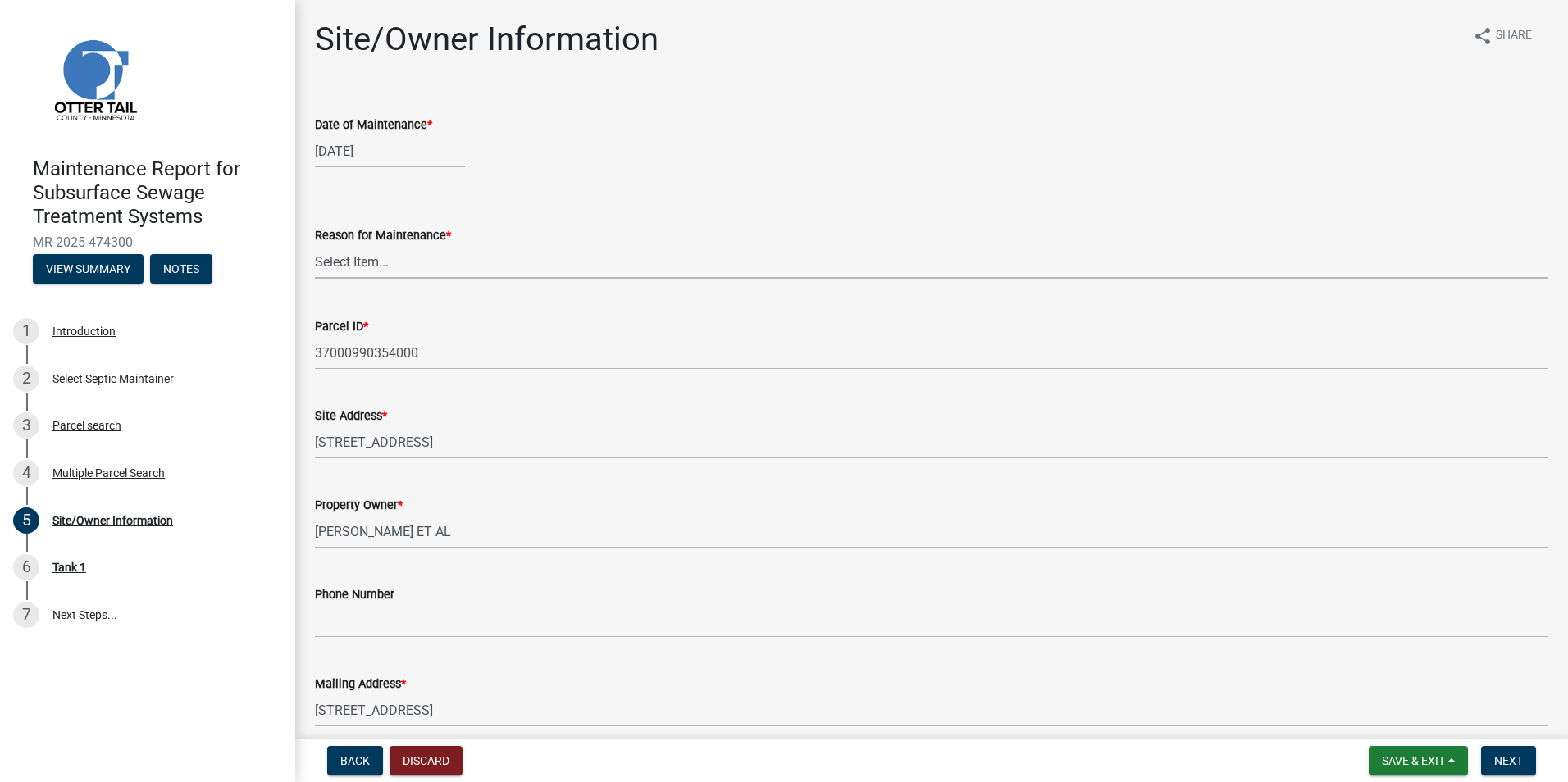
drag, startPoint x: 421, startPoint y: 270, endPoint x: 417, endPoint y: 278, distance: 8.9
click at [421, 270] on select "Select Item... Called Routine Other" at bounding box center [931, 262] width 1233 height 34
click at [315, 245] on select "Select Item... Called Routine Other" at bounding box center [931, 262] width 1233 height 34
select select "3ac72b63-7b21-42e4-8192-806faae7a4f1"
click at [1506, 760] on span "Next" at bounding box center [1508, 761] width 28 height 13
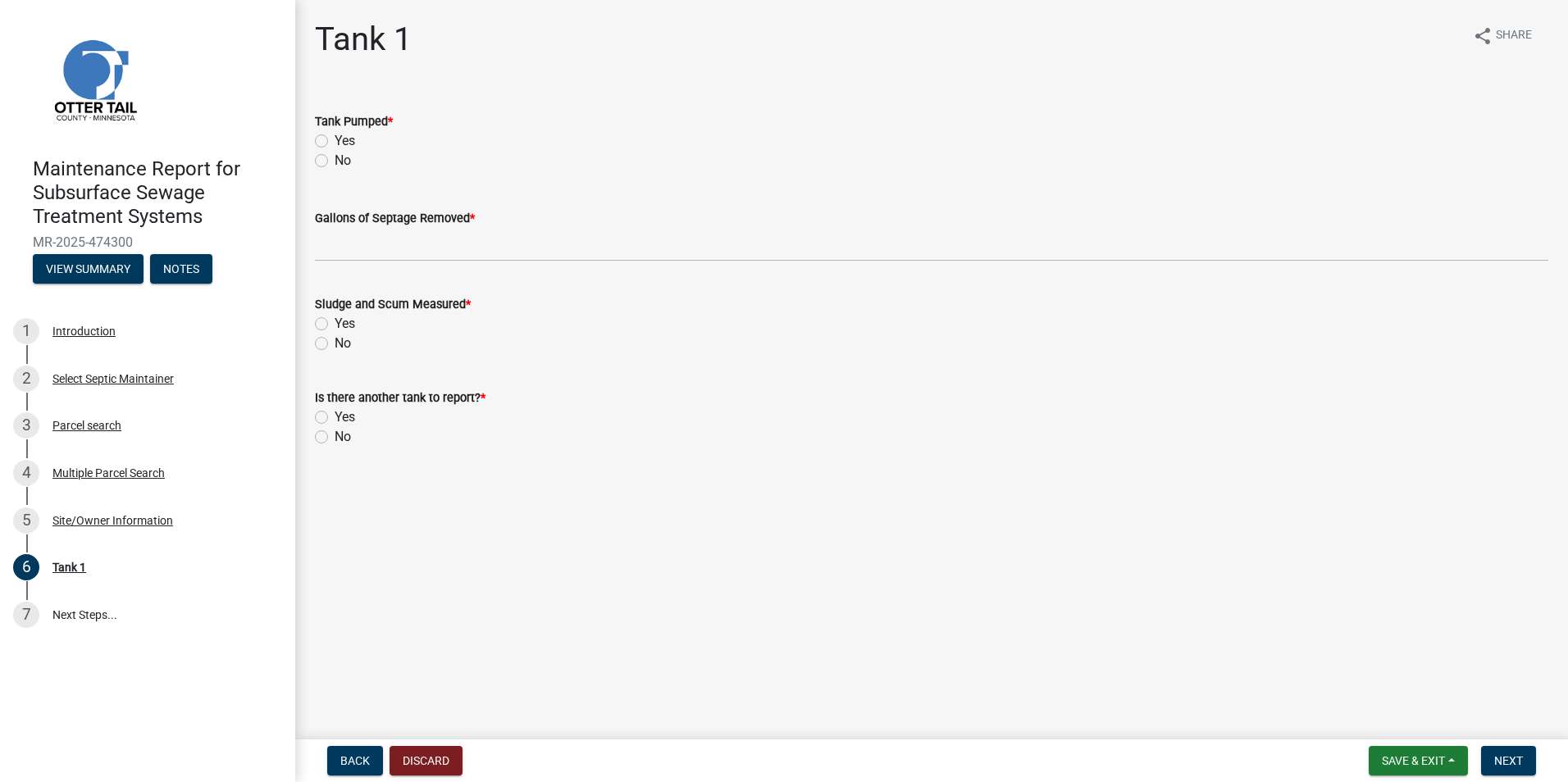
click at [334, 140] on label "Yes" at bounding box center [344, 141] width 20 height 20
click at [334, 140] on input "Yes" at bounding box center [340, 137] width 11 height 11
radio input "true"
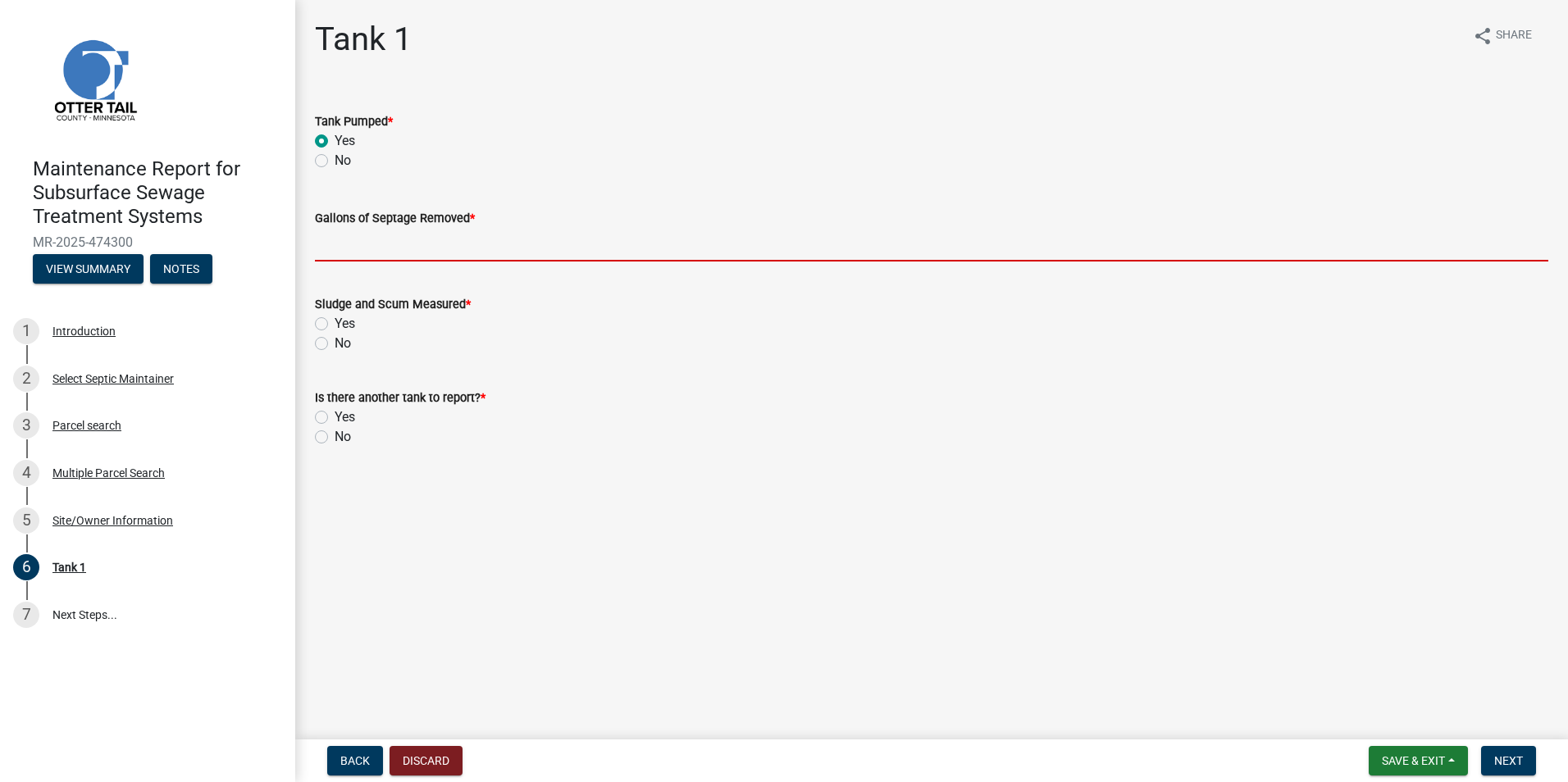
click at [374, 259] on input "Gallons of Septage Removed *" at bounding box center [931, 244] width 1233 height 34
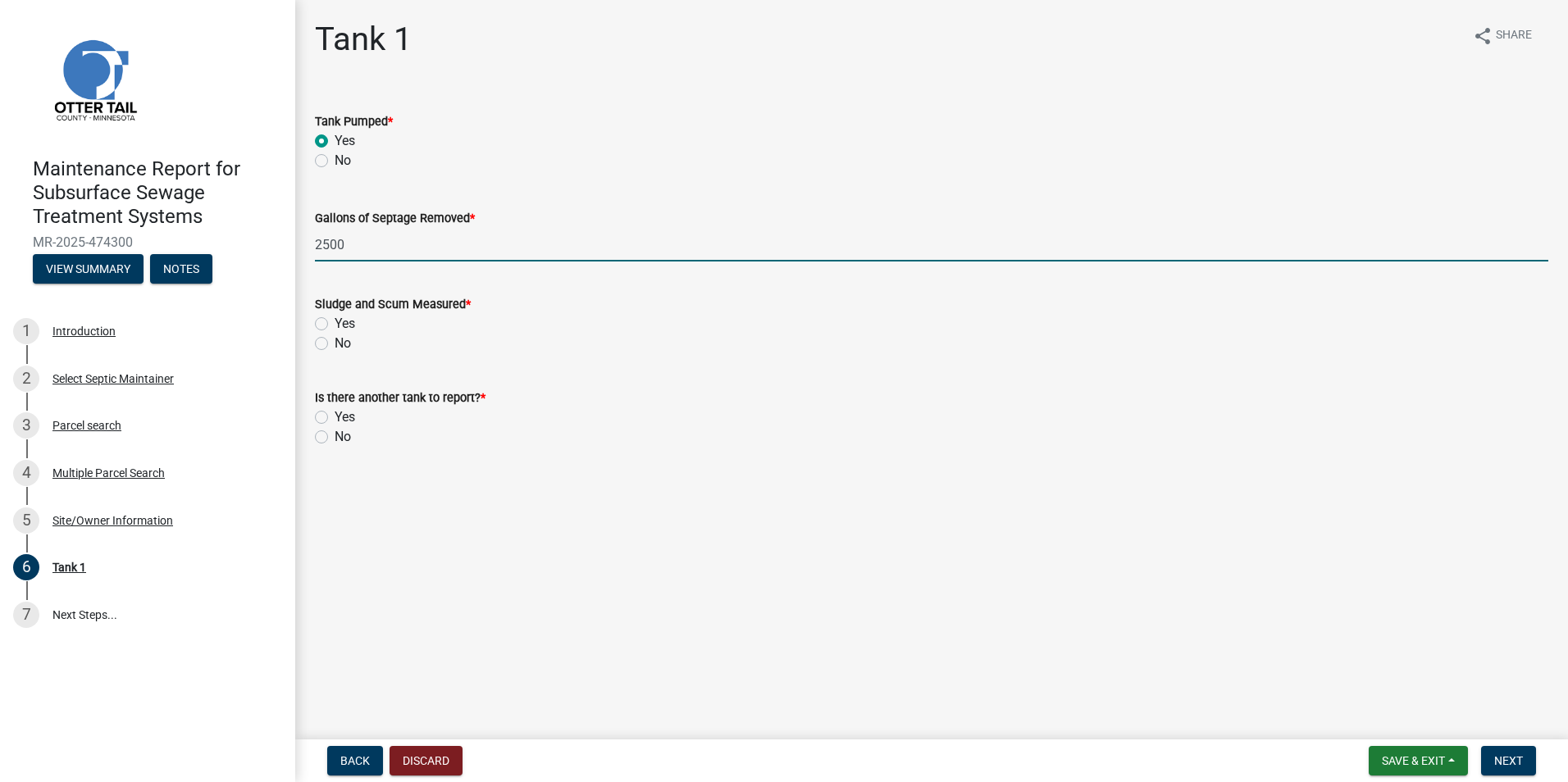
type input "2500"
click at [334, 321] on label "Yes" at bounding box center [344, 323] width 20 height 20
click at [334, 321] on input "Yes" at bounding box center [340, 319] width 11 height 11
radio input "true"
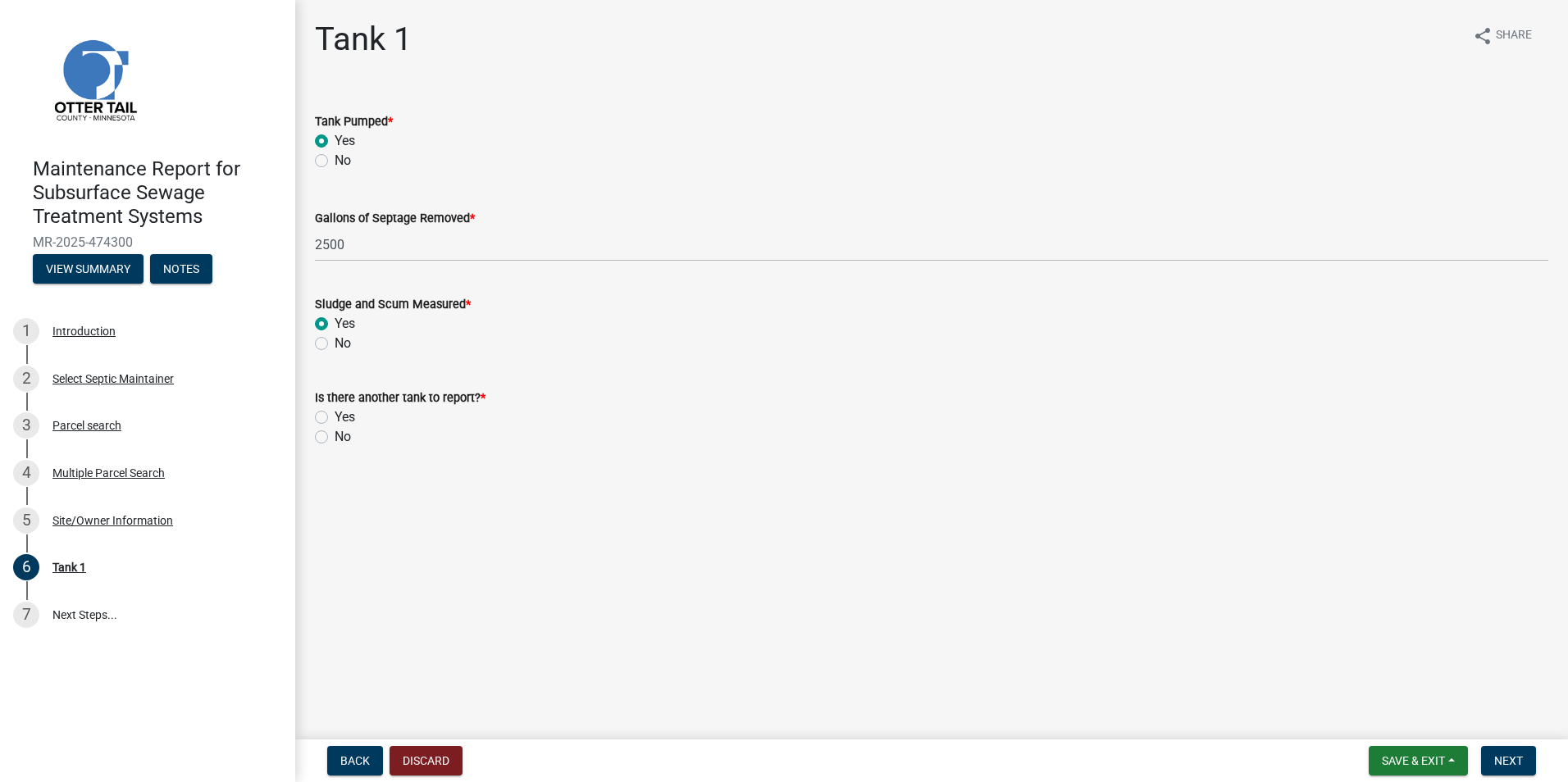
click at [334, 437] on label "No" at bounding box center [342, 437] width 16 height 20
click at [334, 437] on input "No" at bounding box center [340, 433] width 11 height 11
radio input "true"
click at [1516, 755] on span "Next" at bounding box center [1508, 761] width 28 height 13
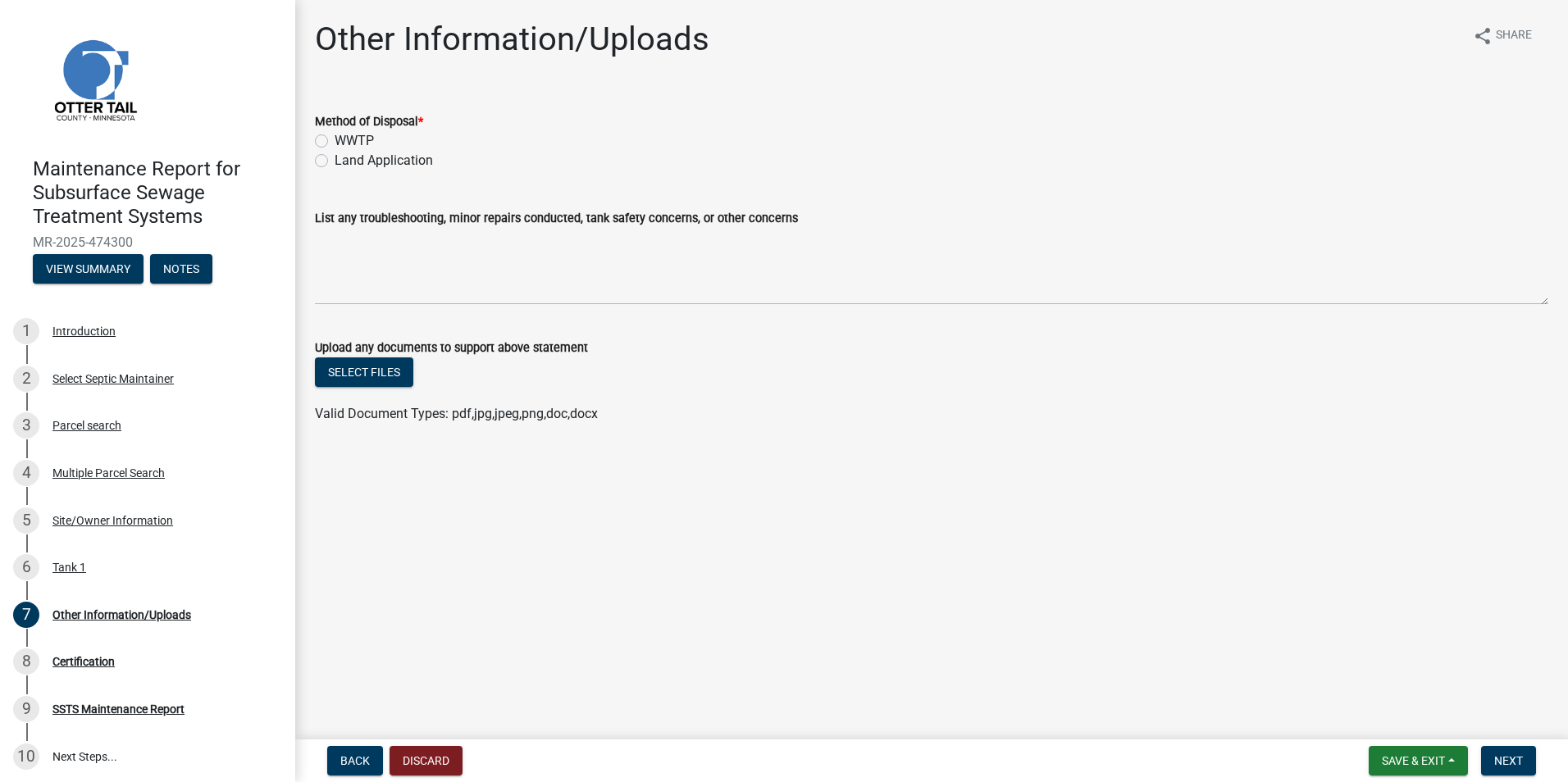
click at [387, 162] on label "Land Application" at bounding box center [383, 161] width 99 height 20
click at [345, 162] on input "Land Application" at bounding box center [340, 156] width 11 height 11
radio input "true"
click at [1505, 764] on span "Next" at bounding box center [1508, 761] width 28 height 13
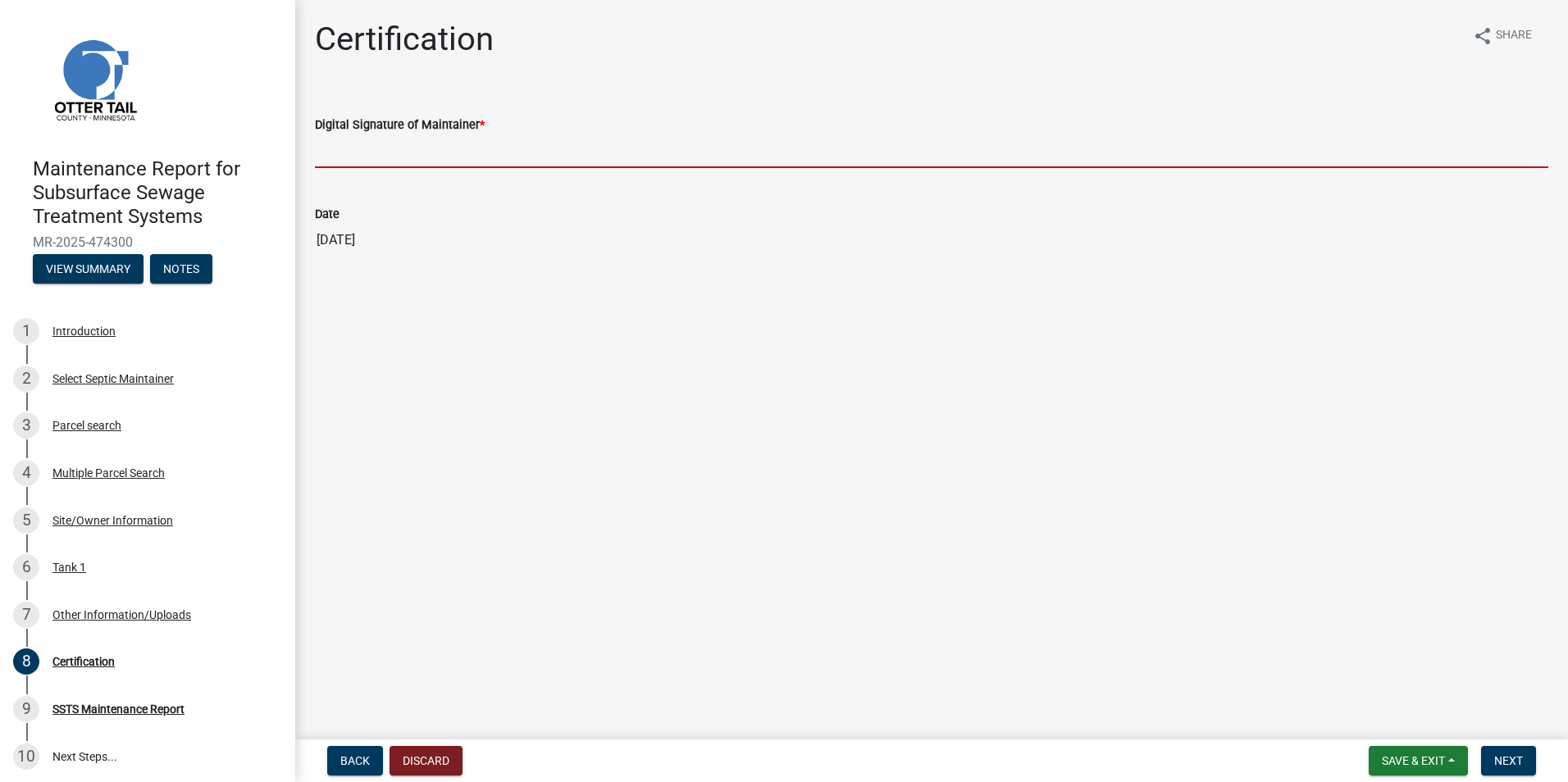
click at [396, 166] on input "Digital Signature of Maintainer *" at bounding box center [931, 151] width 1233 height 34
type input "Wayne Johnson"
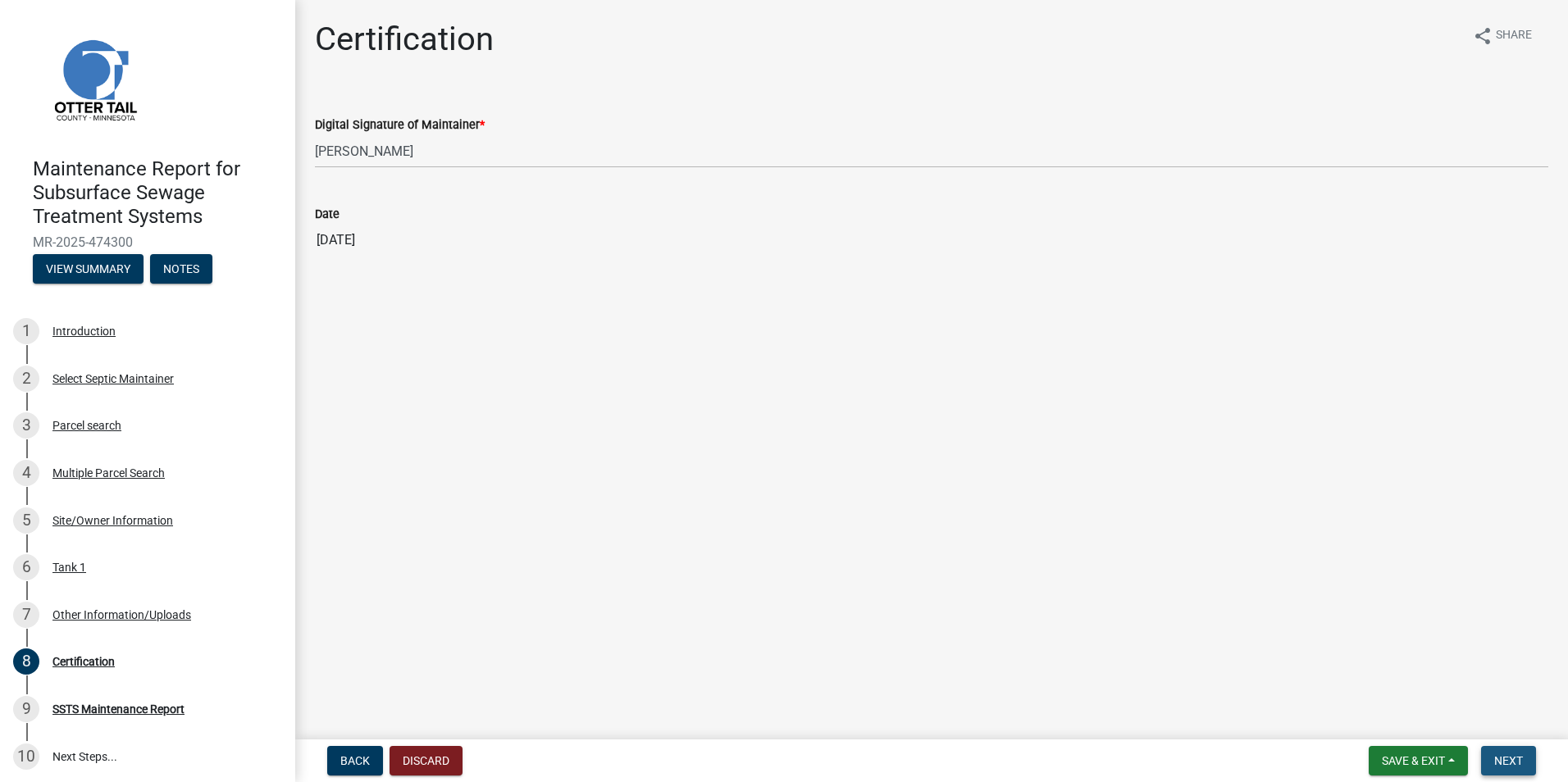
click at [1513, 754] on span "Next" at bounding box center [1508, 761] width 28 height 13
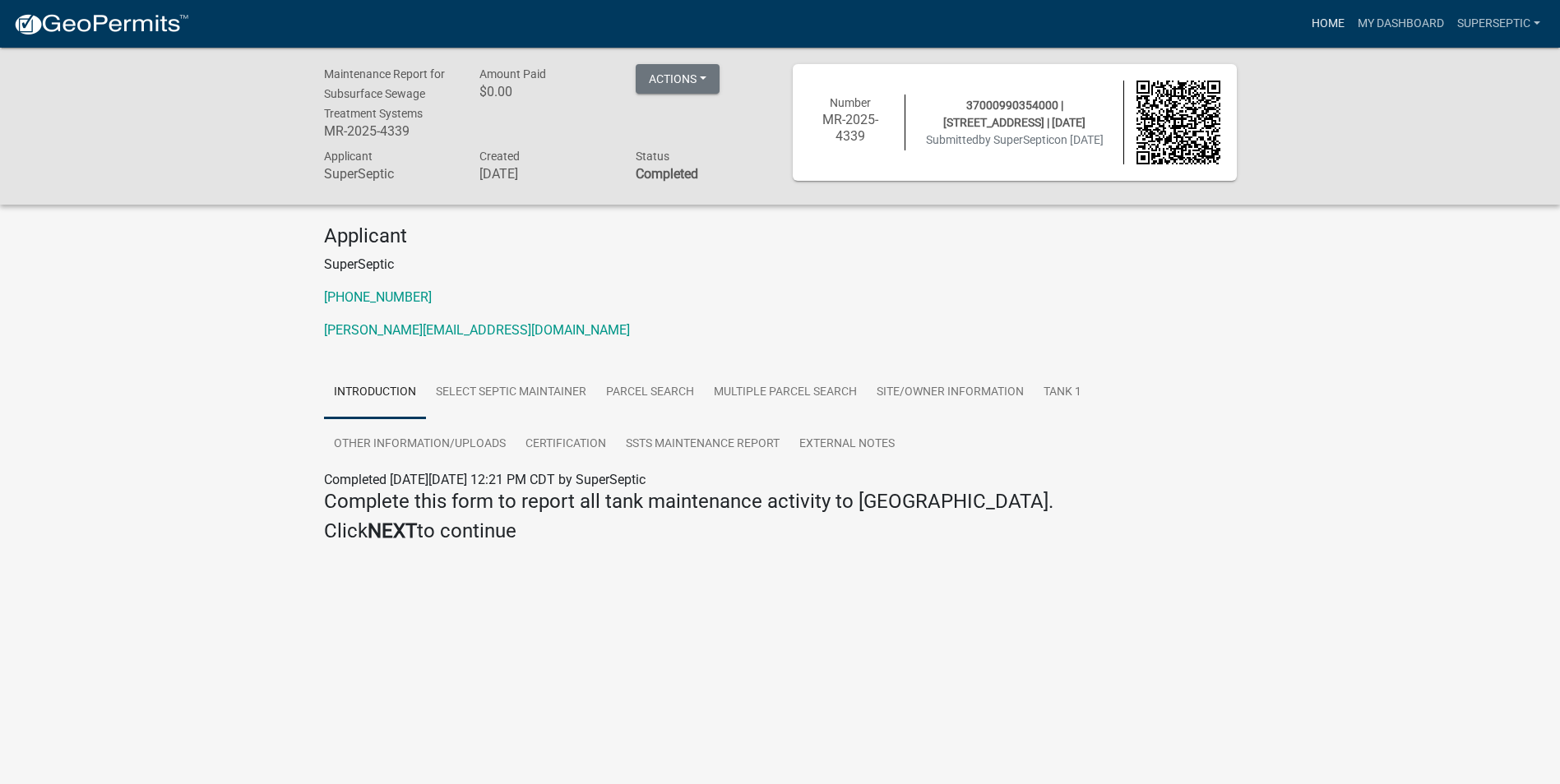
click at [1327, 17] on link "Home" at bounding box center [1328, 23] width 46 height 31
